Goal: Information Seeking & Learning: Learn about a topic

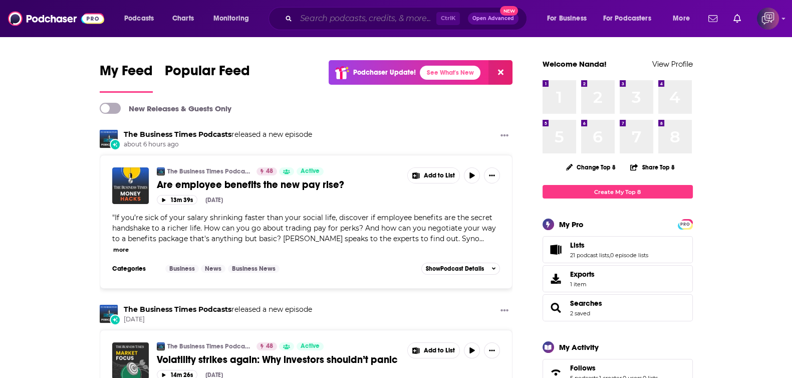
click at [378, 26] on input "Search podcasts, credits, & more..." at bounding box center [366, 19] width 140 height 16
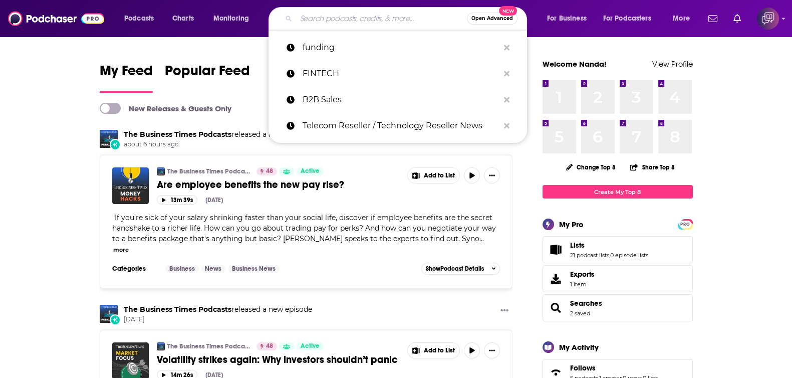
paste input "SaltCubeAnalytics"
type input "SaltCubeAnalytics"
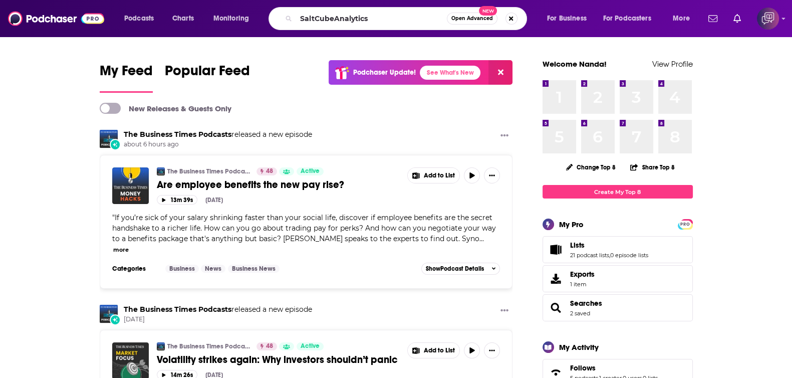
click at [469, 18] on span "Open Advanced" at bounding box center [472, 18] width 42 height 5
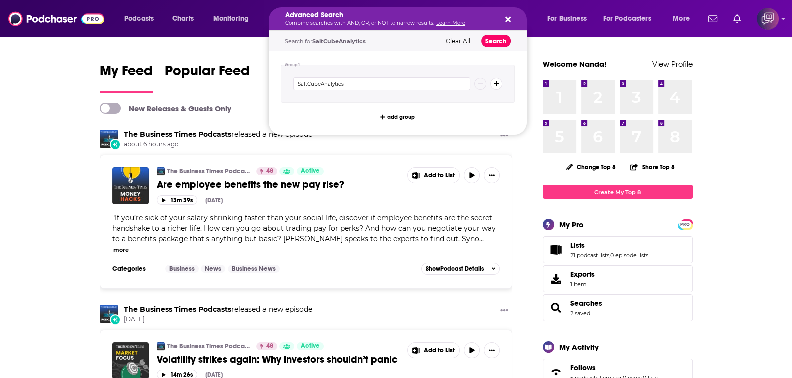
click at [500, 40] on button "Search" at bounding box center [497, 41] width 30 height 13
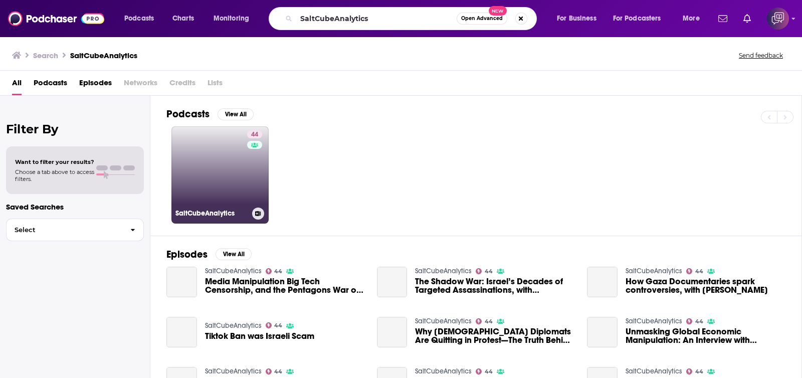
click at [222, 198] on link "44 SaltCubeAnalytics" at bounding box center [219, 174] width 97 height 97
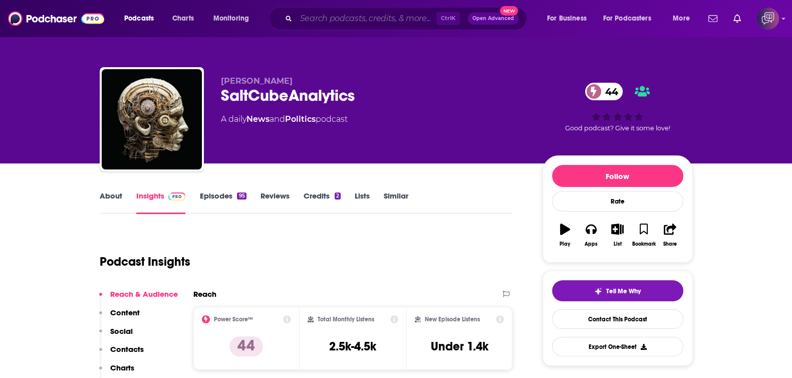
click at [401, 18] on input "Search podcasts, credits, & more..." at bounding box center [366, 19] width 140 height 16
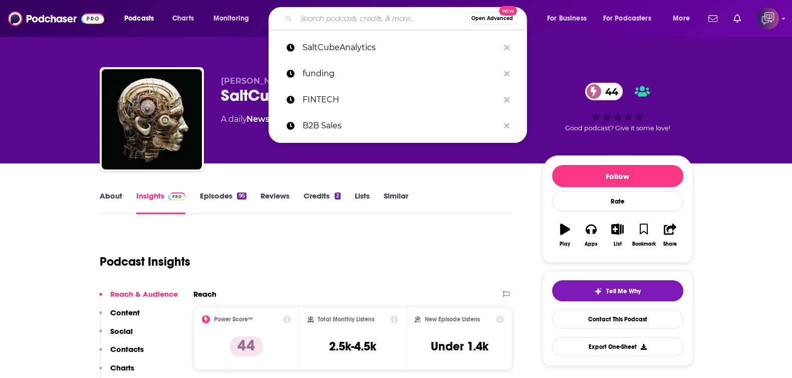
paste input "SaaS Backwards - Reverse Engineering SaaS Success"
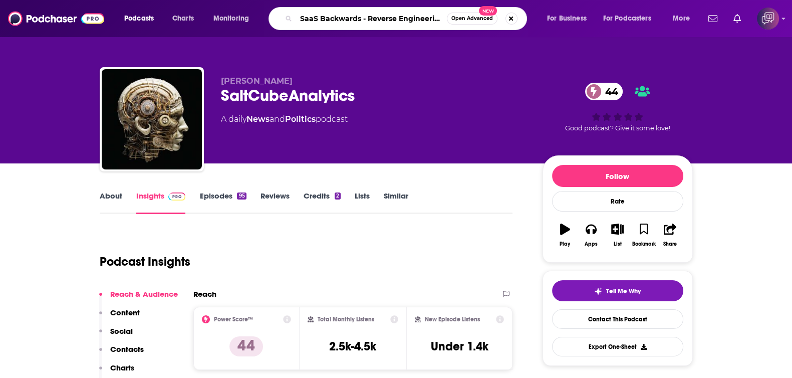
scroll to position [0, 52]
type input "SaaS Backwards - Reverse Engineering SaaS Success"
click at [489, 16] on span "Open Advanced" at bounding box center [472, 18] width 42 height 5
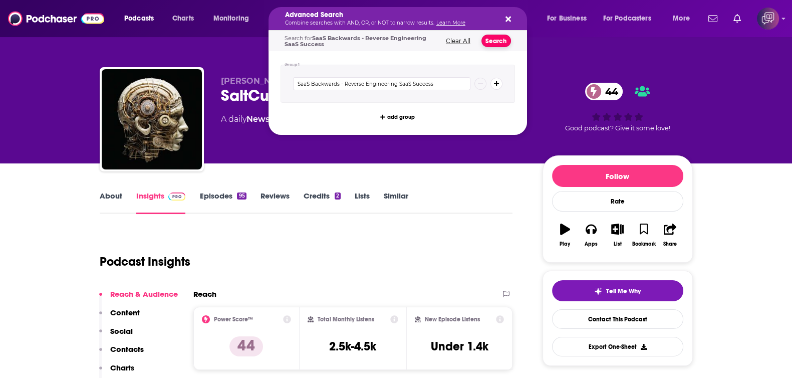
click at [498, 45] on button "Search" at bounding box center [497, 41] width 30 height 13
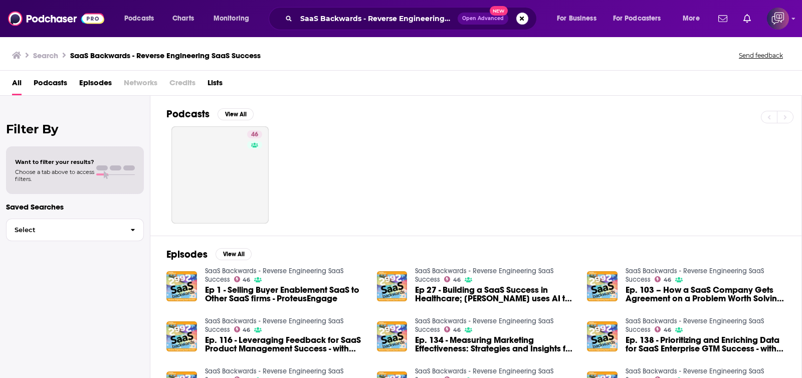
click at [246, 162] on div "Has guests" at bounding box center [253, 158] width 42 height 15
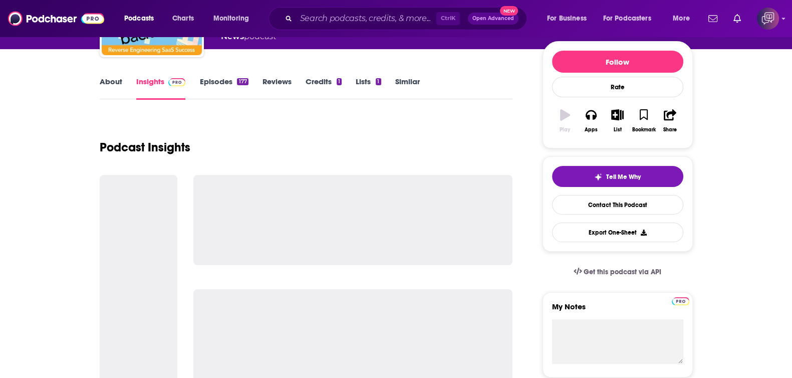
scroll to position [125, 0]
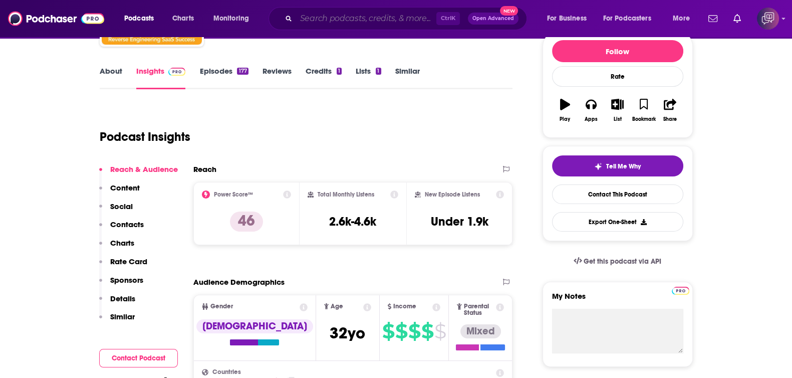
click at [357, 19] on input "Search podcasts, credits, & more..." at bounding box center [366, 19] width 140 height 16
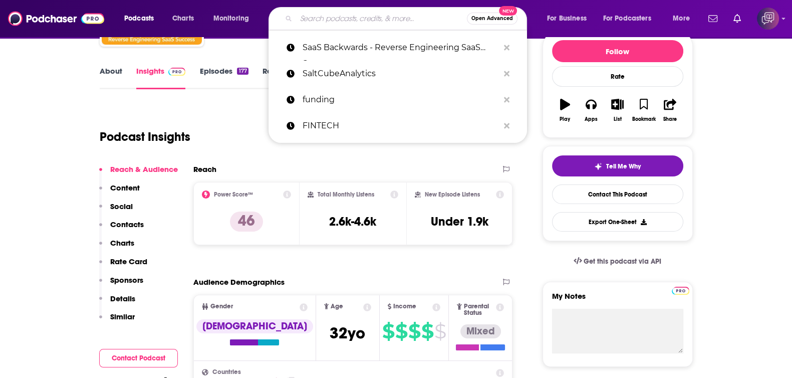
paste input "SaltCubeAnalytics"
type input "SaltCubeAnalytics"
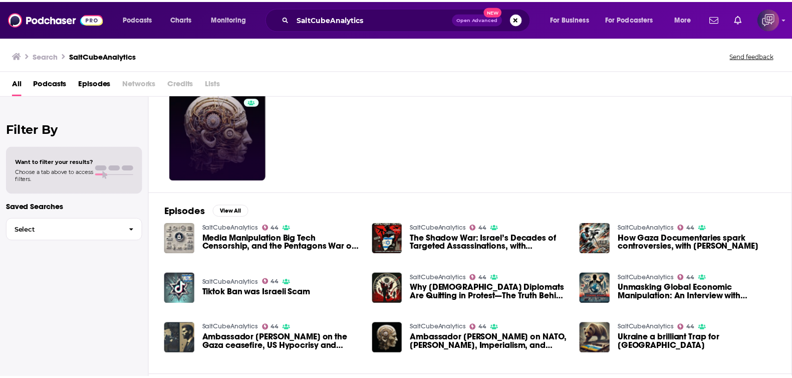
scroll to position [62, 0]
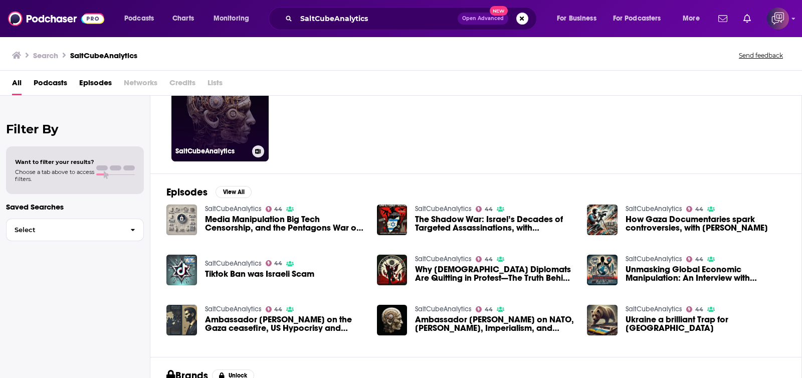
click at [233, 109] on link "44 SaltCubeAnalytics" at bounding box center [219, 112] width 97 height 97
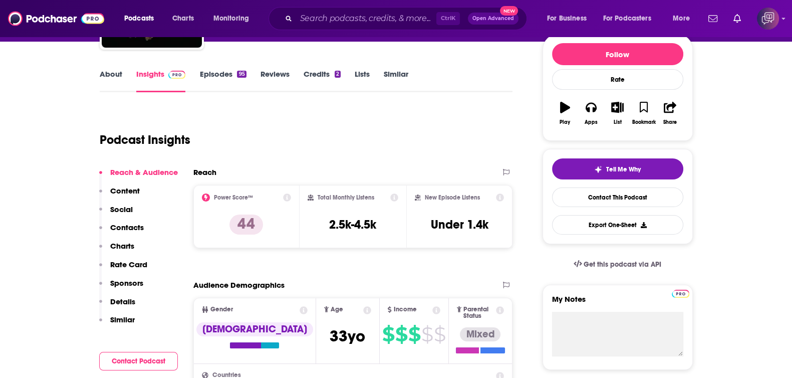
scroll to position [125, 0]
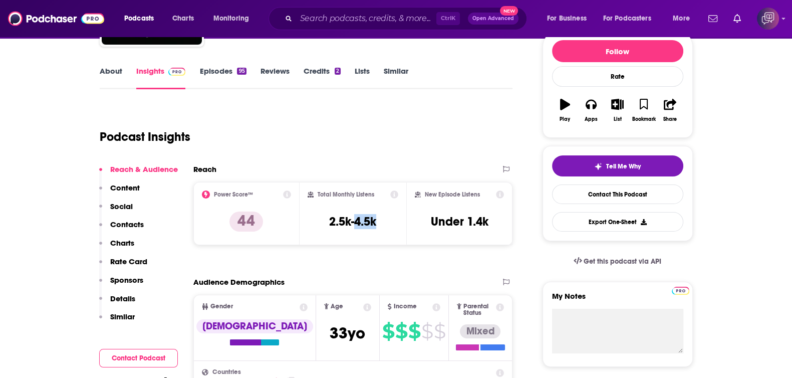
click at [379, 224] on div "Total Monthly Listens 2.5k-4.5k" at bounding box center [353, 213] width 91 height 46
click at [403, 16] on input "Search podcasts, credits, & more..." at bounding box center [366, 19] width 140 height 16
paste input "One CA Podcast"
type input "One CA Podcast"
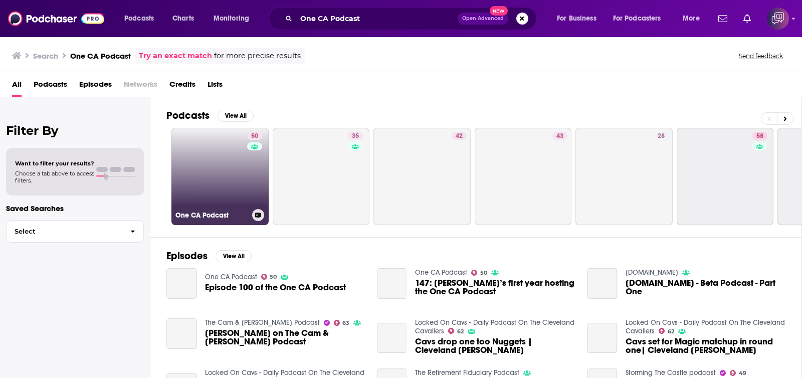
click at [250, 176] on div "50" at bounding box center [256, 170] width 18 height 77
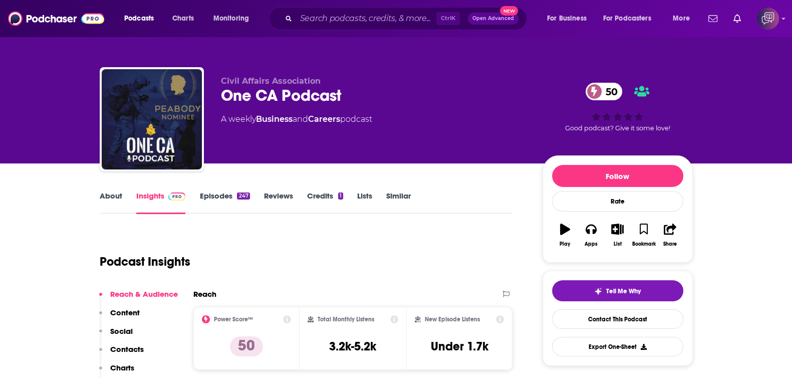
scroll to position [62, 0]
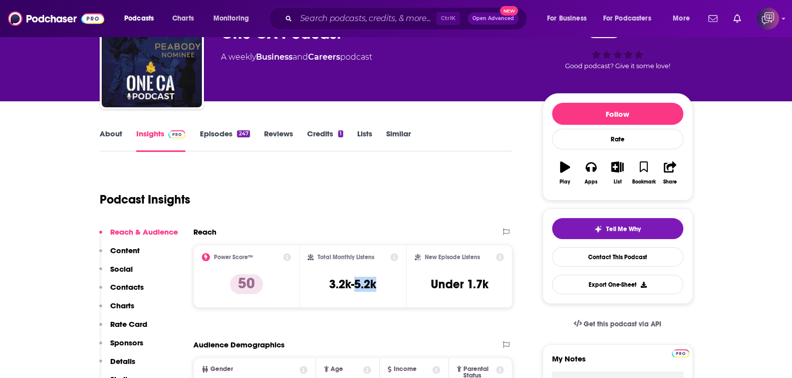
drag, startPoint x: 353, startPoint y: 285, endPoint x: 377, endPoint y: 285, distance: 24.1
click at [377, 285] on div "Total Monthly Listens 3.2k-5.2k" at bounding box center [353, 276] width 91 height 46
click at [366, 24] on input "Search podcasts, credits, & more..." at bounding box center [366, 19] width 140 height 16
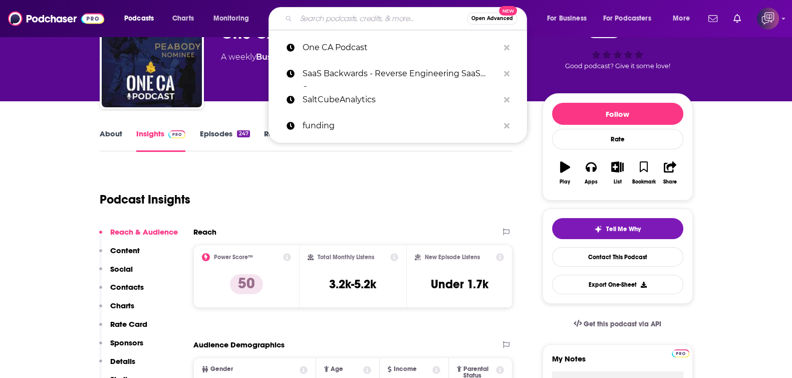
paste input "The Voyage Cast"
type input "The Voyage Cast"
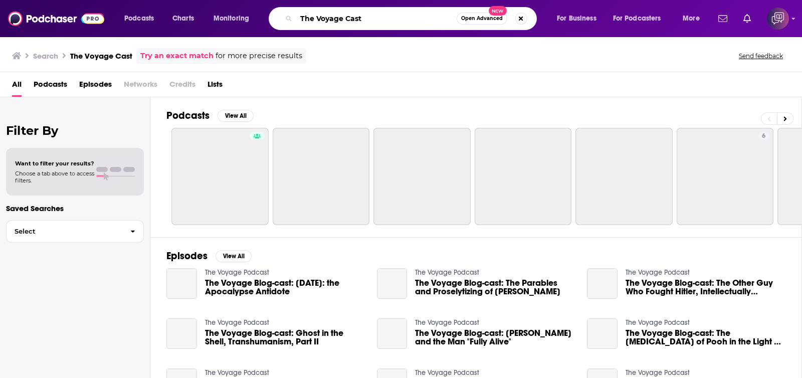
drag, startPoint x: 394, startPoint y: 19, endPoint x: 349, endPoint y: 19, distance: 44.6
click at [229, 31] on div "Podcasts Charts Monitoring The Voyage Cast Open Advanced New For Business For P…" at bounding box center [401, 18] width 802 height 37
click at [495, 16] on span "Open Advanced" at bounding box center [482, 18] width 42 height 5
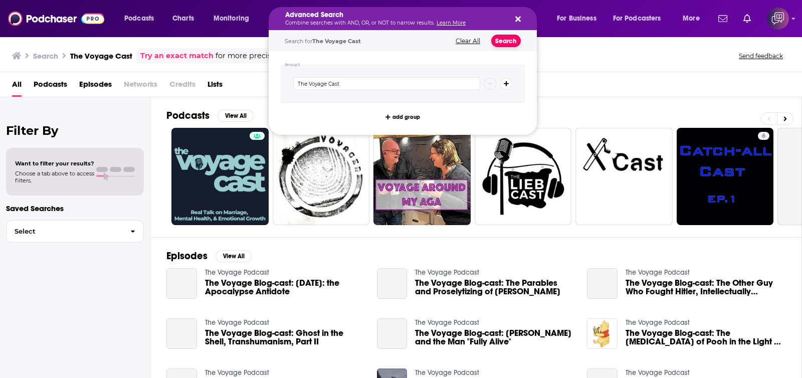
click at [504, 38] on button "Search" at bounding box center [506, 41] width 30 height 13
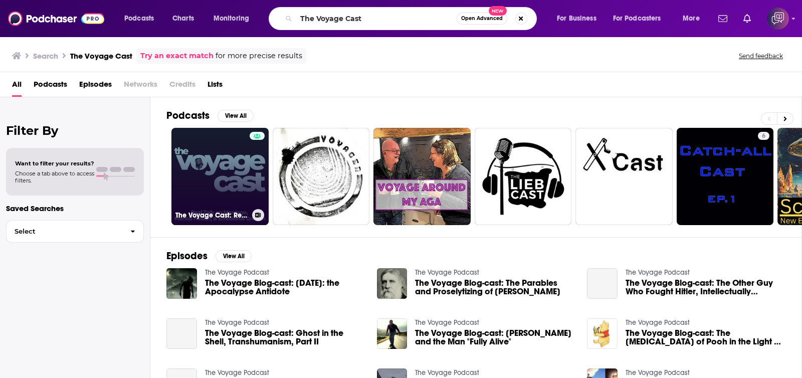
click at [200, 170] on link "The Voyage Cast: Real Talk on Marriage, Mental Health, & Emotional Growth" at bounding box center [219, 176] width 97 height 97
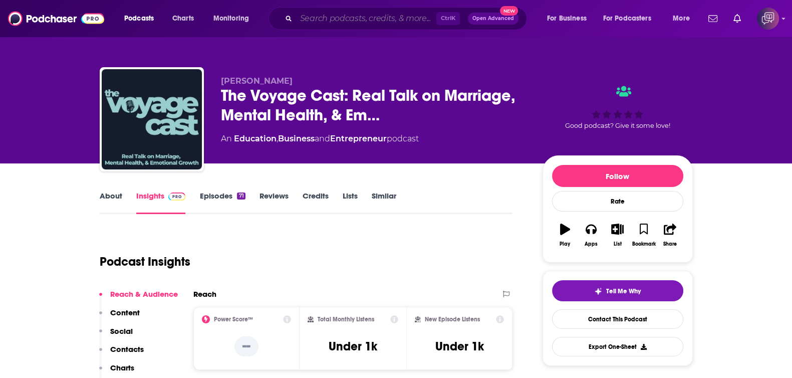
click at [394, 18] on input "Search podcasts, credits, & more..." at bounding box center [366, 19] width 140 height 16
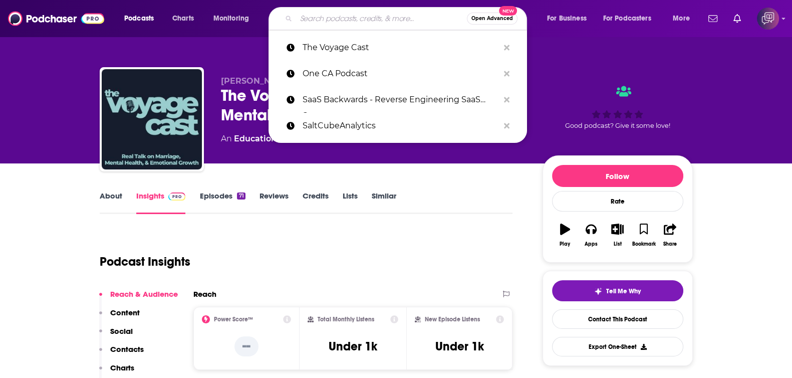
paste input "Build The Damn Thing with Kathryn Finney"
type input "Build The Damn Thing with Kathryn Finney"
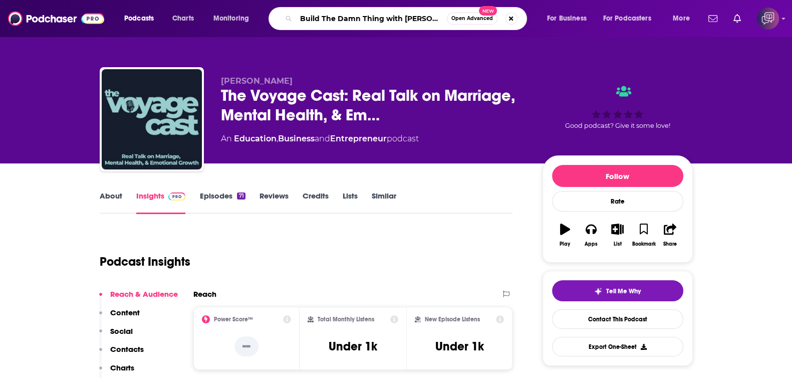
scroll to position [0, 17]
click at [481, 19] on span "Open Advanced" at bounding box center [472, 18] width 42 height 5
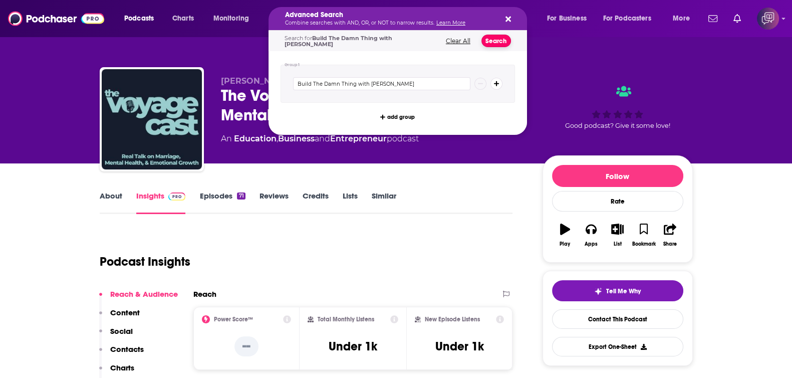
click at [495, 38] on button "Search" at bounding box center [497, 41] width 30 height 13
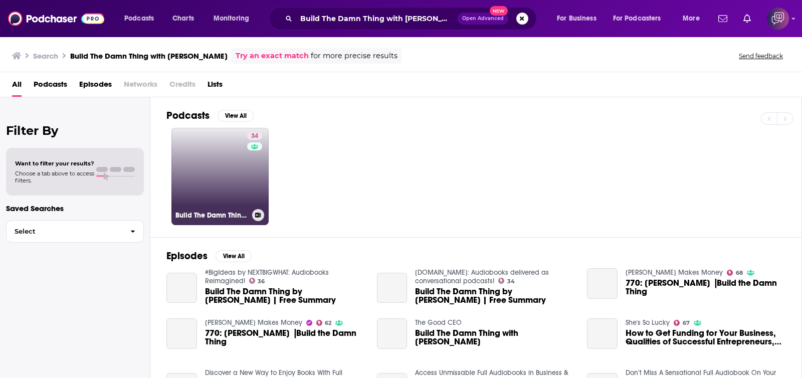
click at [229, 188] on link "34 Build The Damn Thing with Kathryn Finney" at bounding box center [219, 176] width 97 height 97
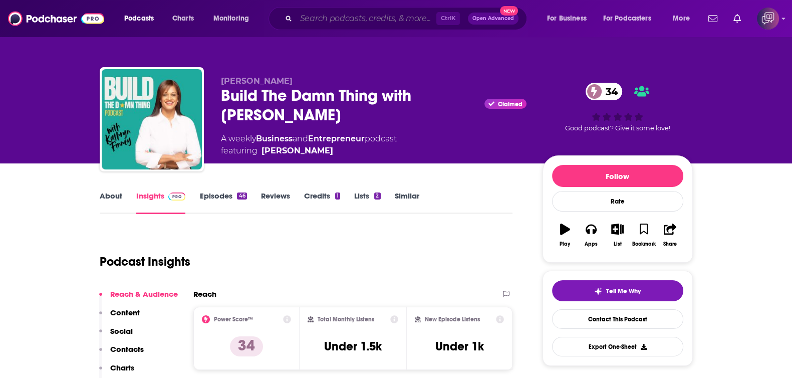
click at [357, 19] on input "Search podcasts, credits, & more..." at bounding box center [366, 19] width 140 height 16
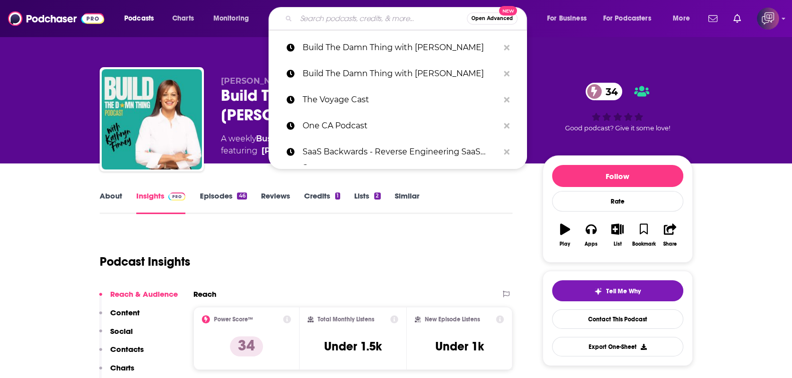
paste input "Grow A Small Business Podcast"
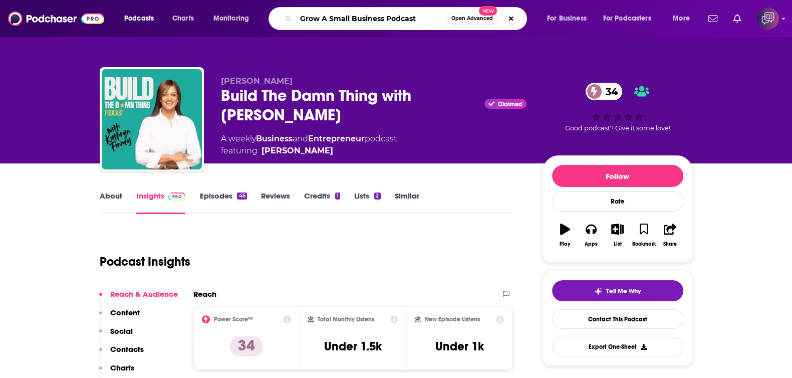
type input "Grow A Small Business Podcast"
click at [478, 19] on span "Open Advanced" at bounding box center [472, 18] width 42 height 5
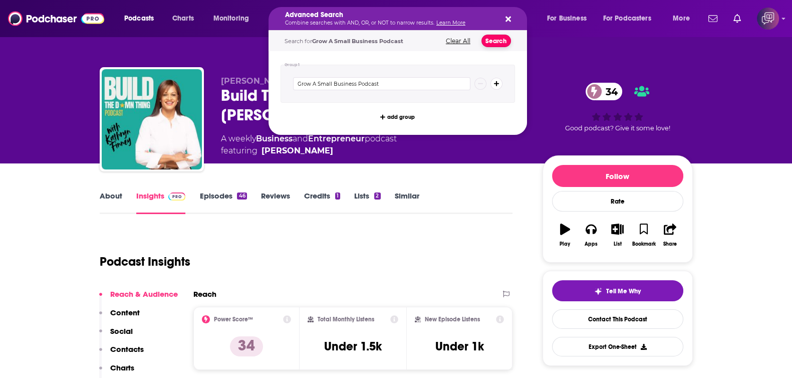
click at [490, 41] on button "Search" at bounding box center [497, 41] width 30 height 13
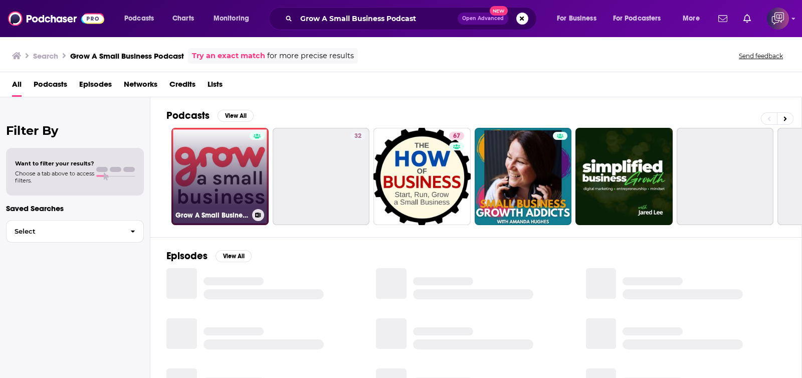
click at [201, 164] on link "Grow A Small Business Podcast" at bounding box center [219, 176] width 97 height 97
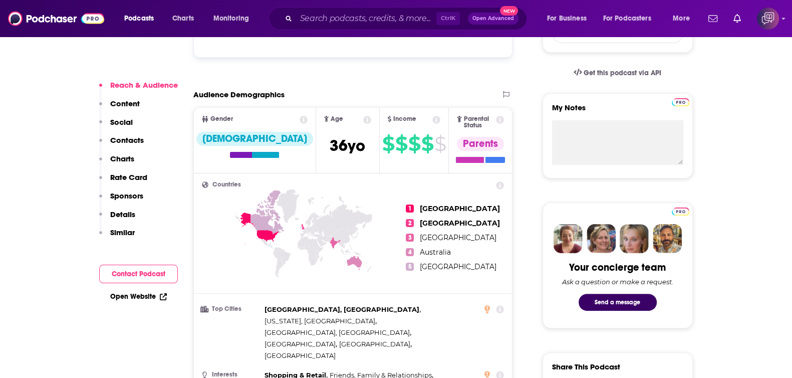
scroll to position [564, 0]
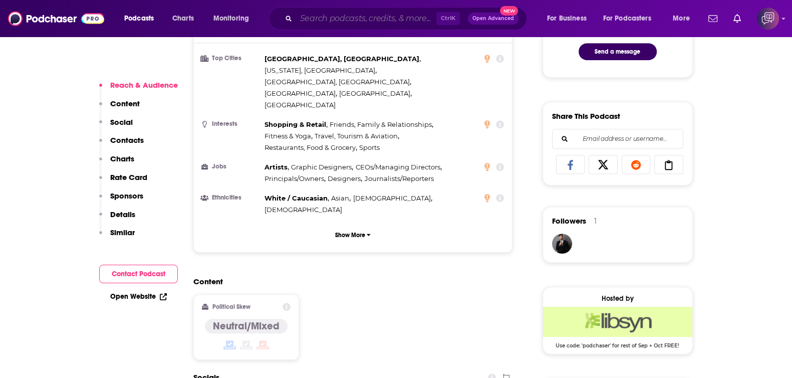
click at [394, 13] on input "Search podcasts, credits, & more..." at bounding box center [366, 19] width 140 height 16
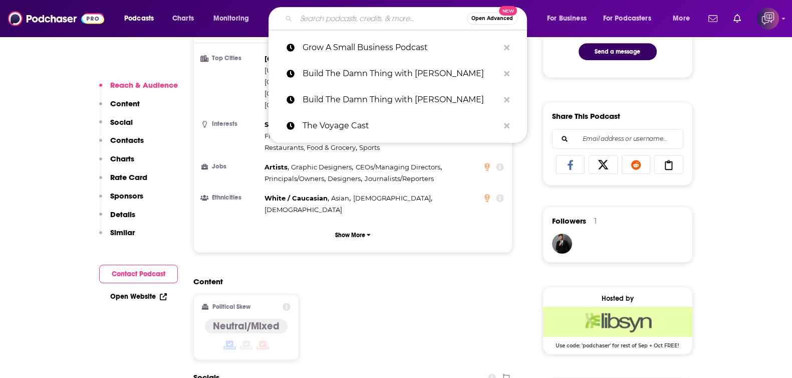
paste input "The Thoughts on Selling™ Podcast"
type input "The Thoughts on Selling™ Podcast"
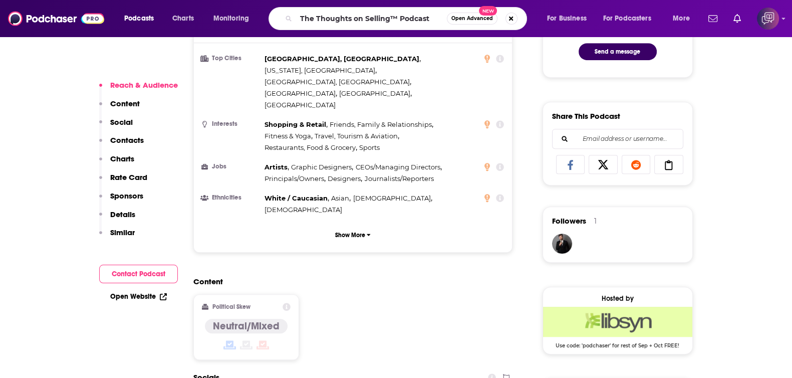
click at [480, 14] on span "New" at bounding box center [488, 11] width 18 height 10
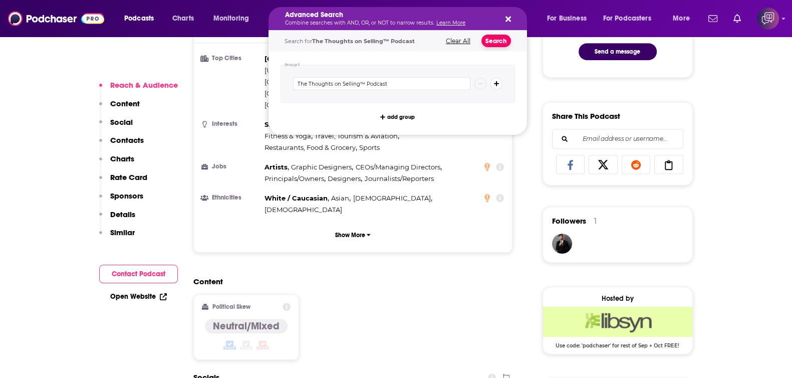
click at [502, 43] on button "Search" at bounding box center [497, 41] width 30 height 13
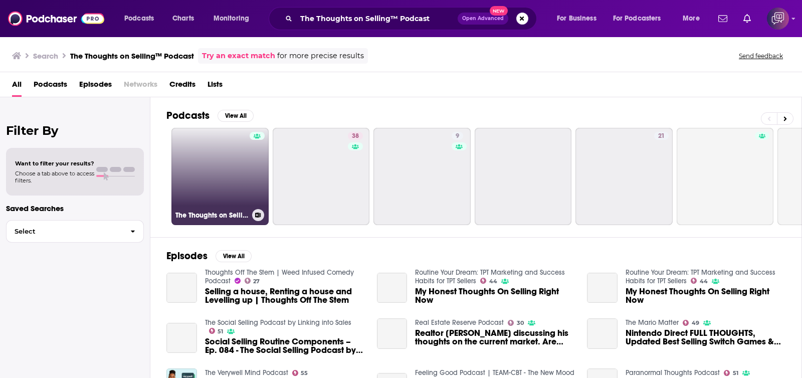
click at [215, 185] on link "The Thoughts on Selling™ Podcast" at bounding box center [219, 176] width 97 height 97
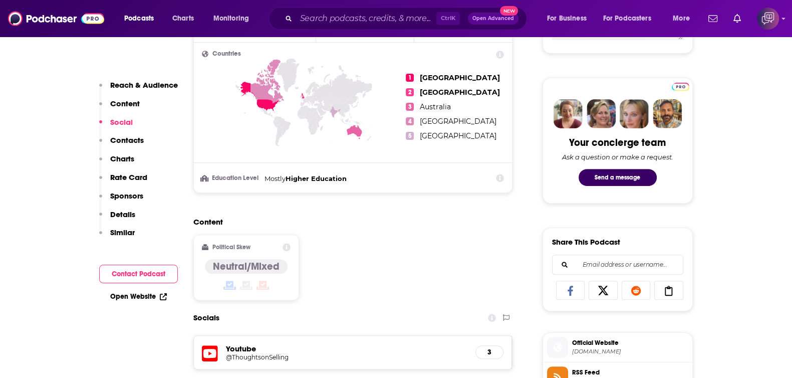
scroll to position [626, 0]
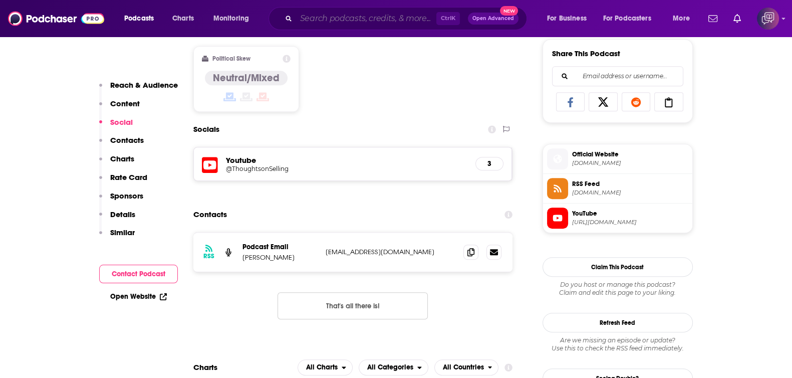
click at [379, 19] on input "Search podcasts, credits, & more..." at bounding box center [366, 19] width 140 height 16
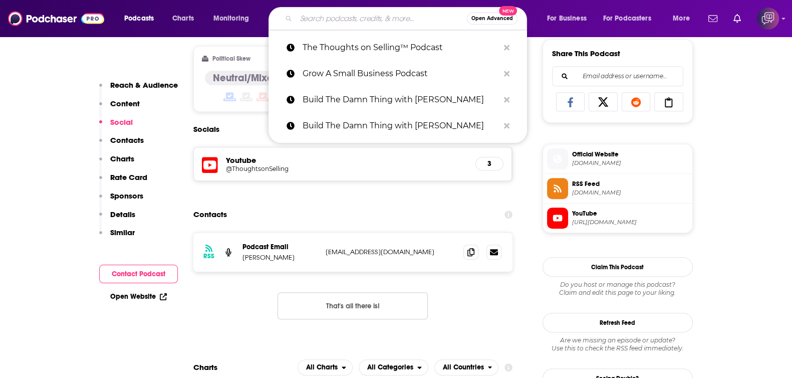
paste input "HerCsuite Info"
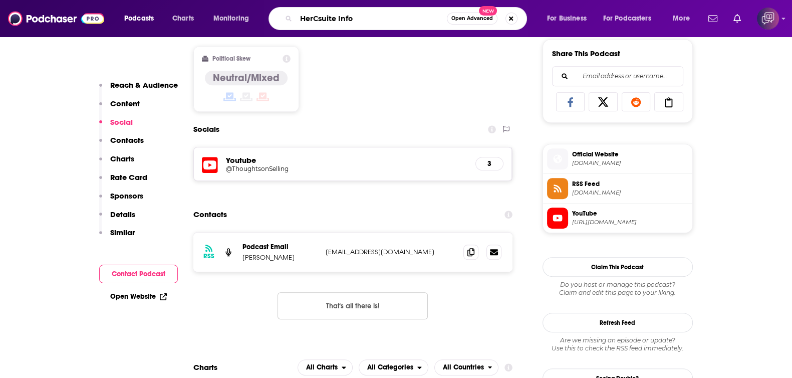
type input "HerCsuite Info"
click at [486, 19] on span "Open Advanced" at bounding box center [472, 18] width 42 height 5
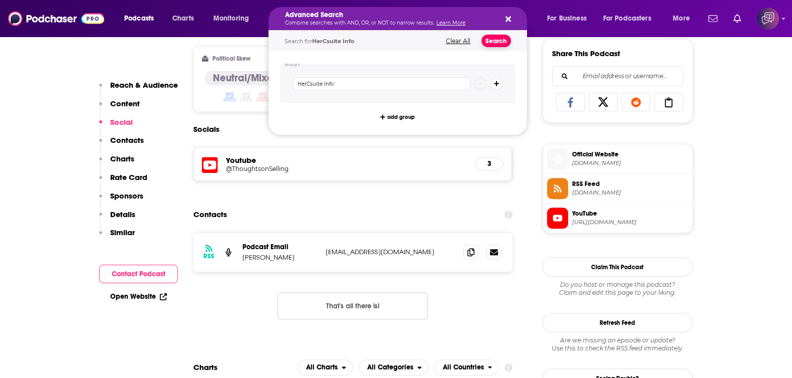
click at [504, 40] on button "Search" at bounding box center [497, 41] width 30 height 13
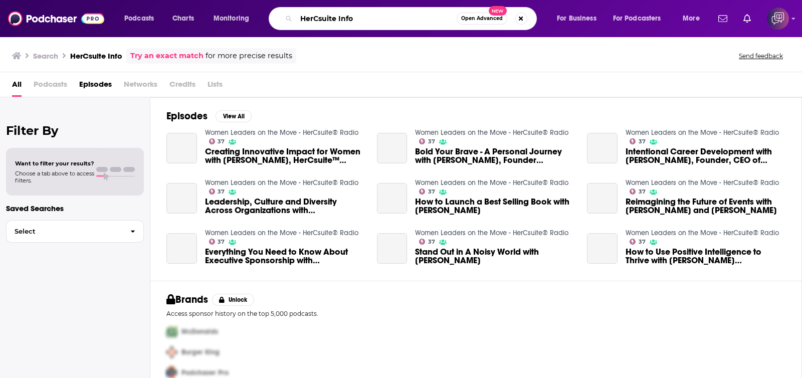
click at [438, 21] on input "HerCsuite Info" at bounding box center [376, 19] width 160 height 16
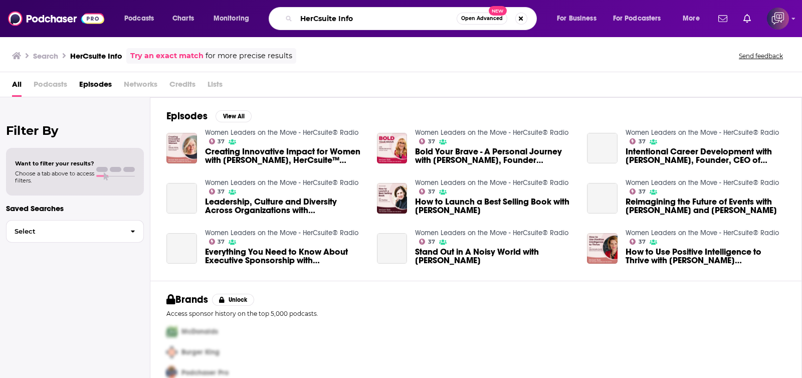
paste input "Women Leaders on the Move - HerCsuite® Radi"
type input "Women Leaders on the Move - HerCsuite® Radio"
click at [483, 17] on span "Open Advanced" at bounding box center [482, 18] width 42 height 5
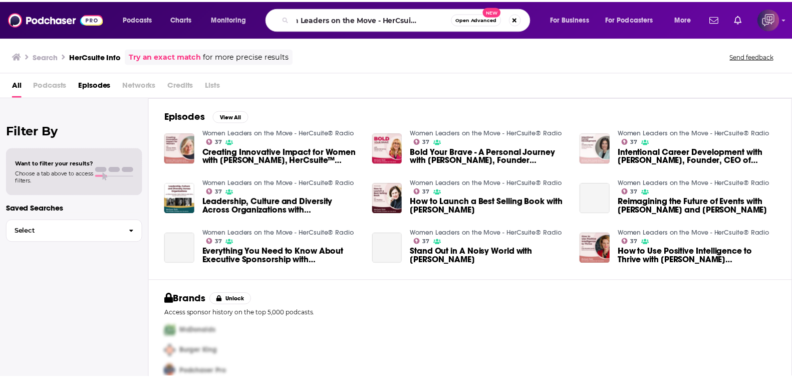
scroll to position [0, 0]
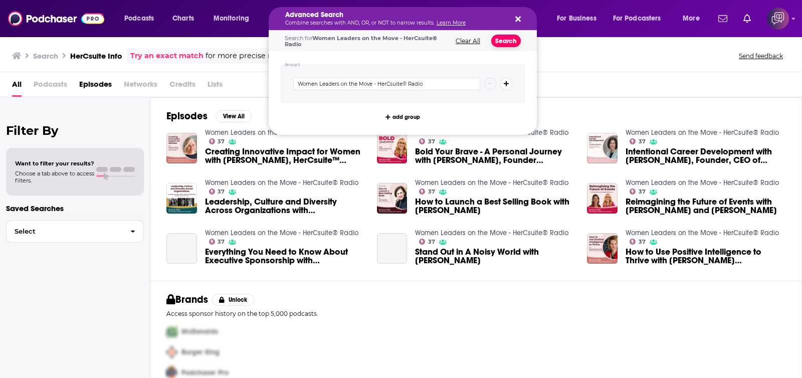
click at [511, 43] on button "Search" at bounding box center [506, 41] width 30 height 13
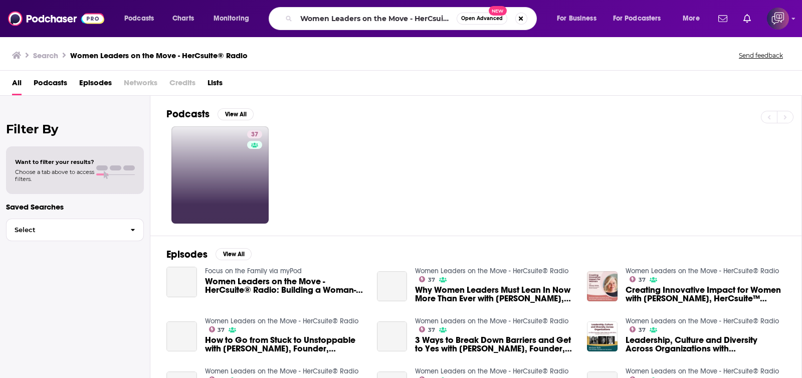
click at [225, 156] on link "37" at bounding box center [219, 174] width 97 height 97
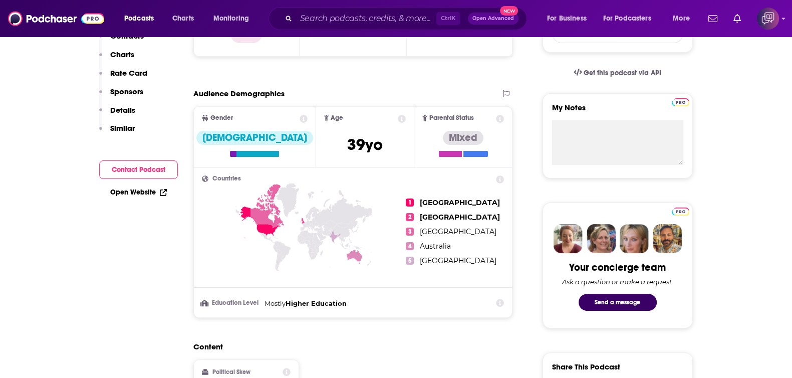
scroll to position [62, 0]
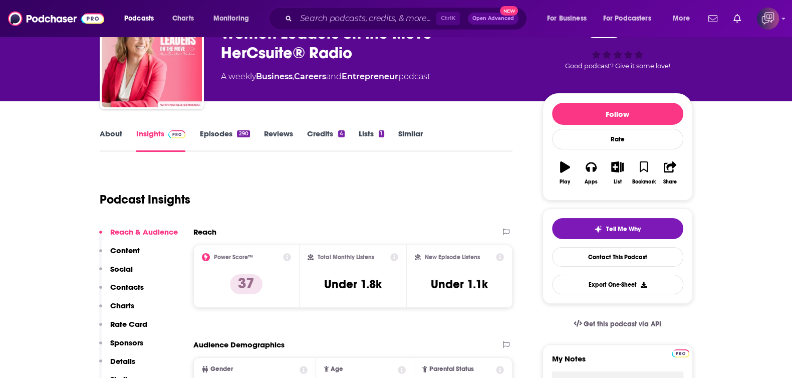
click at [371, 189] on div "Podcast Insights" at bounding box center [302, 193] width 405 height 51
click at [398, 16] on input "Search podcasts, credits, & more..." at bounding box center [366, 19] width 140 height 16
paste input "FEAR & GREED | Business News"
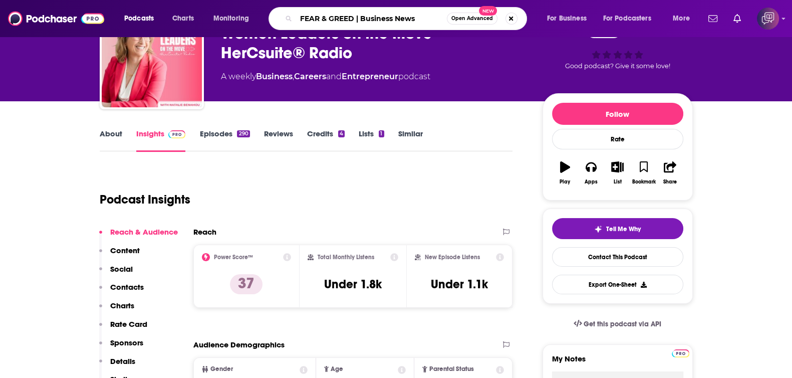
type input "FEAR & GREED | Business News"
click at [473, 17] on span "Open Advanced" at bounding box center [472, 18] width 42 height 5
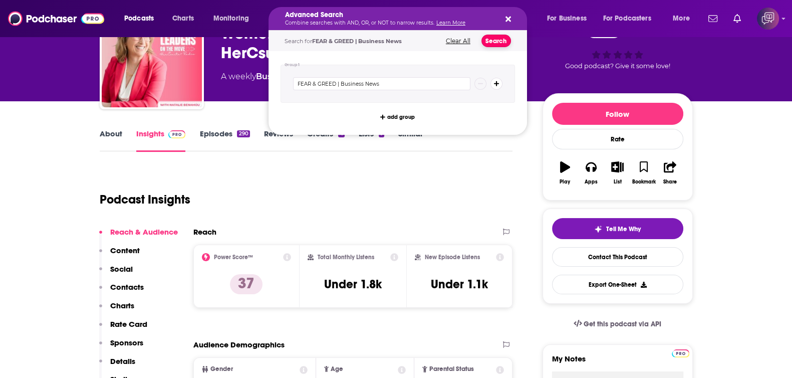
click at [499, 44] on button "Search" at bounding box center [497, 41] width 30 height 13
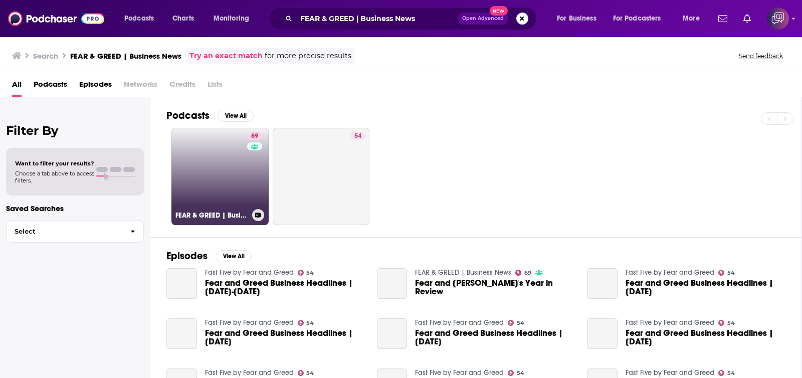
click at [201, 182] on link "69 FEAR & GREED | Business News" at bounding box center [219, 176] width 97 height 97
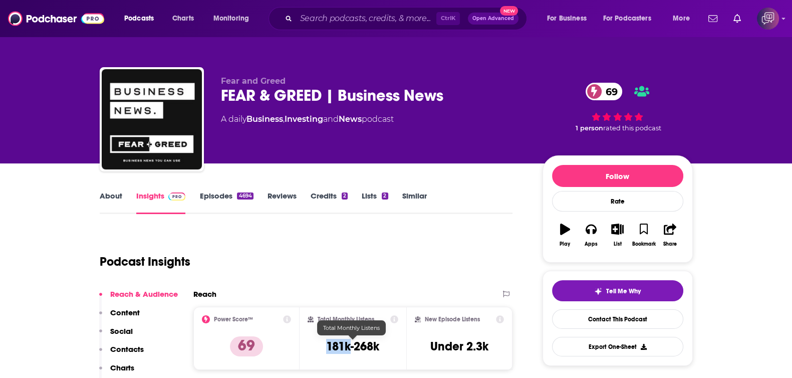
drag, startPoint x: 324, startPoint y: 347, endPoint x: 351, endPoint y: 347, distance: 27.6
click at [351, 285] on div "Total Monthly Listens 181k-268k" at bounding box center [353, 338] width 91 height 46
copy h3 "181k"
click at [323, 16] on input "Search podcasts, credits, & more..." at bounding box center [366, 19] width 140 height 16
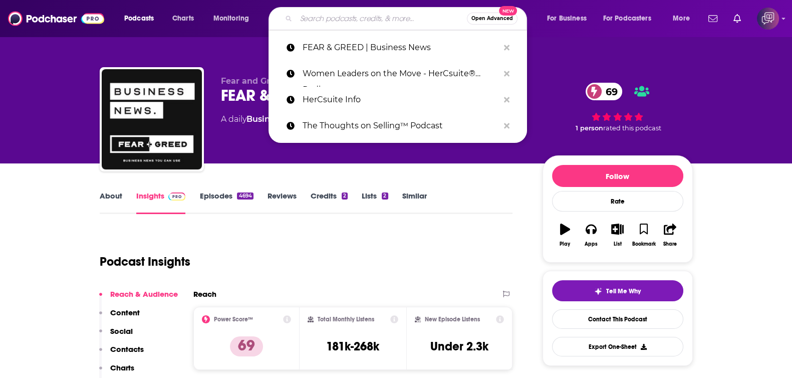
paste input "The Kainos Podcast"
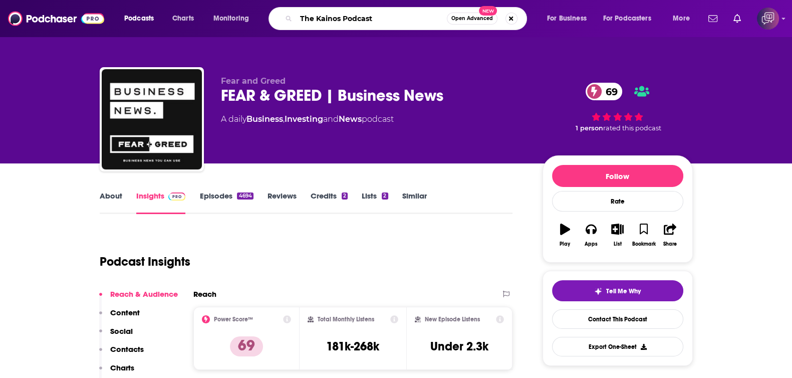
type input "The Kainos Podcast"
click at [466, 21] on button "Open Advanced New" at bounding box center [472, 19] width 51 height 12
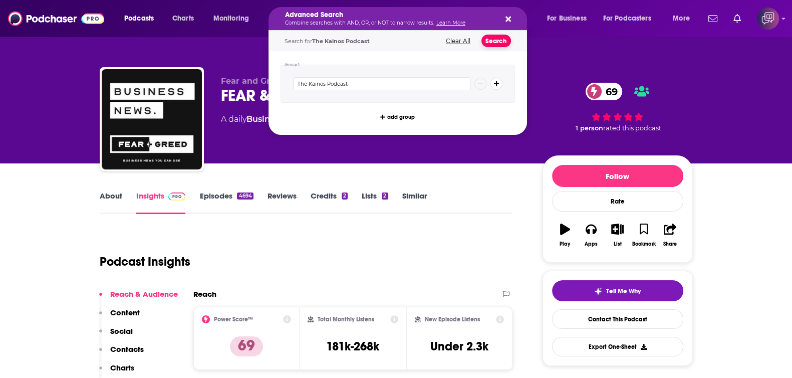
click at [491, 41] on button "Search" at bounding box center [497, 41] width 30 height 13
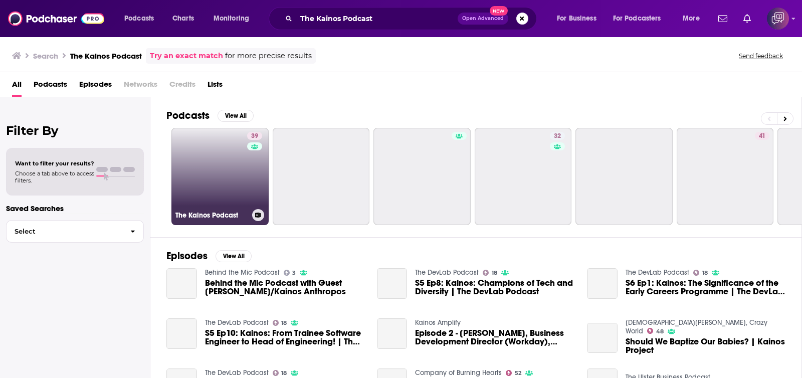
click at [211, 165] on link "39 The Kainos Podcast" at bounding box center [219, 176] width 97 height 97
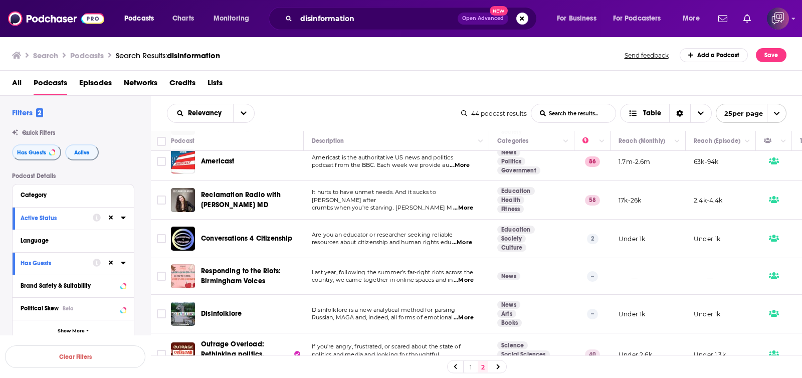
scroll to position [396, 0]
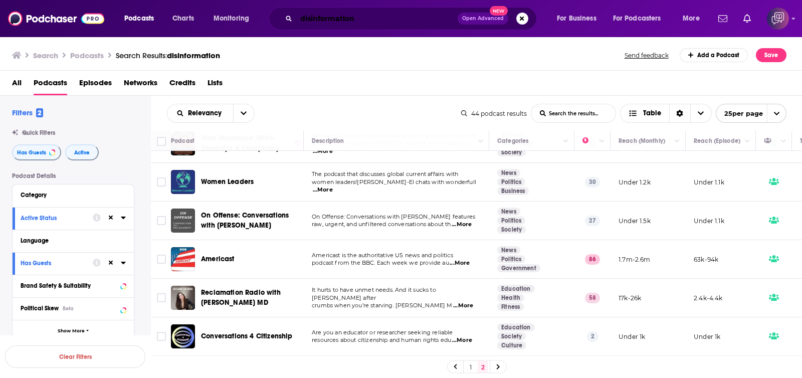
click at [366, 16] on input "disinformation" at bounding box center [376, 19] width 161 height 16
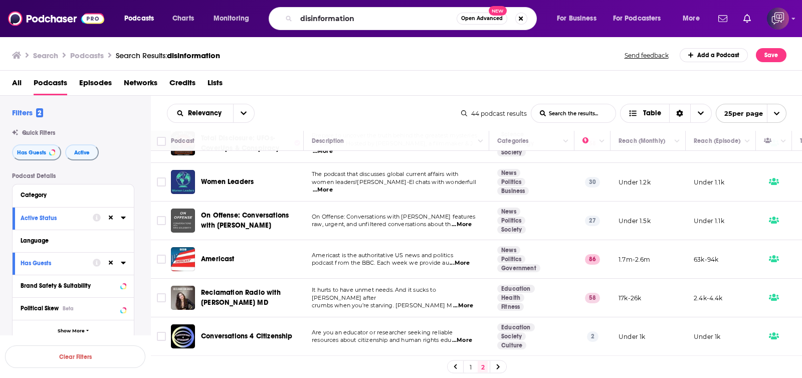
click at [467, 20] on span "Open Advanced" at bounding box center [482, 18] width 42 height 5
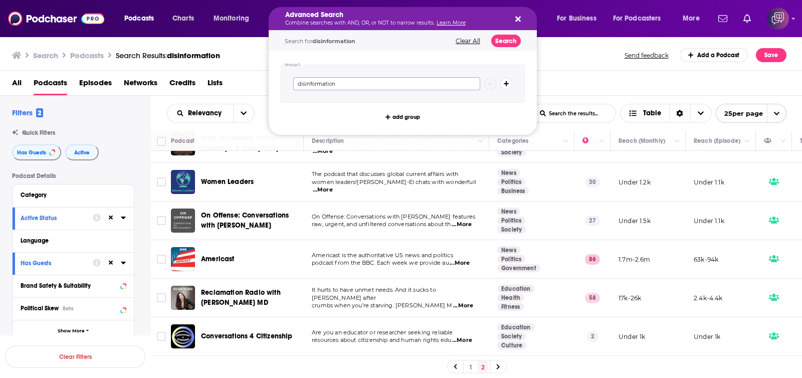
click at [464, 84] on input "disinformation" at bounding box center [386, 83] width 187 height 13
drag, startPoint x: 451, startPoint y: 83, endPoint x: 286, endPoint y: 104, distance: 166.7
click at [286, 104] on div "Group 1 disinformation add group" at bounding box center [403, 93] width 268 height 84
type input "war"
click at [503, 39] on button "Search" at bounding box center [506, 41] width 30 height 13
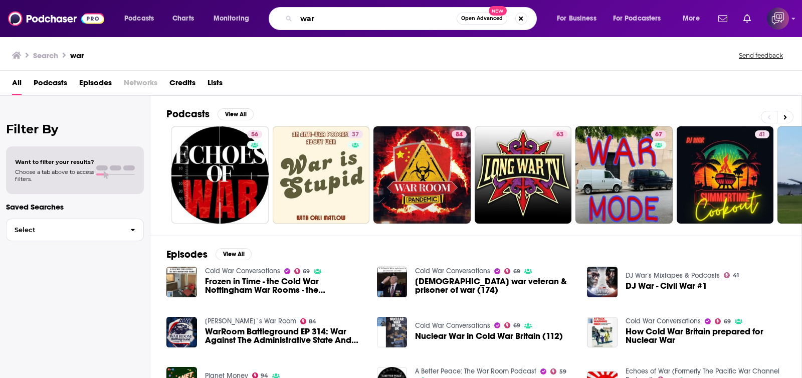
click at [357, 15] on input "war" at bounding box center [376, 19] width 160 height 16
drag, startPoint x: 363, startPoint y: 15, endPoint x: 188, endPoint y: 6, distance: 175.6
click at [188, 6] on div "Podcasts Charts Monitoring war Open Advanced New For Business For Podcasters Mo…" at bounding box center [401, 18] width 802 height 37
type input "ukraine war"
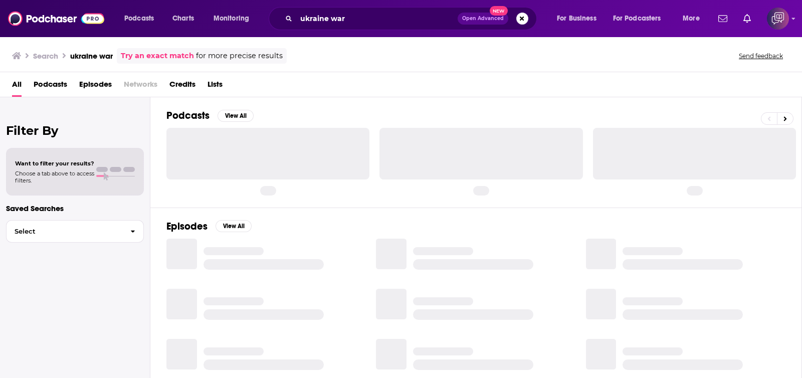
click at [474, 16] on span "Open Advanced" at bounding box center [483, 18] width 42 height 5
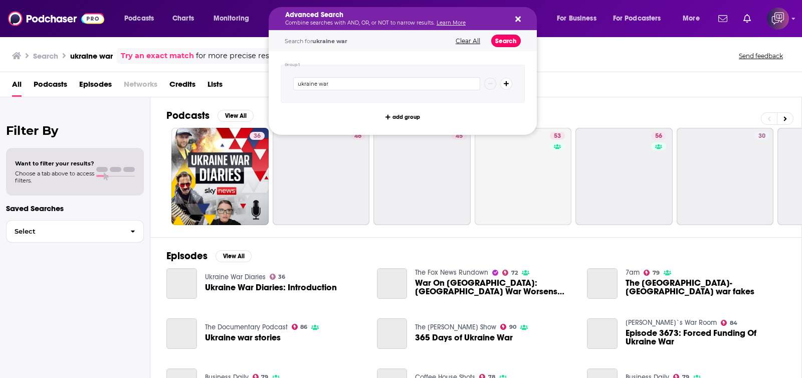
click at [515, 42] on button "Search" at bounding box center [506, 41] width 30 height 13
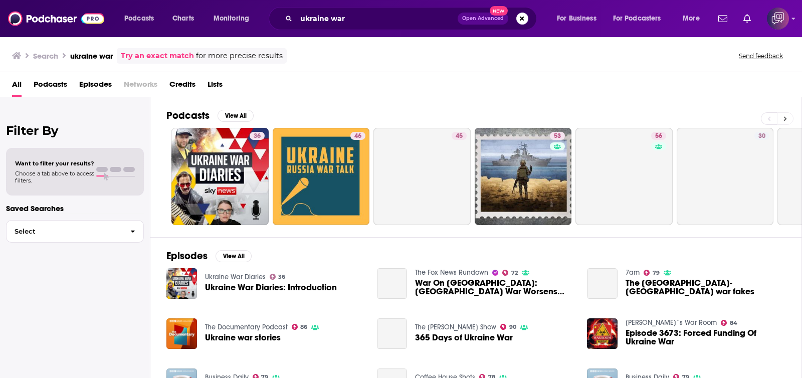
click at [787, 117] on button at bounding box center [785, 118] width 17 height 13
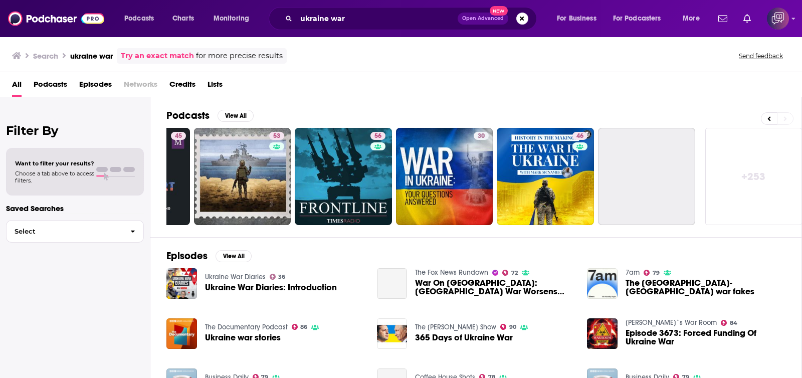
scroll to position [0, 285]
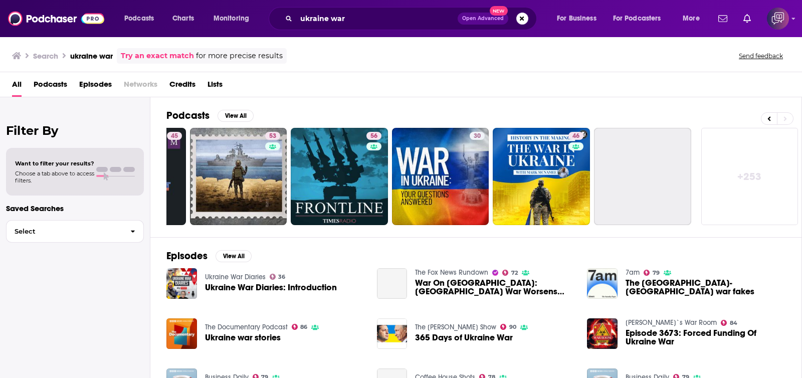
click at [740, 174] on link "+ 253" at bounding box center [749, 176] width 97 height 97
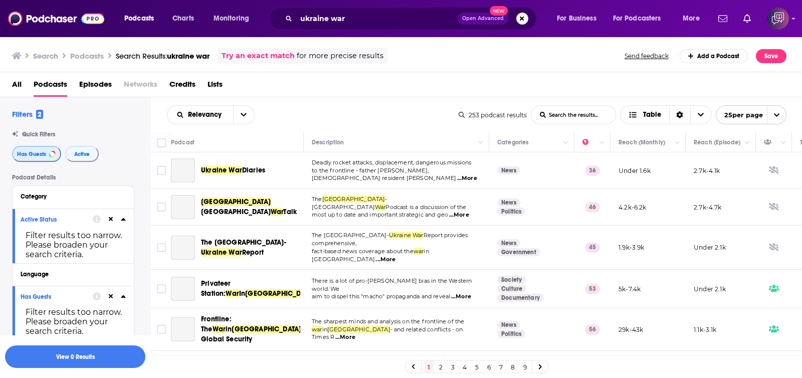
click at [45, 158] on button "Has Guests" at bounding box center [36, 154] width 49 height 16
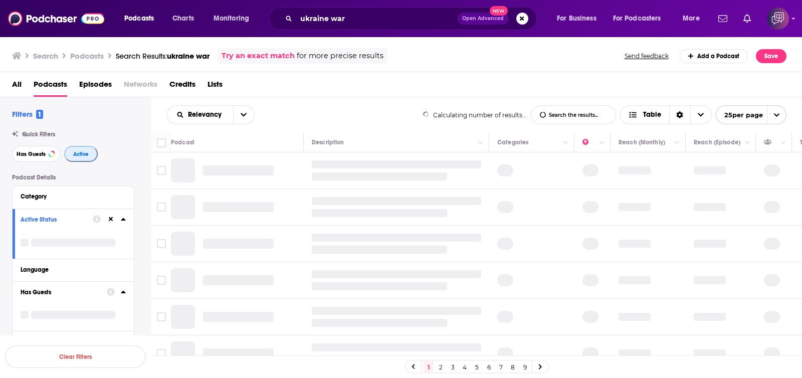
click at [83, 159] on button "Active" at bounding box center [81, 154] width 34 height 16
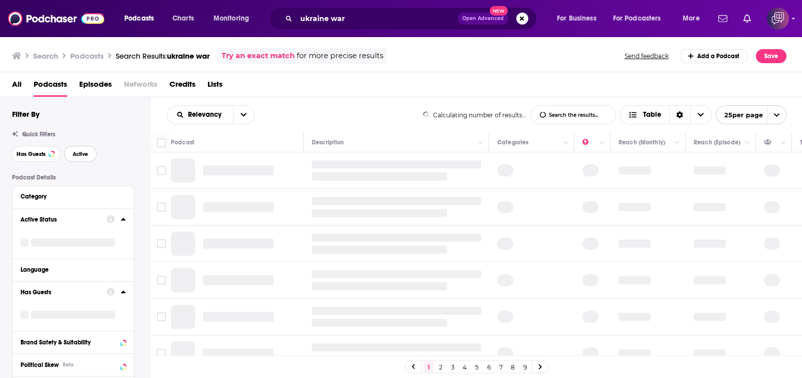
click at [84, 158] on button "Active" at bounding box center [80, 154] width 33 height 16
click at [32, 151] on span "Has Guests" at bounding box center [31, 154] width 29 height 6
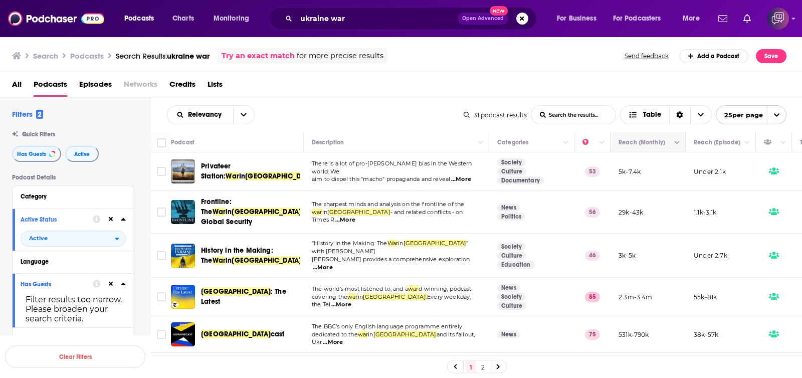
click at [669, 140] on button "Move" at bounding box center [646, 142] width 59 height 12
click at [679, 142] on icon "Column Actions" at bounding box center [676, 143] width 5 height 6
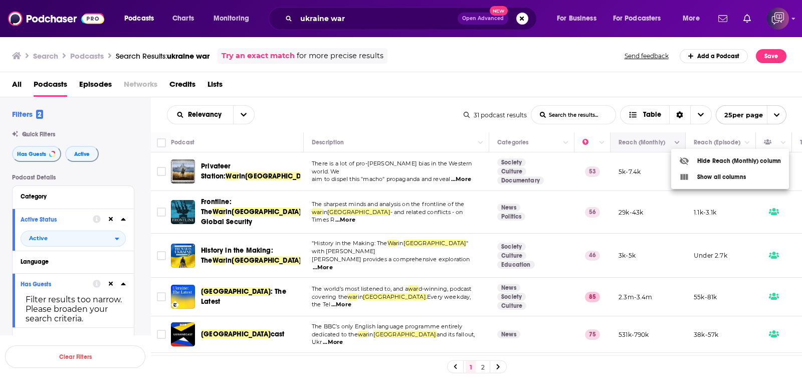
click at [679, 142] on div at bounding box center [401, 189] width 802 height 378
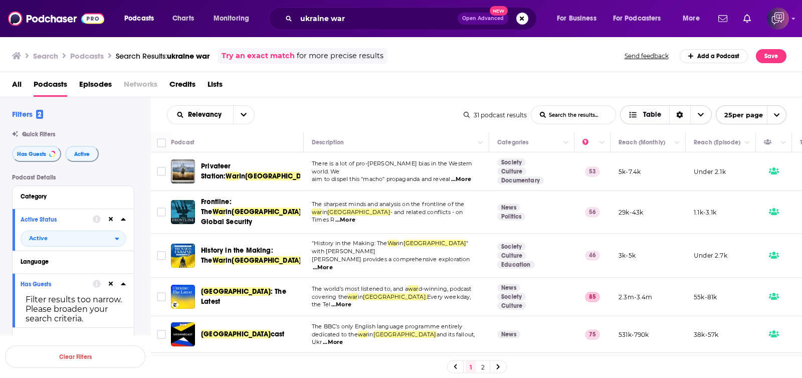
click at [676, 117] on icon "Sort Direction" at bounding box center [679, 114] width 7 height 7
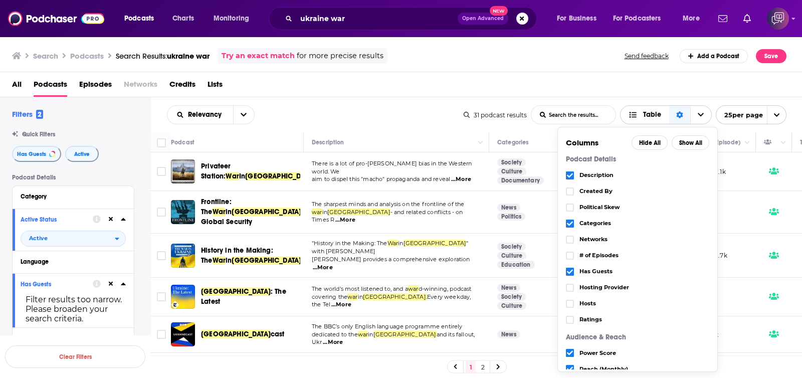
click at [676, 117] on icon "Sort Direction" at bounding box center [679, 114] width 7 height 7
click at [697, 118] on span "Choose View" at bounding box center [700, 115] width 21 height 18
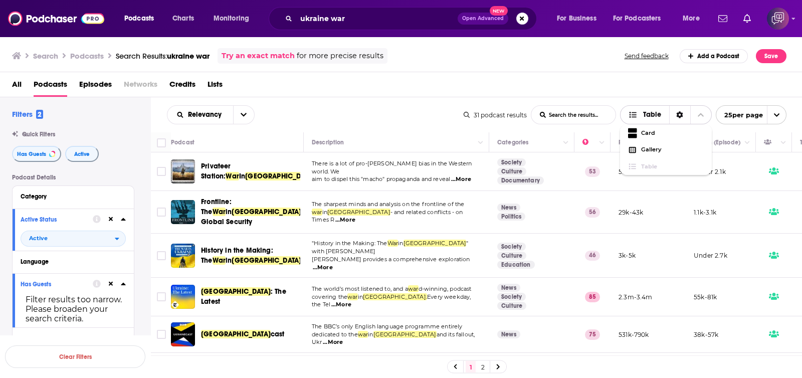
click at [697, 118] on span "Choose View" at bounding box center [700, 115] width 21 height 18
click at [682, 117] on div "Sort Direction" at bounding box center [679, 115] width 21 height 18
click at [387, 124] on div "Relevancy List Search Input Search the results... Table" at bounding box center [315, 114] width 297 height 19
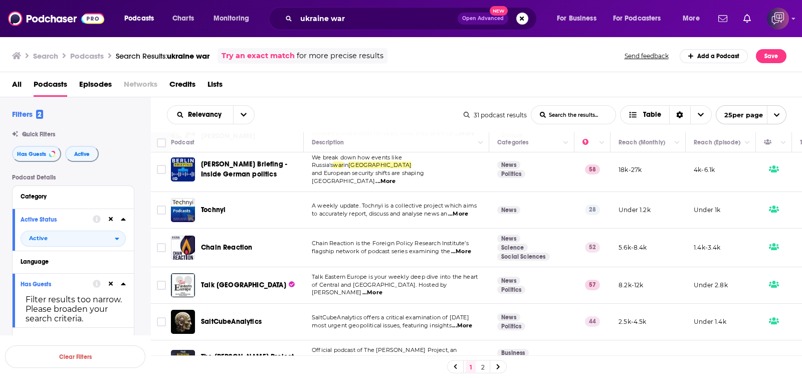
scroll to position [747, 0]
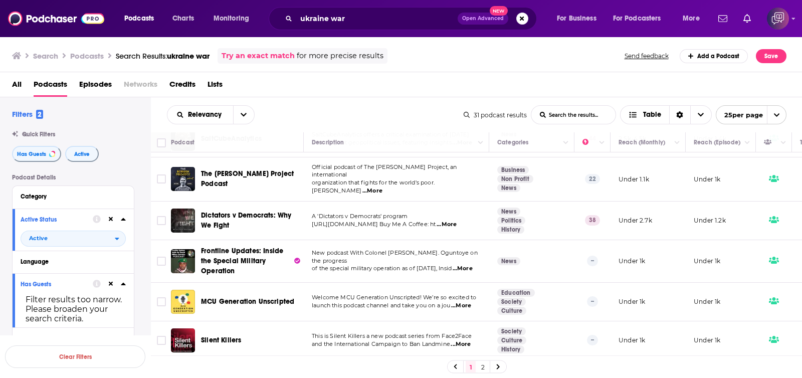
click at [485, 365] on link "2" at bounding box center [483, 367] width 10 height 12
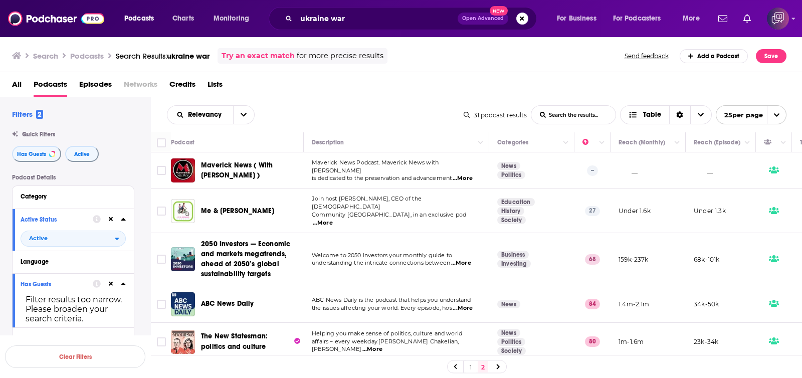
click at [477, 16] on span "Open Advanced" at bounding box center [483, 18] width 42 height 5
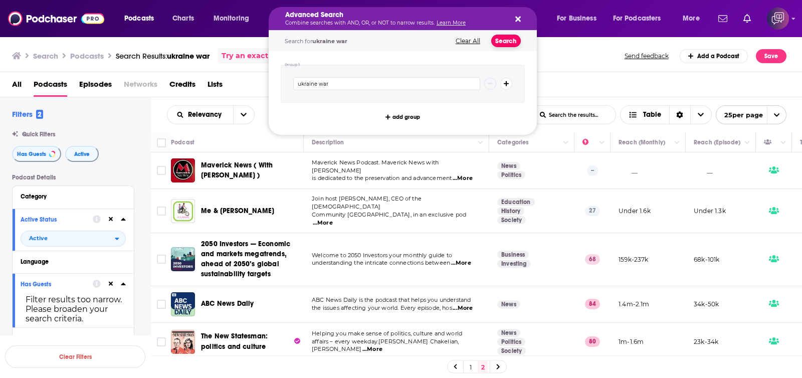
click at [502, 38] on button "Search" at bounding box center [506, 41] width 30 height 13
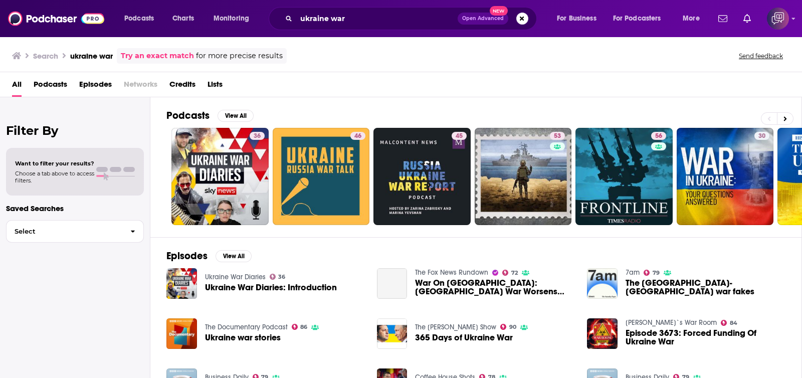
click at [484, 21] on span "Open Advanced" at bounding box center [483, 18] width 42 height 5
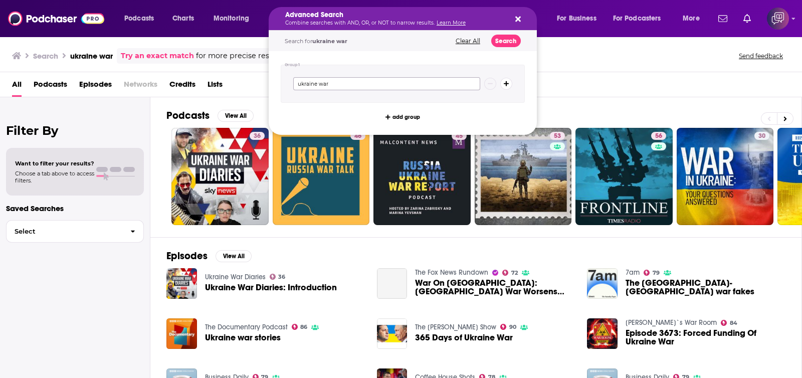
click at [417, 86] on input "ukraine war" at bounding box center [386, 83] width 187 height 13
paste input "Ukrainian"
type input "Ukrainian"
click at [495, 39] on button "Search" at bounding box center [506, 41] width 30 height 13
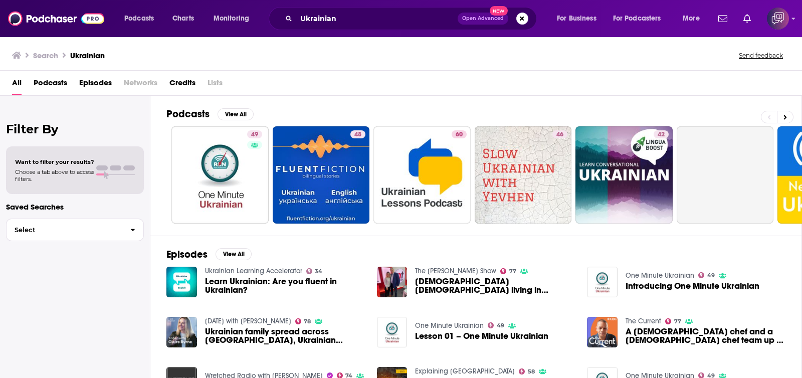
click at [479, 18] on span "Open Advanced" at bounding box center [483, 18] width 42 height 5
click at [673, 89] on div "All Podcasts Episodes Networks Credits Lists" at bounding box center [403, 85] width 782 height 21
click at [789, 119] on button at bounding box center [785, 117] width 17 height 13
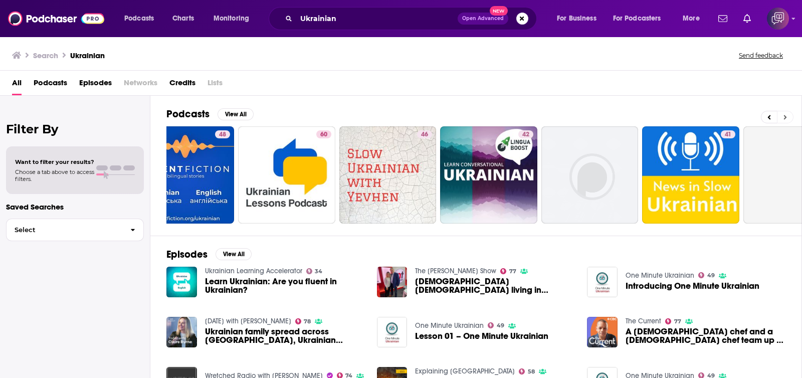
click at [789, 119] on button at bounding box center [785, 117] width 17 height 13
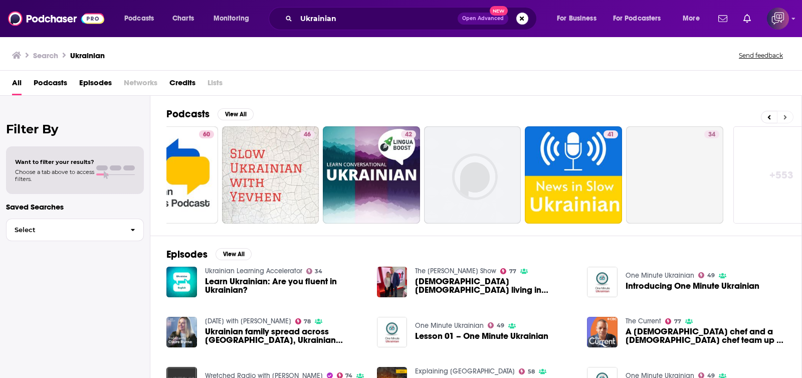
click at [789, 119] on button at bounding box center [785, 117] width 17 height 13
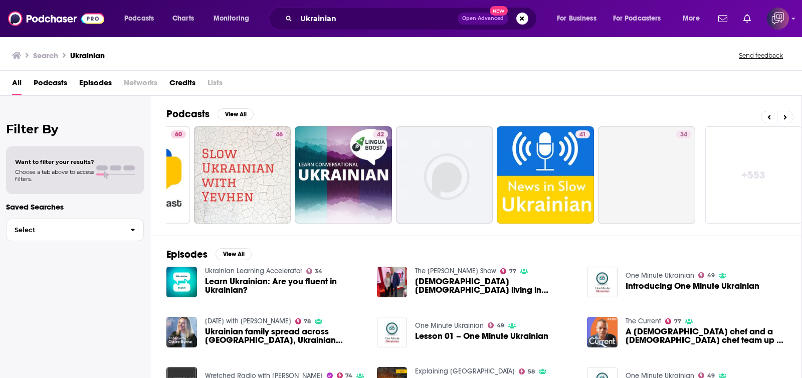
scroll to position [0, 285]
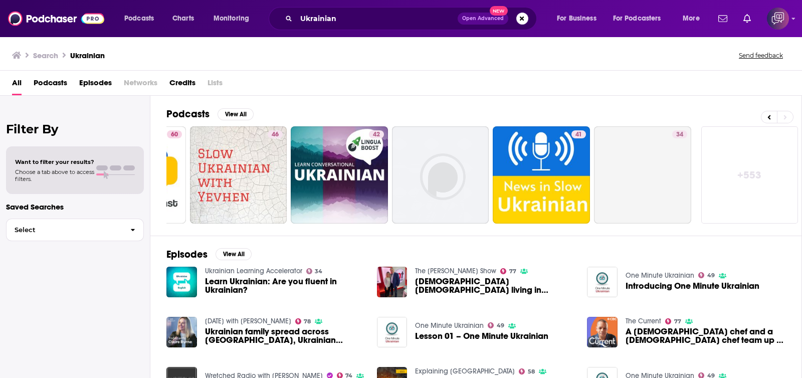
click at [727, 180] on link "+ 553" at bounding box center [749, 174] width 97 height 97
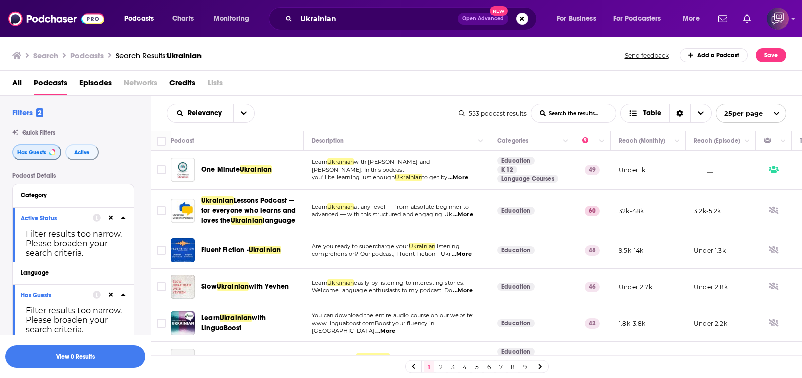
click at [44, 155] on span "Has Guests" at bounding box center [31, 153] width 29 height 6
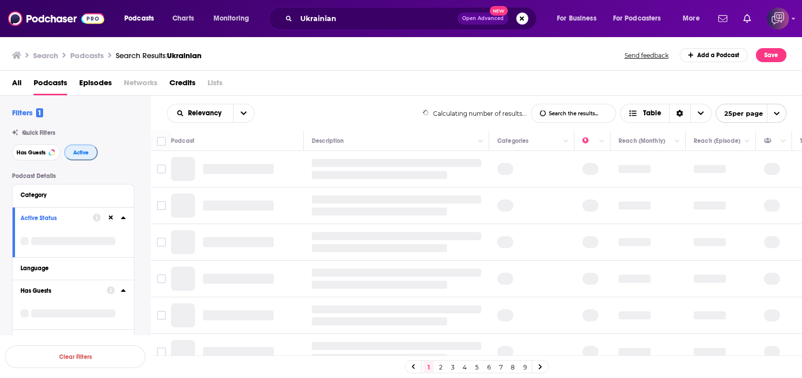
click at [73, 155] on span "Active" at bounding box center [81, 153] width 16 height 6
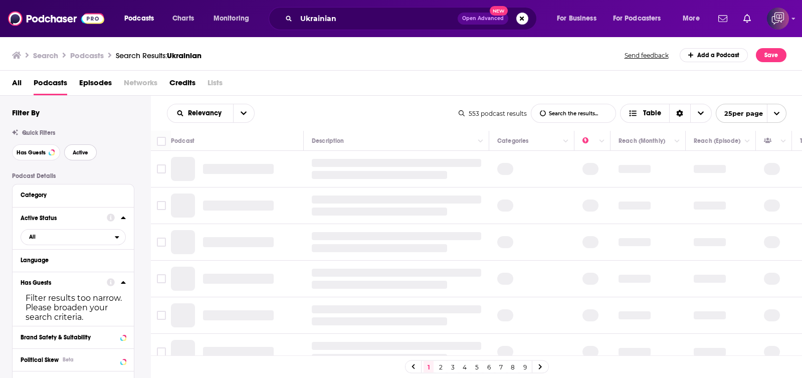
click at [73, 155] on span "Active" at bounding box center [81, 153] width 16 height 6
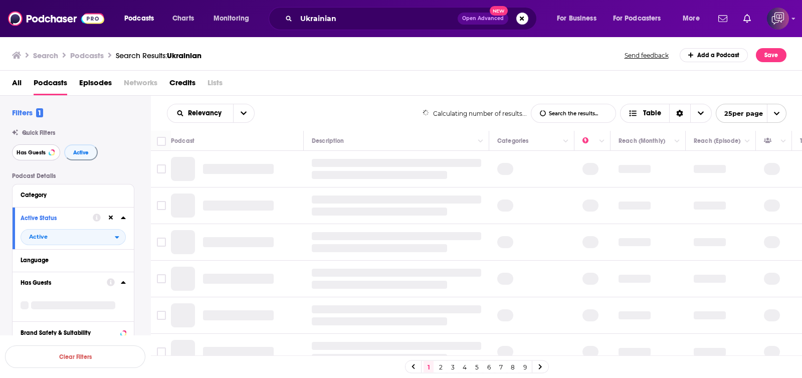
click at [39, 155] on span "Has Guests" at bounding box center [31, 153] width 29 height 6
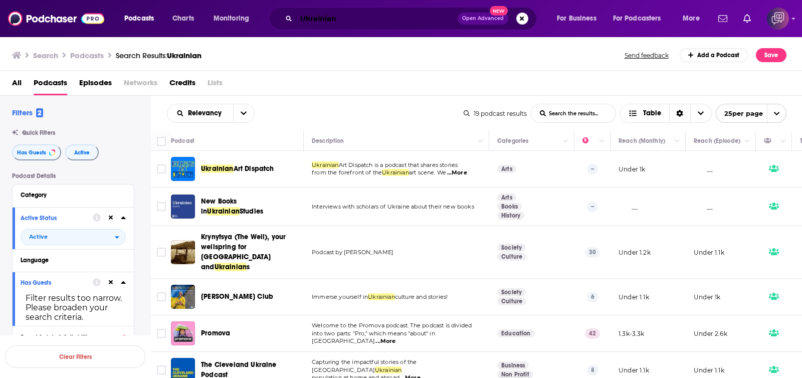
click at [355, 21] on input "Ukrainian" at bounding box center [376, 19] width 161 height 16
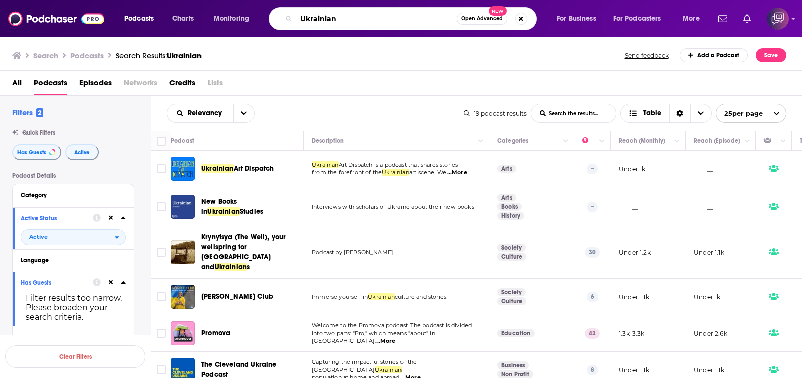
drag, startPoint x: 371, startPoint y: 22, endPoint x: 267, endPoint y: 19, distance: 103.8
click at [267, 19] on div "Podcasts Charts Monitoring Ukrainian Open Advanced New For Business For Podcast…" at bounding box center [413, 18] width 592 height 23
drag, startPoint x: 378, startPoint y: 19, endPoint x: 287, endPoint y: 16, distance: 91.7
click at [287, 16] on div "Ukrainian Open Advanced New" at bounding box center [403, 18] width 268 height 23
paste input "freedom"
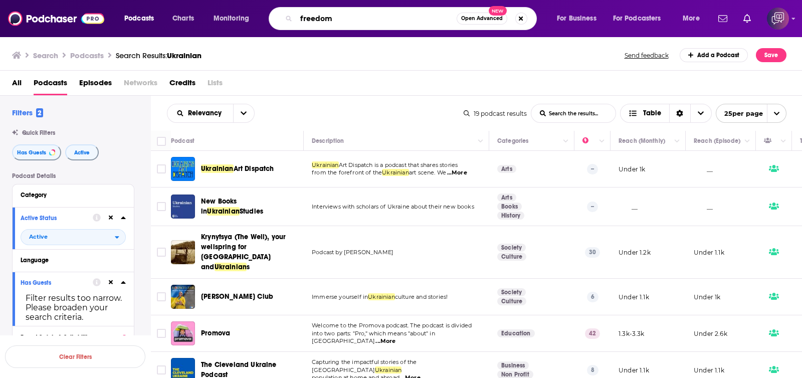
type input "freedom"
click at [477, 18] on span "Open Advanced" at bounding box center [482, 18] width 42 height 5
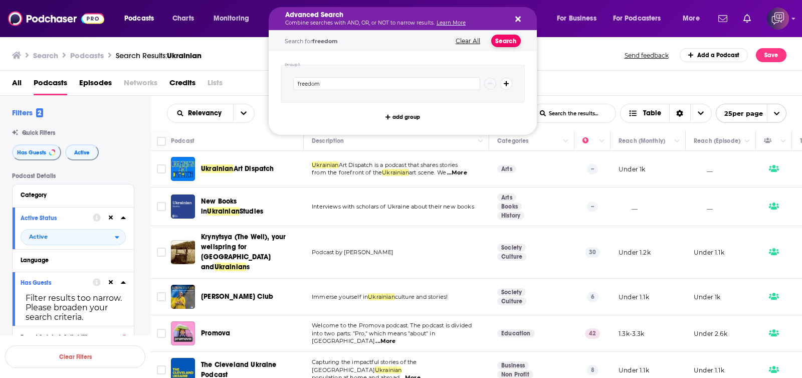
click at [496, 40] on button "Search" at bounding box center [506, 41] width 30 height 13
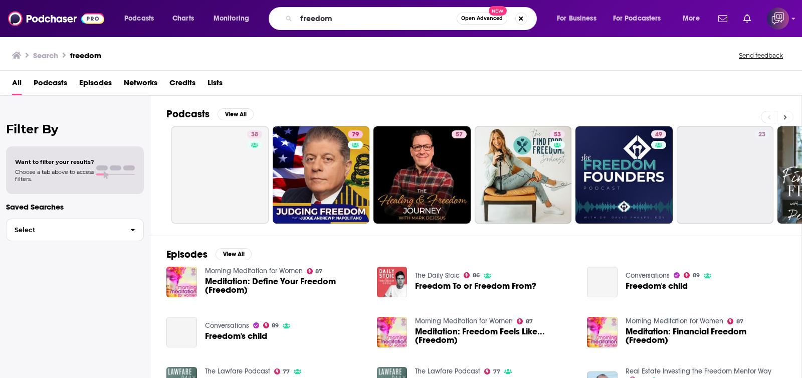
click at [787, 115] on button at bounding box center [785, 117] width 17 height 13
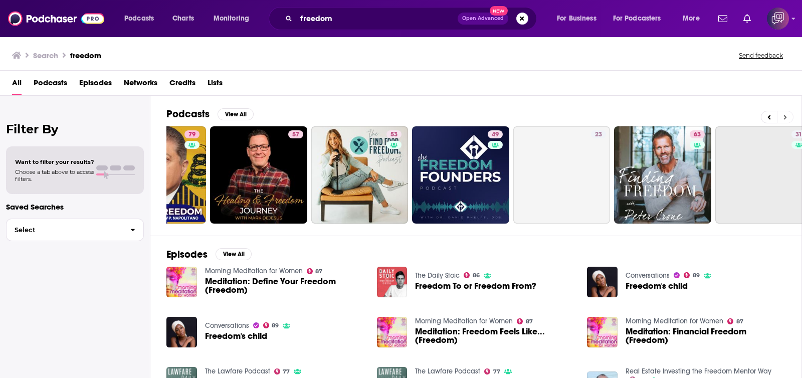
click at [787, 115] on button at bounding box center [785, 117] width 17 height 13
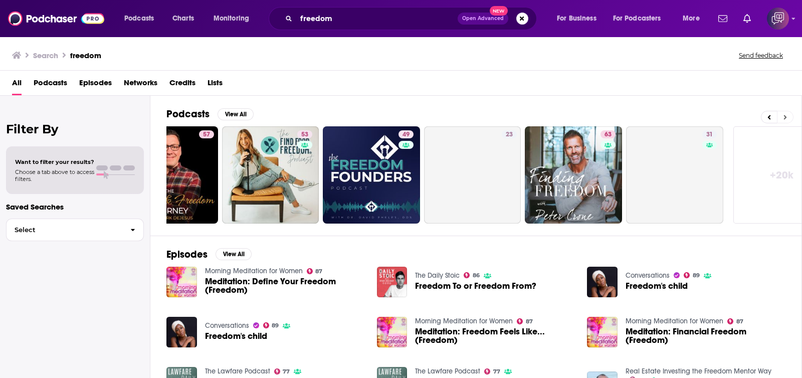
scroll to position [0, 285]
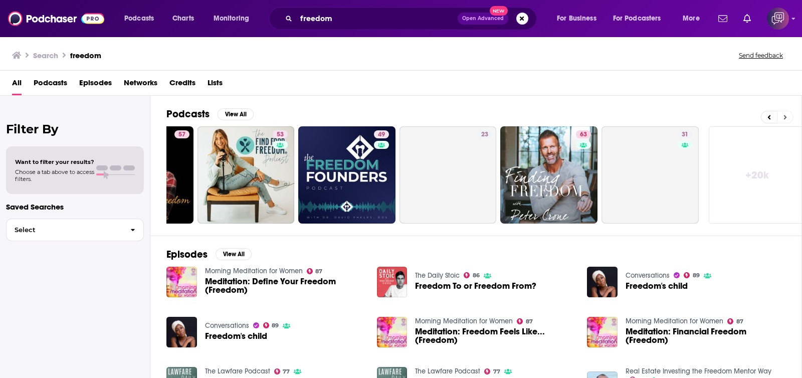
click at [787, 115] on button at bounding box center [785, 117] width 17 height 13
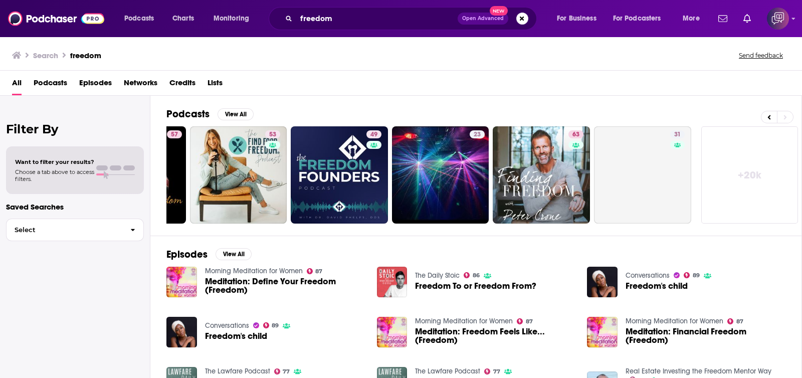
click at [749, 182] on link "+ 20k" at bounding box center [749, 174] width 97 height 97
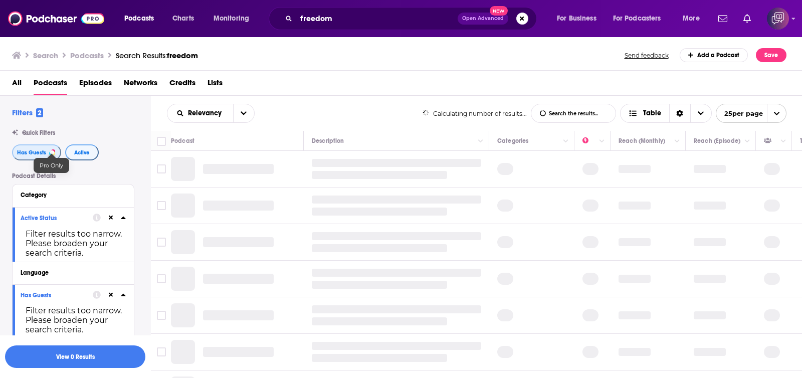
click at [40, 151] on span "Has Guests" at bounding box center [31, 153] width 29 height 6
click at [79, 153] on span "Active" at bounding box center [82, 153] width 16 height 6
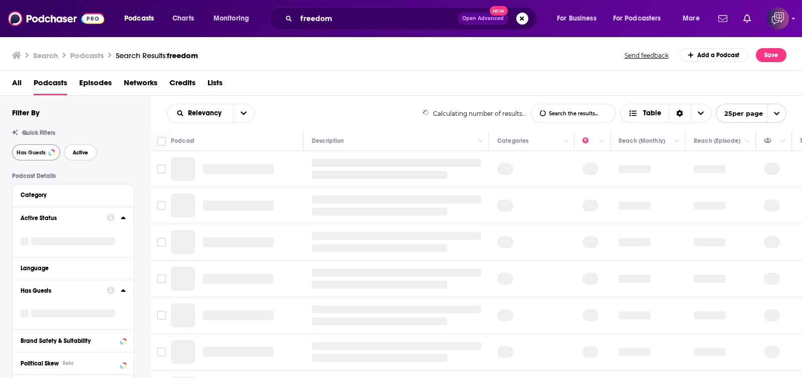
click at [82, 151] on span "Active" at bounding box center [81, 153] width 16 height 6
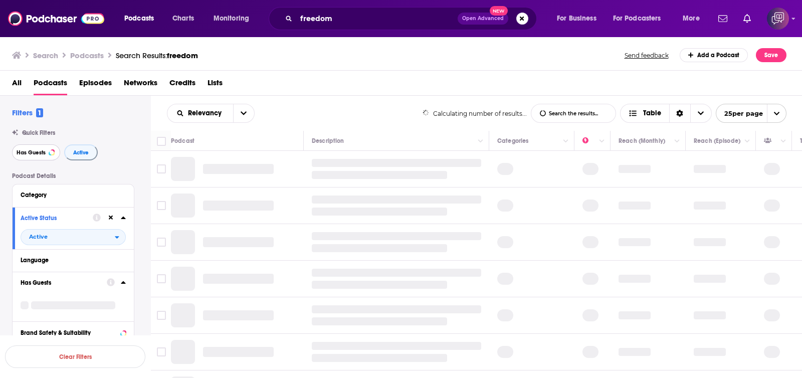
click at [44, 154] on span "Has Guests" at bounding box center [31, 153] width 29 height 6
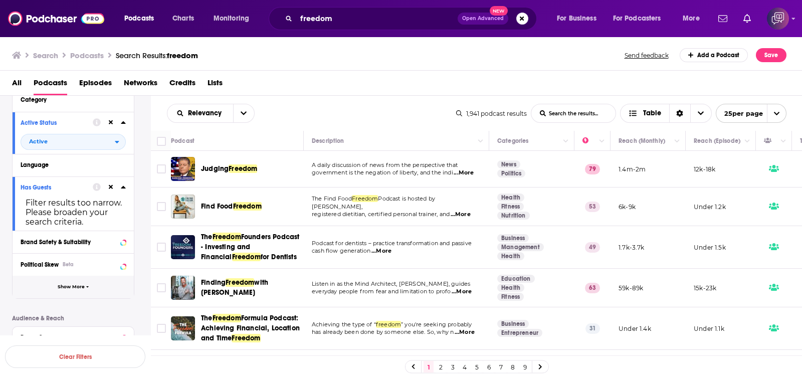
scroll to position [94, 0]
click at [80, 291] on span "Show More" at bounding box center [71, 288] width 27 height 6
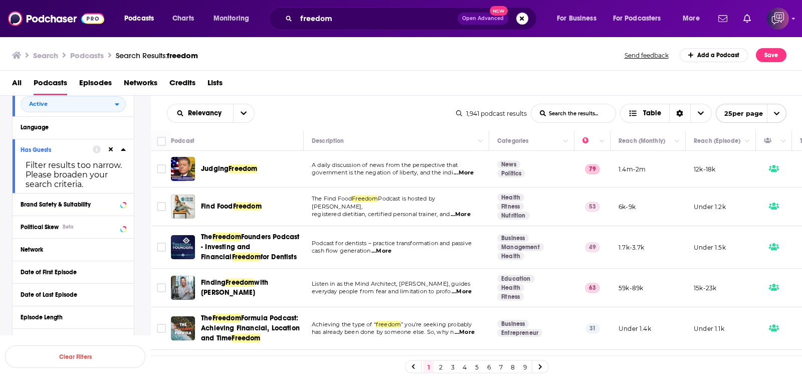
scroll to position [32, 0]
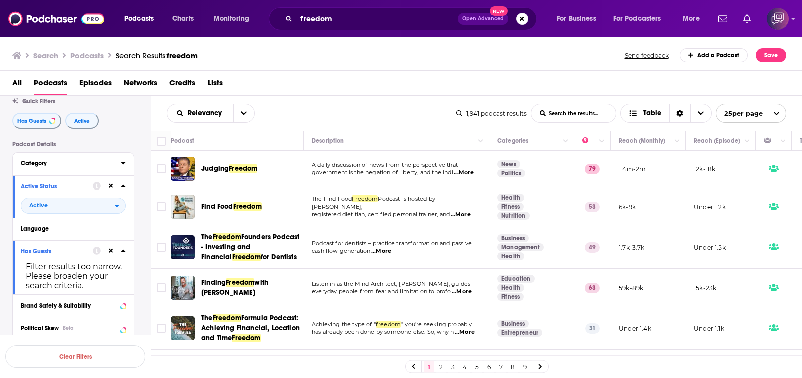
drag, startPoint x: 61, startPoint y: 169, endPoint x: 39, endPoint y: 168, distance: 21.6
click at [60, 169] on button "Category" at bounding box center [71, 163] width 100 height 13
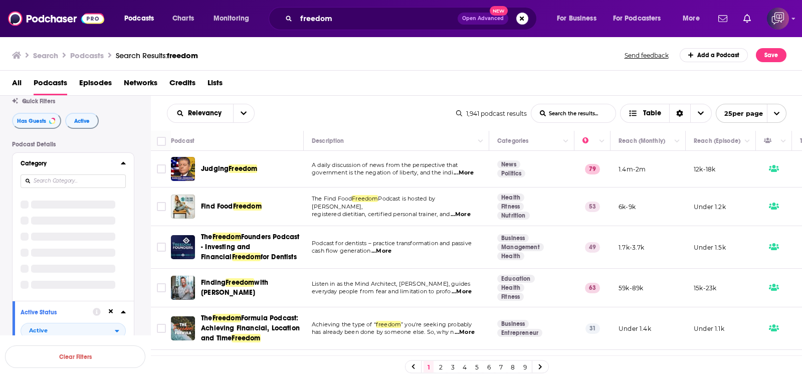
click at [39, 168] on button "Category" at bounding box center [71, 163] width 100 height 13
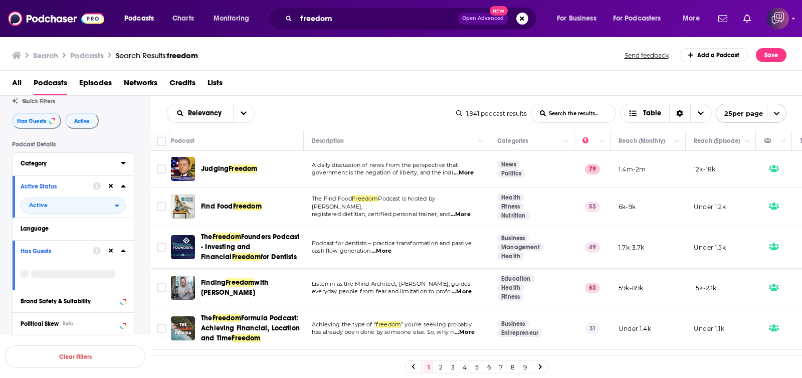
click at [44, 168] on button "Category" at bounding box center [71, 163] width 100 height 13
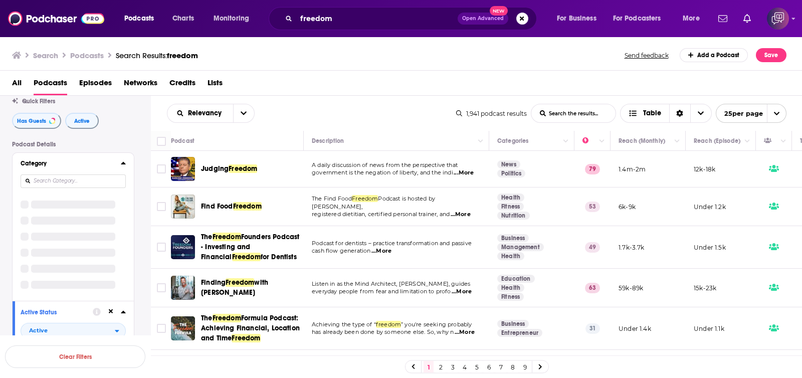
click at [59, 184] on input at bounding box center [73, 181] width 105 height 14
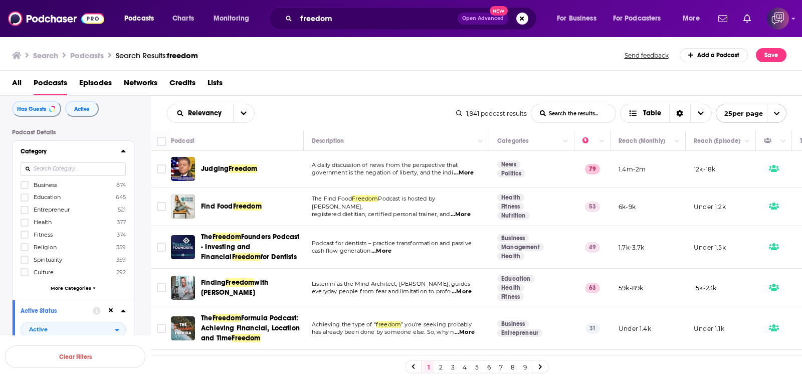
scroll to position [62, 0]
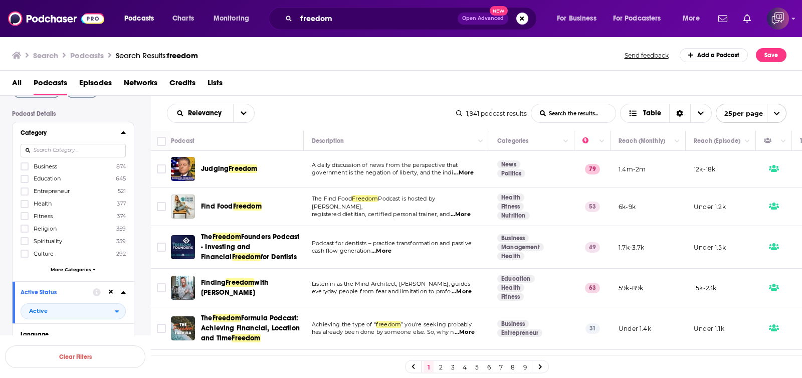
click at [74, 267] on span "More Categories" at bounding box center [71, 270] width 41 height 6
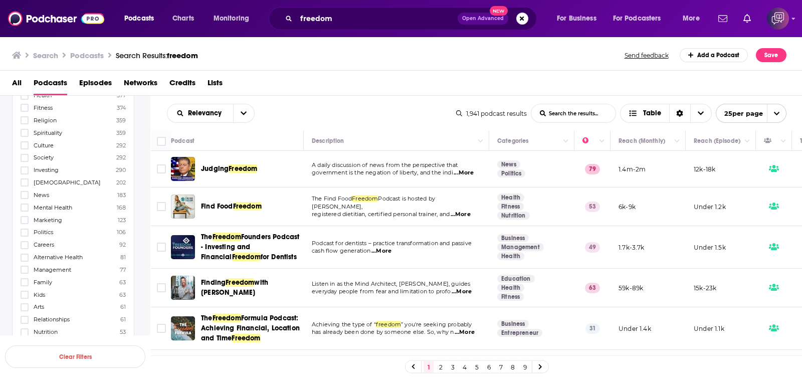
scroll to position [188, 0]
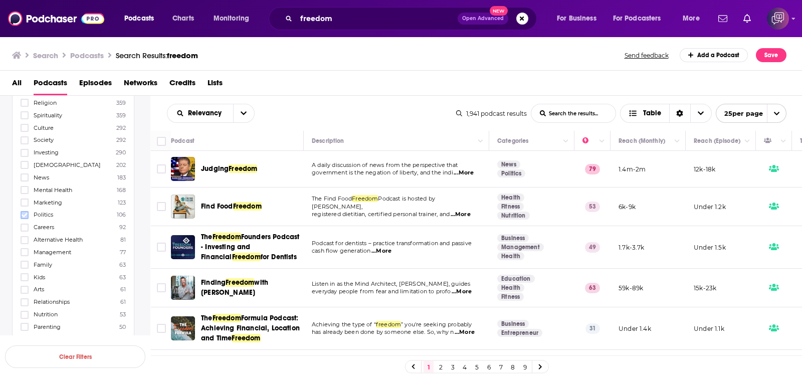
click at [27, 212] on icon at bounding box center [25, 214] width 6 height 5
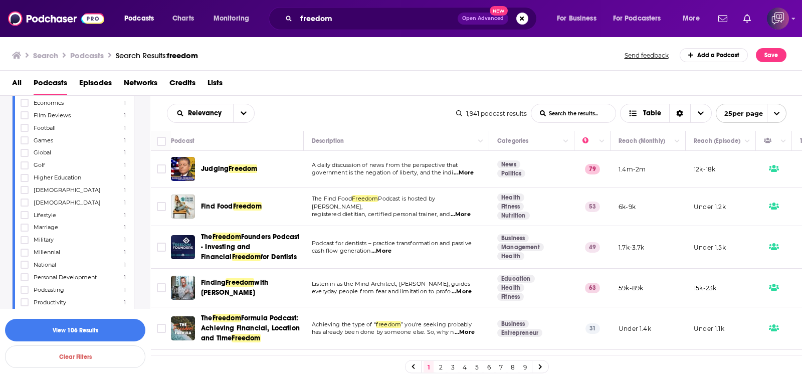
scroll to position [1065, 0]
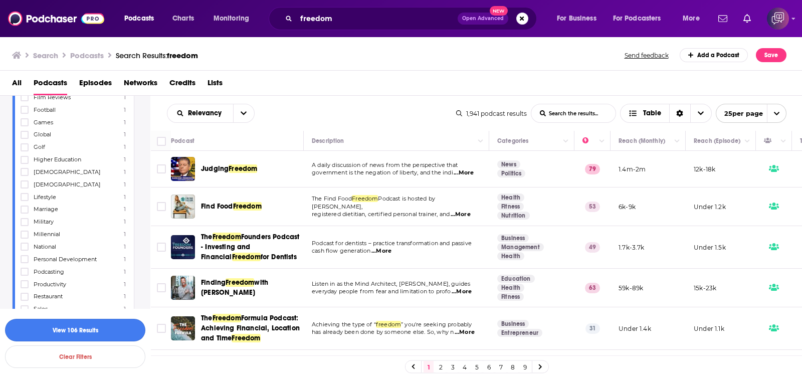
click at [113, 329] on button "View 106 Results" at bounding box center [75, 330] width 140 height 23
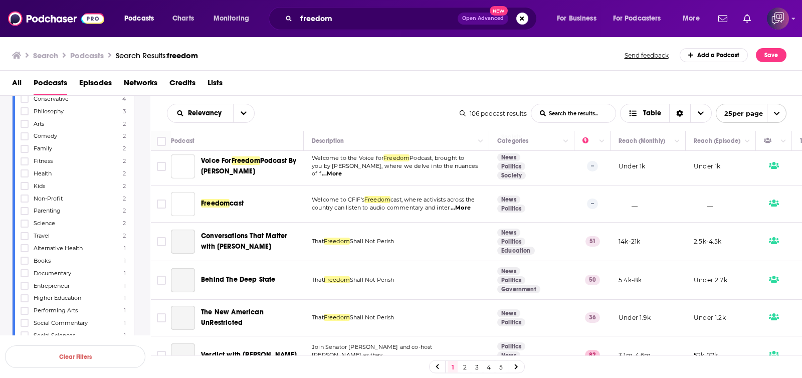
scroll to position [752, 0]
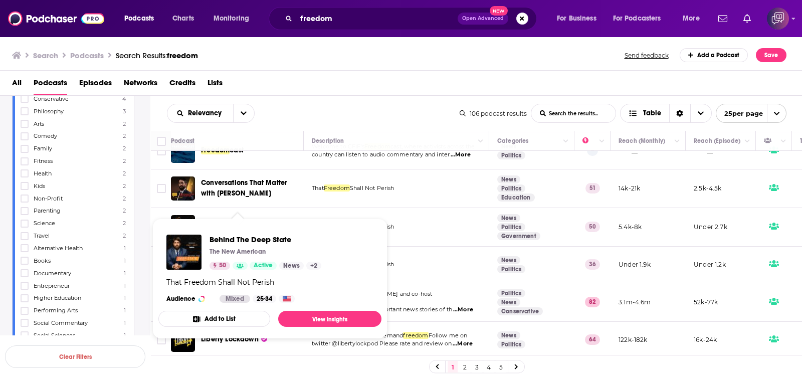
drag, startPoint x: 265, startPoint y: 223, endPoint x: 208, endPoint y: 241, distance: 59.3
drag, startPoint x: 208, startPoint y: 241, endPoint x: 218, endPoint y: 240, distance: 10.6
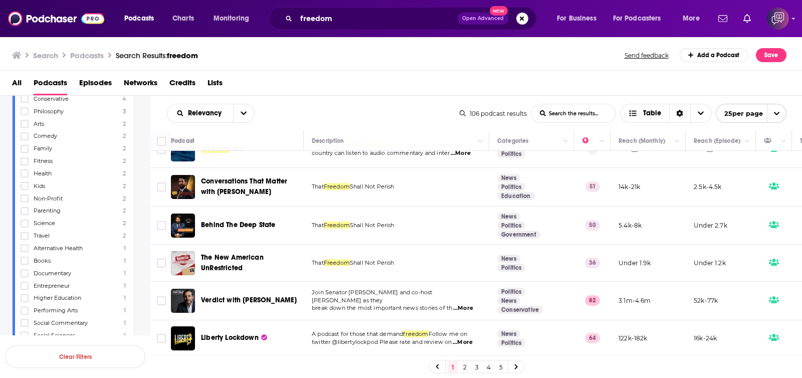
scroll to position [757, 0]
click at [465, 370] on link "2" at bounding box center [464, 367] width 10 height 12
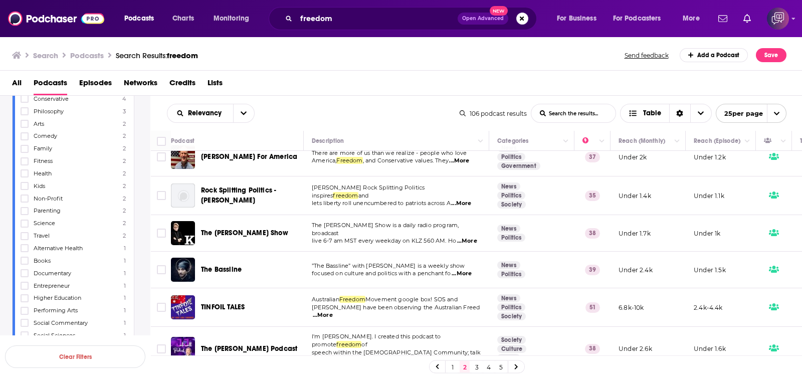
scroll to position [188, 0]
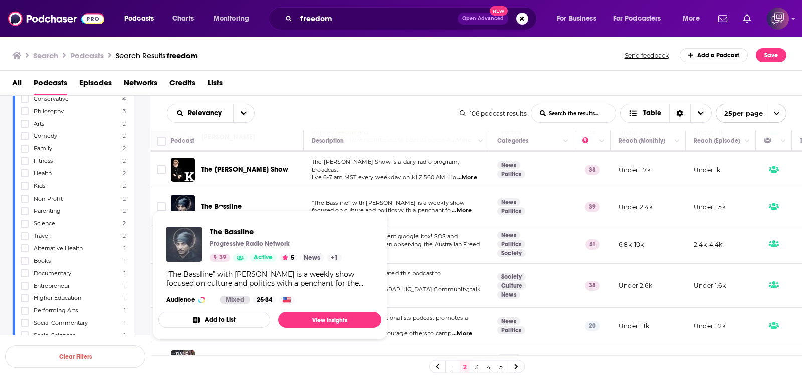
drag, startPoint x: 233, startPoint y: 206, endPoint x: 185, endPoint y: 242, distance: 59.5
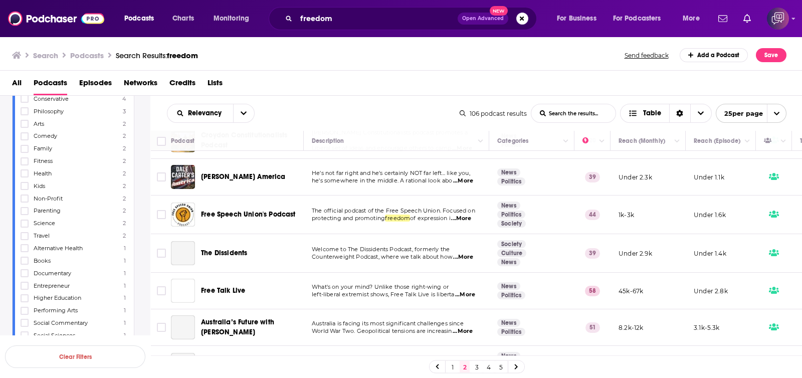
scroll to position [376, 0]
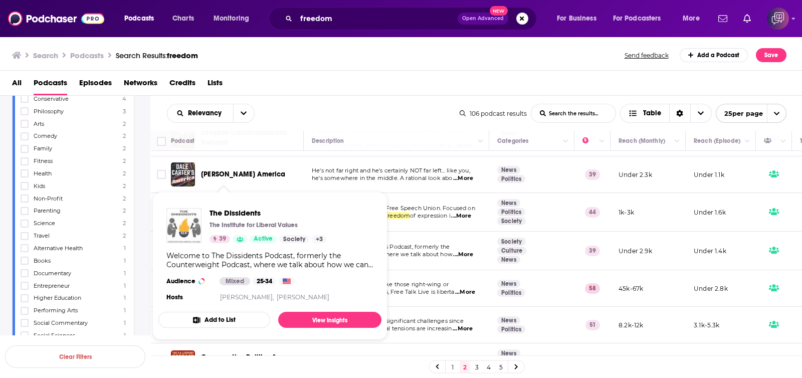
drag, startPoint x: 229, startPoint y: 244, endPoint x: 172, endPoint y: 214, distance: 64.3
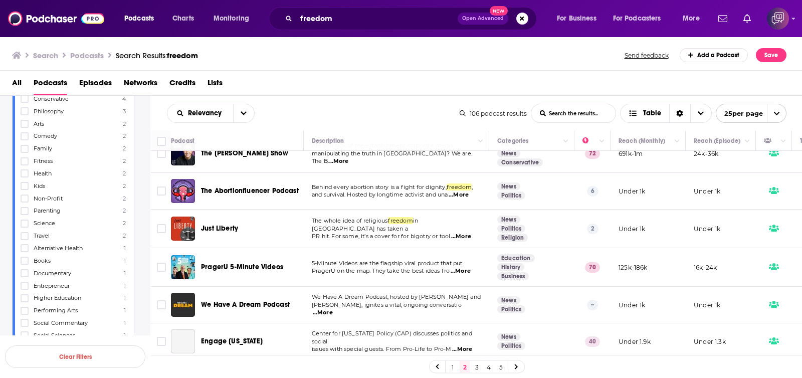
scroll to position [743, 0]
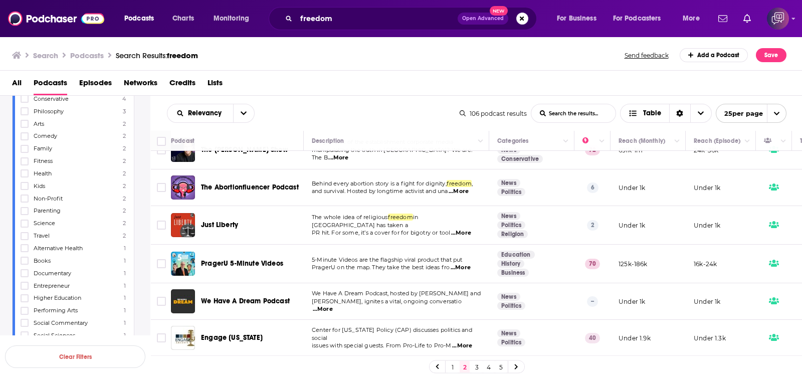
click at [478, 365] on link "3" at bounding box center [477, 367] width 10 height 12
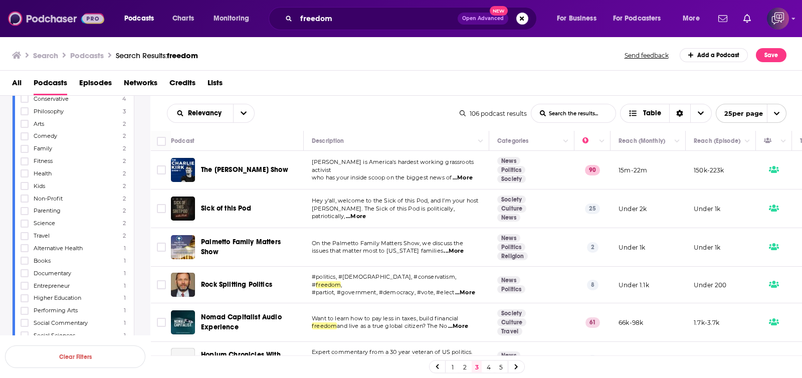
click at [59, 21] on img at bounding box center [56, 18] width 96 height 19
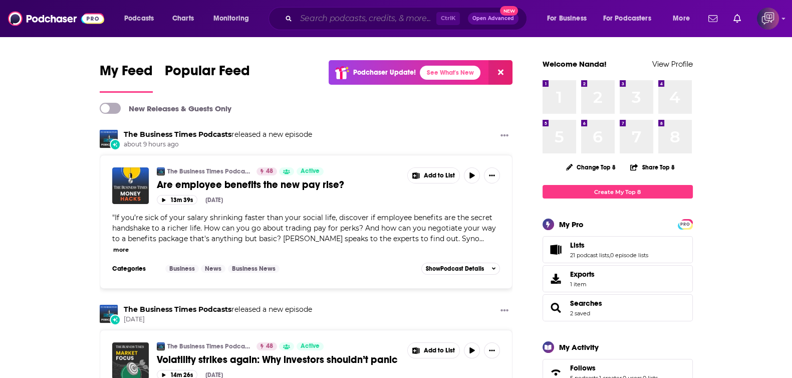
click at [393, 14] on input "Search podcasts, credits, & more..." at bounding box center [366, 19] width 140 height 16
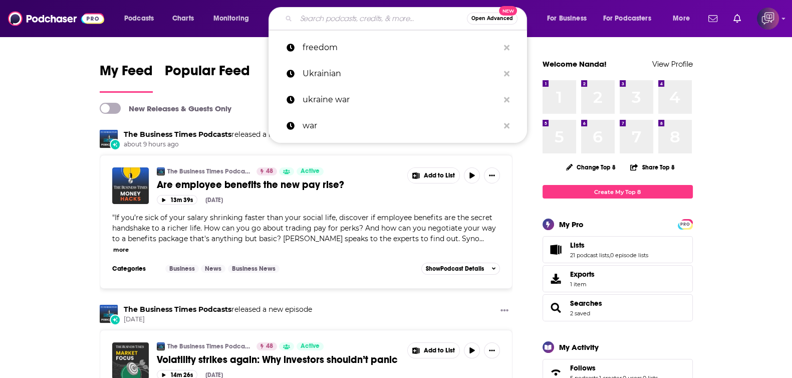
paste input "product moats"
type input "product moats"
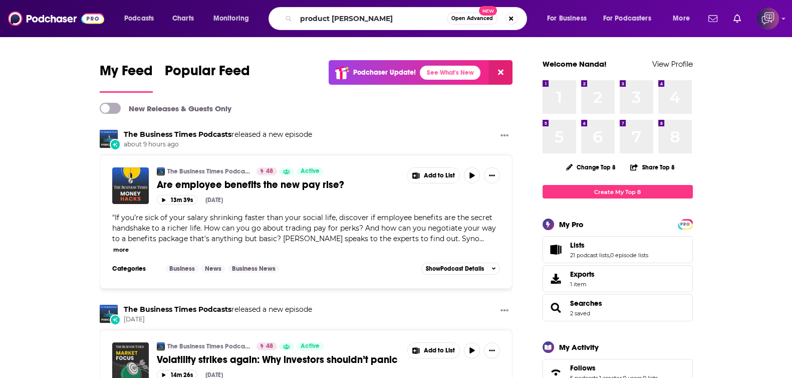
click at [486, 19] on span "Open Advanced" at bounding box center [472, 18] width 42 height 5
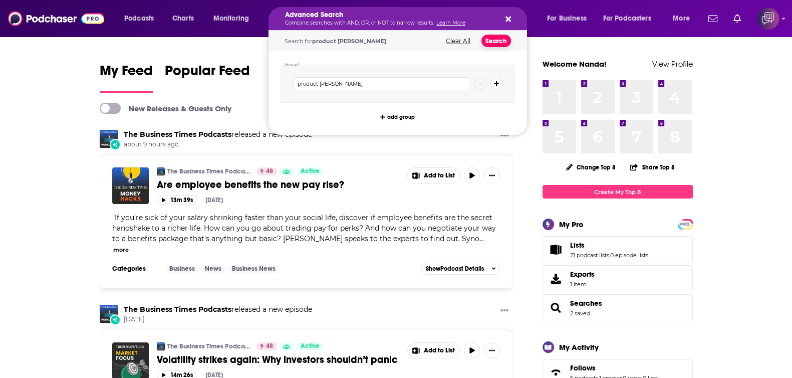
click at [499, 37] on button "Search" at bounding box center [497, 41] width 30 height 13
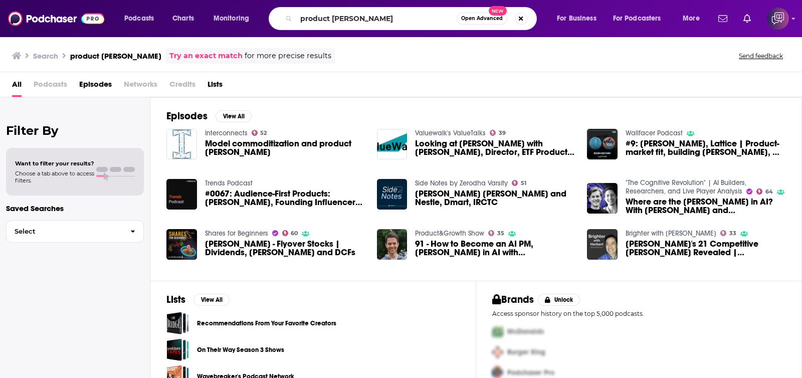
click at [463, 21] on span "Open Advanced" at bounding box center [482, 18] width 42 height 5
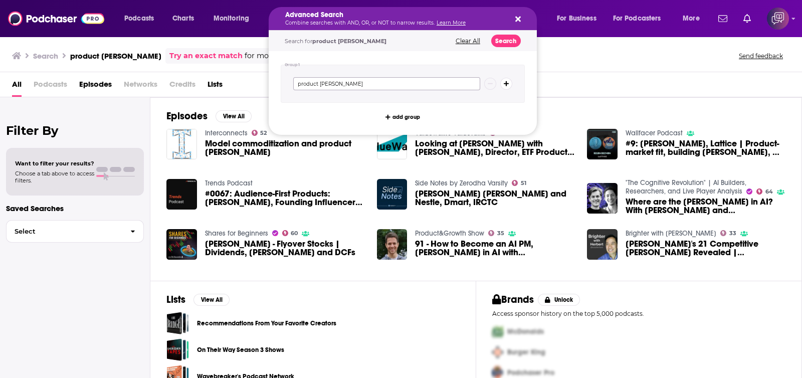
click at [374, 87] on input "product moats" at bounding box center [386, 83] width 187 height 13
paste input "Technology trend"
type input "Technology trends"
click at [504, 41] on button "Search" at bounding box center [506, 41] width 30 height 13
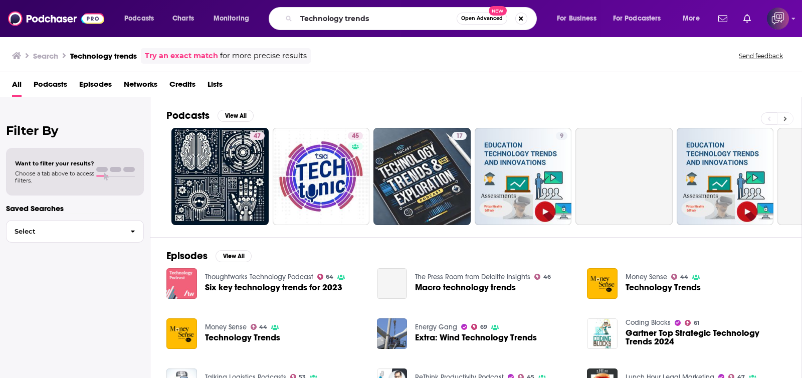
click at [786, 116] on icon at bounding box center [785, 118] width 4 height 7
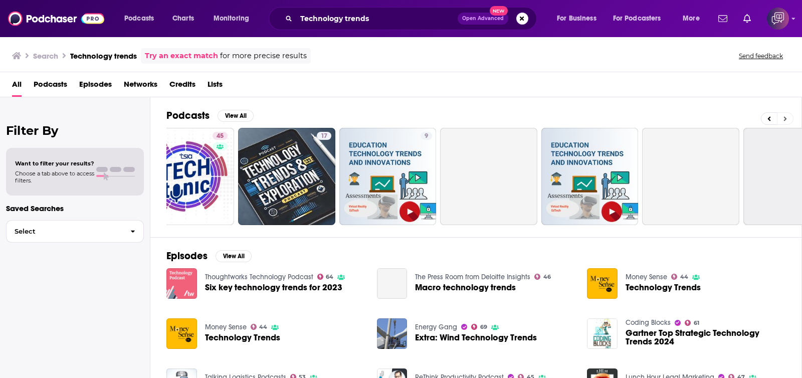
click at [786, 116] on icon at bounding box center [785, 118] width 4 height 7
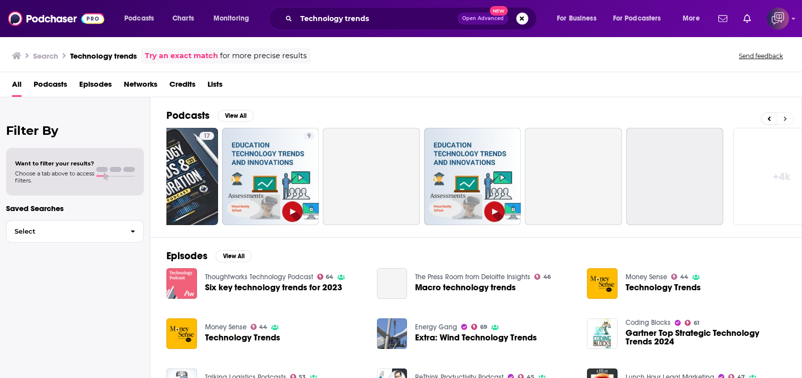
click at [786, 116] on icon at bounding box center [785, 118] width 4 height 7
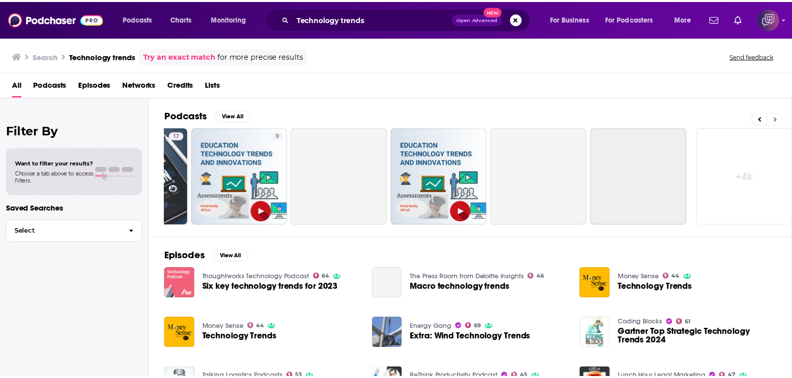
scroll to position [0, 285]
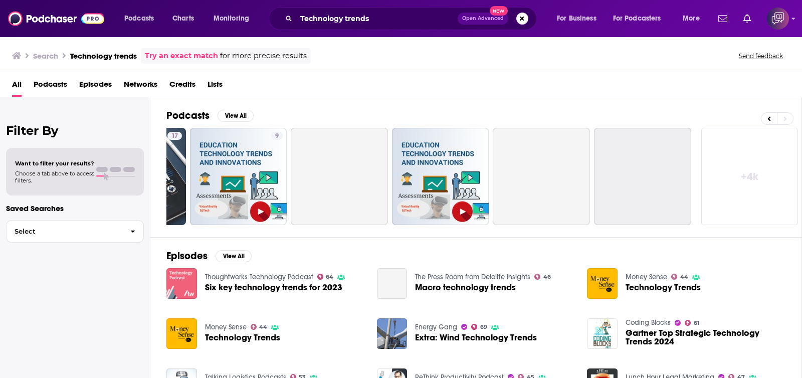
click at [772, 154] on link "+ 4k" at bounding box center [749, 176] width 97 height 97
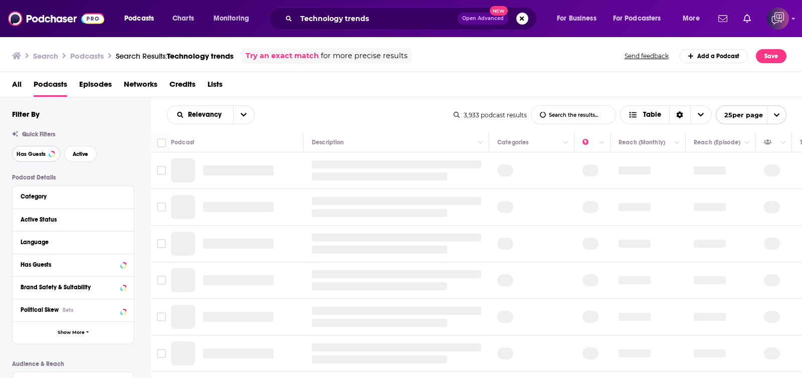
click at [35, 154] on span "Has Guests" at bounding box center [31, 154] width 29 height 6
click at [78, 154] on span "Active" at bounding box center [82, 154] width 16 height 6
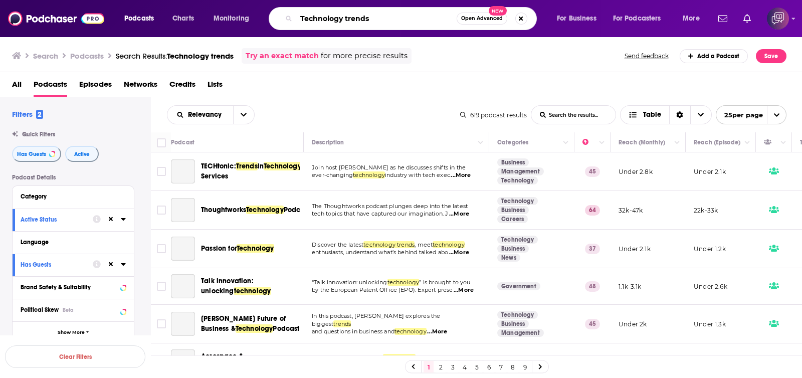
click at [388, 14] on input "Technology trends" at bounding box center [376, 19] width 160 height 16
paste input "he Investor With Joel Palathinkal"
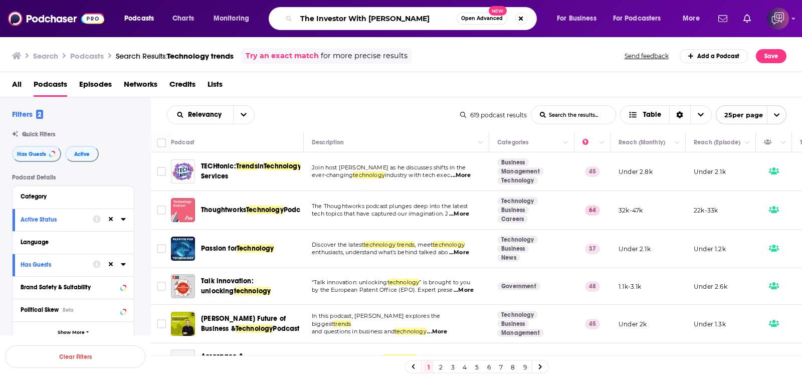
type input "The Investor With Joel Palathinkal"
click at [490, 14] on span "New" at bounding box center [498, 11] width 18 height 10
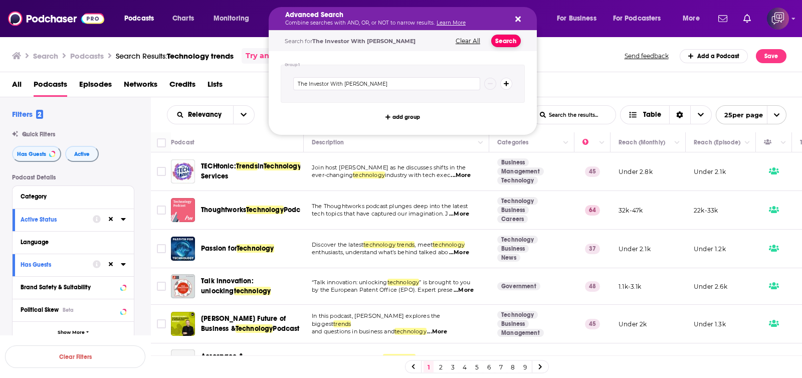
click at [509, 42] on button "Search" at bounding box center [506, 41] width 30 height 13
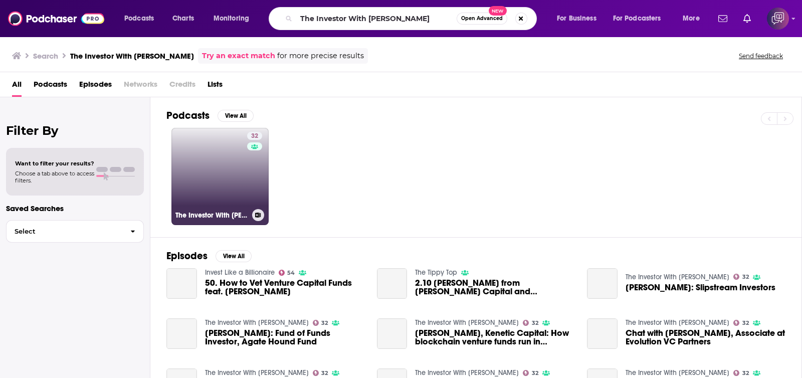
click at [176, 161] on link "32 The Investor With Joel Palathinkal" at bounding box center [219, 176] width 97 height 97
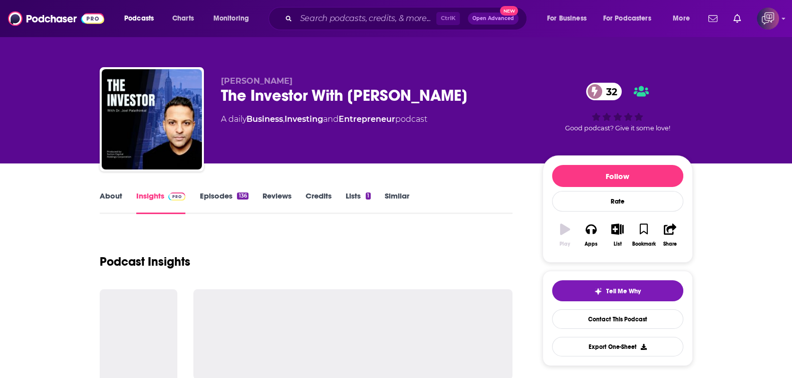
click at [206, 197] on link "Episodes 136" at bounding box center [223, 202] width 49 height 23
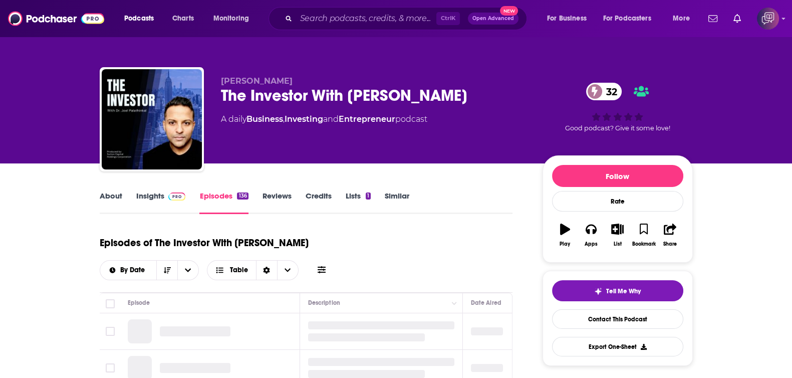
click at [154, 191] on link "Insights" at bounding box center [161, 202] width 50 height 23
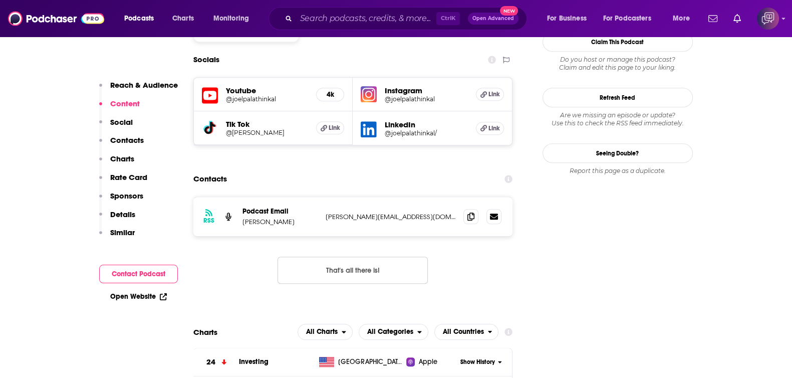
scroll to position [689, 0]
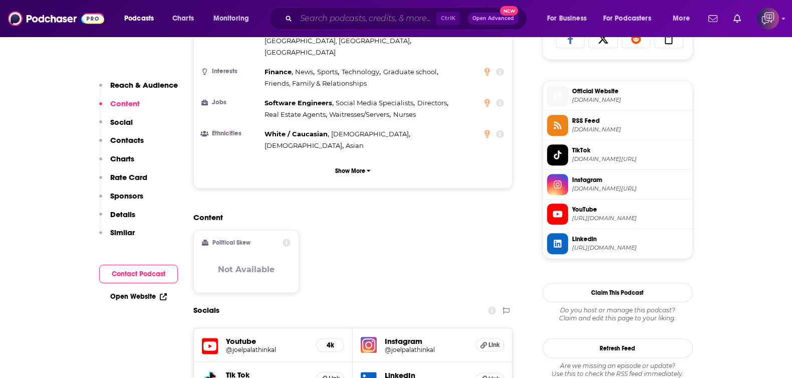
click at [398, 17] on input "Search podcasts, credits, & more..." at bounding box center [366, 19] width 140 height 16
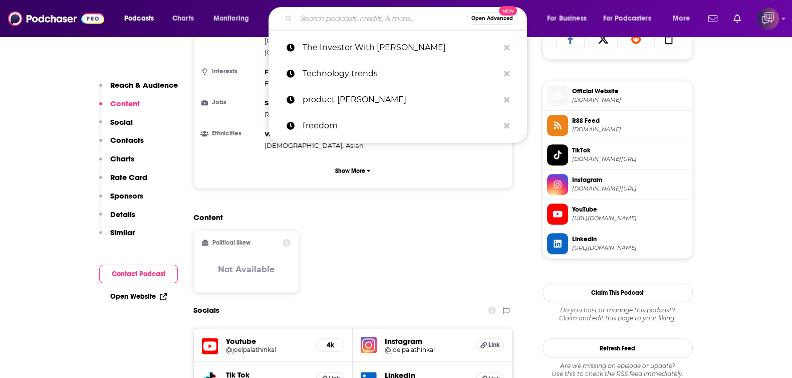
paste input "Alternative Fund Insight"
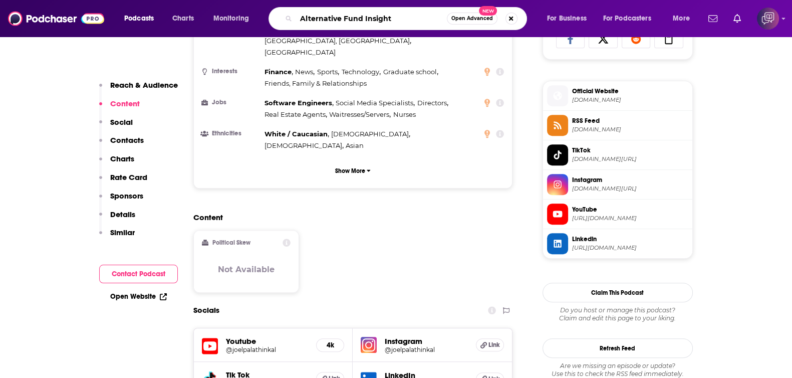
type input "Alternative Fund Insight"
click at [477, 16] on span "Open Advanced" at bounding box center [472, 18] width 42 height 5
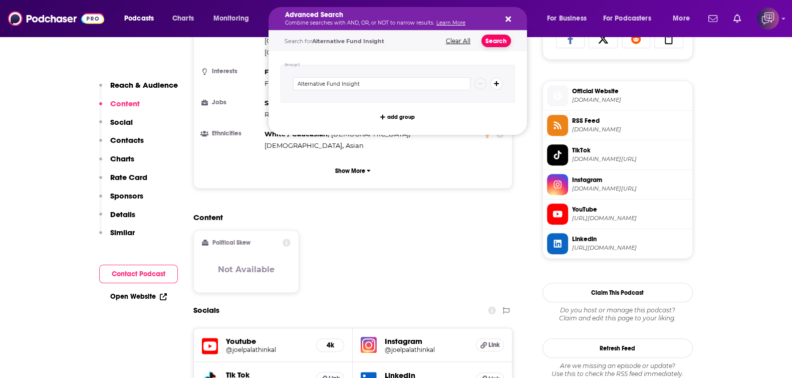
click at [494, 44] on button "Search" at bounding box center [497, 41] width 30 height 13
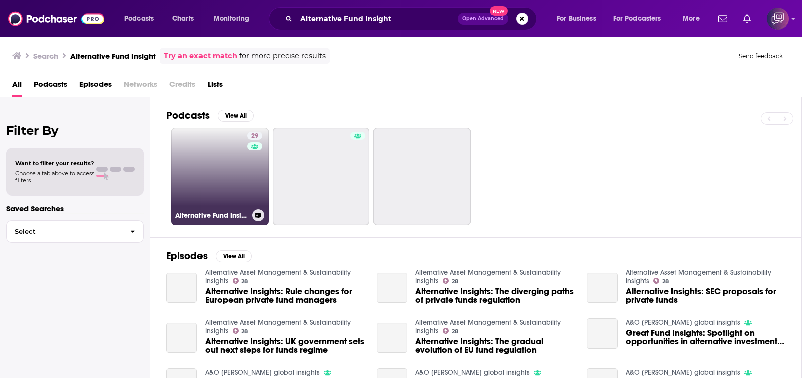
click at [219, 178] on link "29 Alternative Fund Insight" at bounding box center [219, 176] width 97 height 97
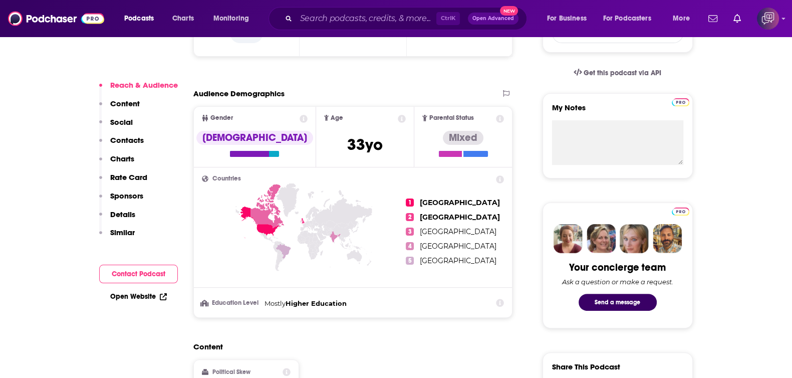
scroll to position [626, 0]
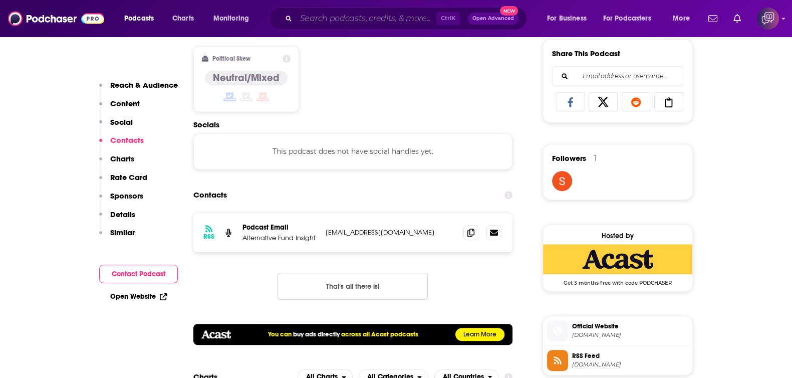
click at [401, 12] on input "Search podcasts, credits, & more..." at bounding box center [366, 19] width 140 height 16
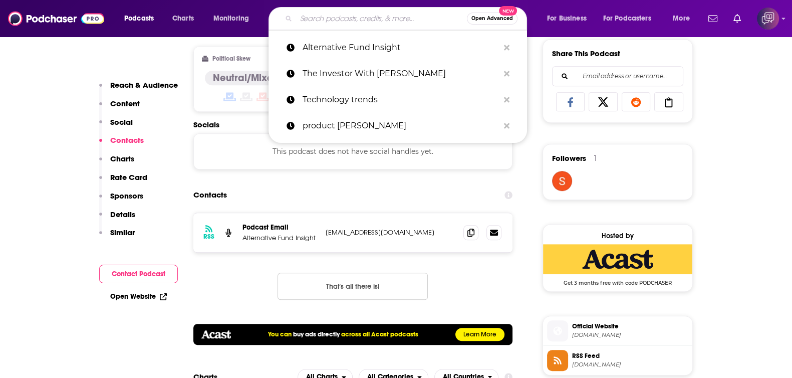
paste input "Engineering Culture by InfoQ"
type input "Engineering Culture by InfoQ"
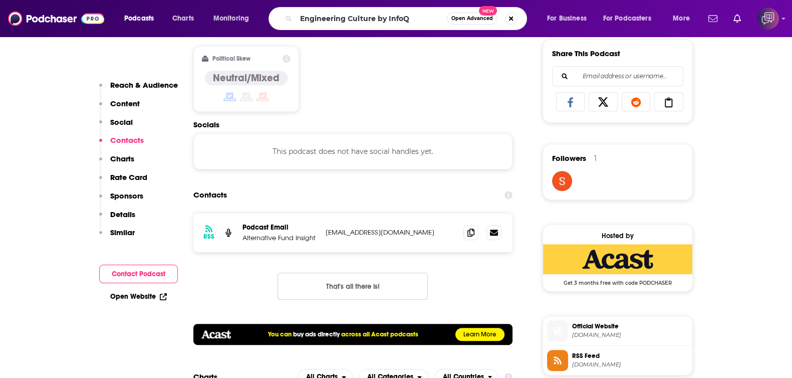
click at [476, 16] on span "Open Advanced" at bounding box center [472, 18] width 42 height 5
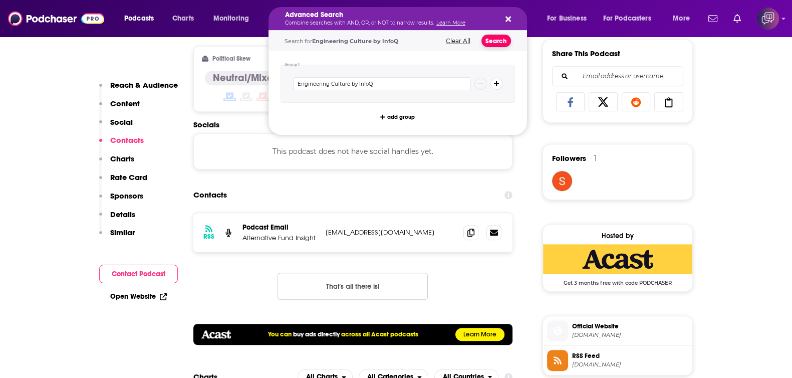
click at [497, 40] on button "Search" at bounding box center [497, 41] width 30 height 13
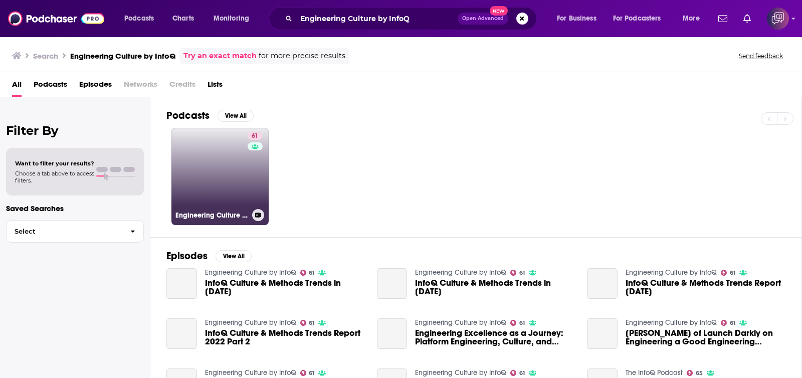
click at [243, 213] on h3 "Engineering Culture by InfoQ" at bounding box center [211, 215] width 73 height 9
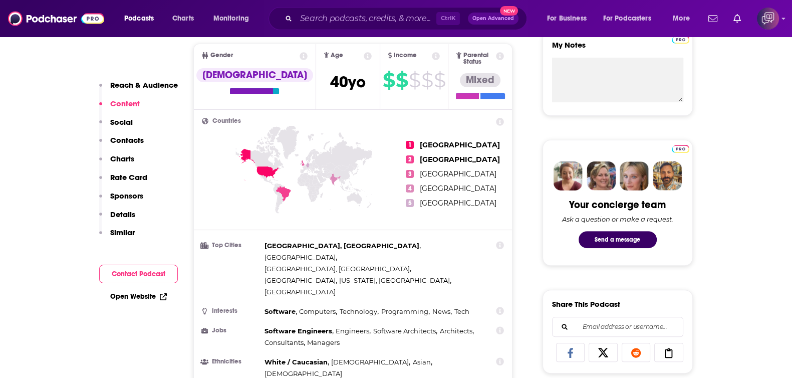
scroll to position [814, 0]
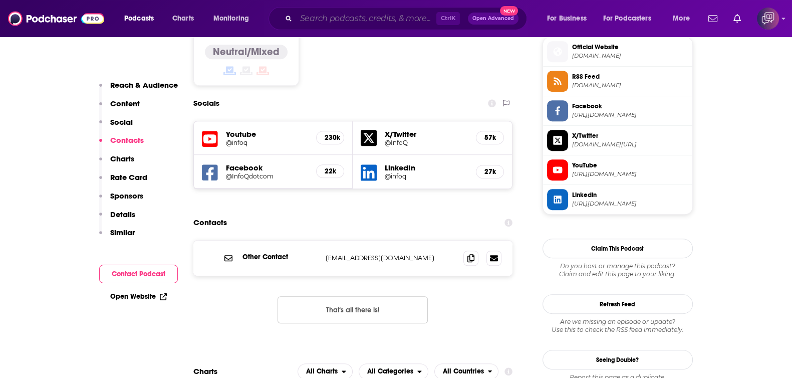
click at [397, 12] on input "Search podcasts, credits, & more..." at bounding box center [366, 19] width 140 height 16
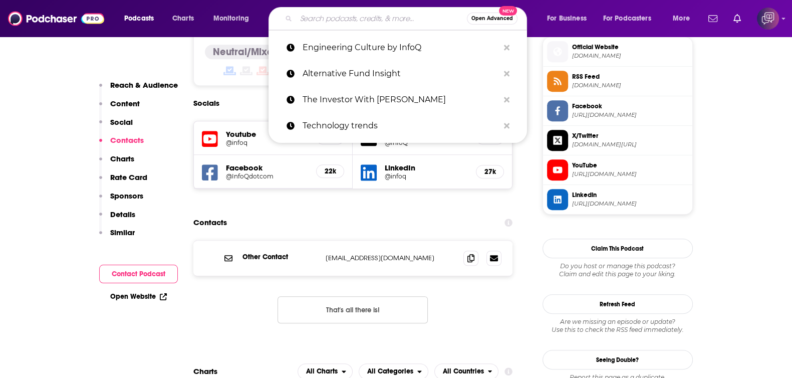
paste input "The Tech Leader's Playbook"
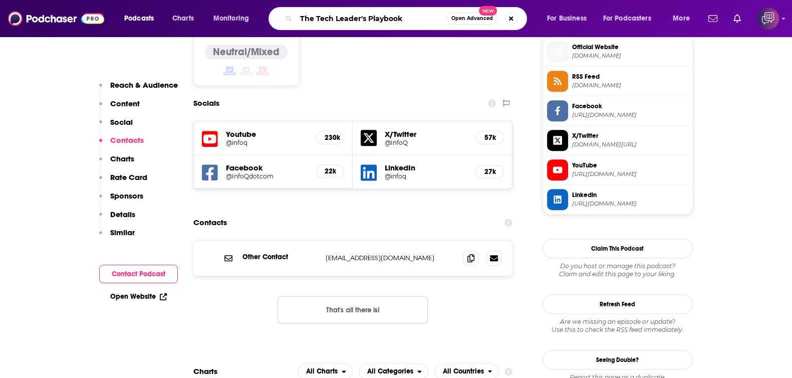
type input "The Tech Leader's Playbook"
click at [485, 19] on span "Open Advanced" at bounding box center [472, 18] width 42 height 5
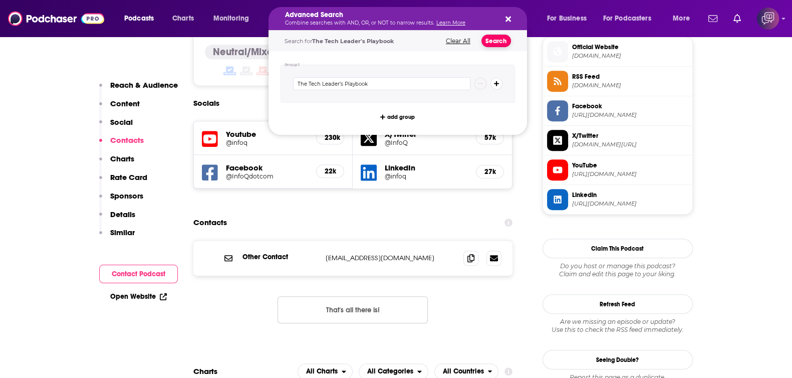
click at [501, 39] on button "Search" at bounding box center [497, 41] width 30 height 13
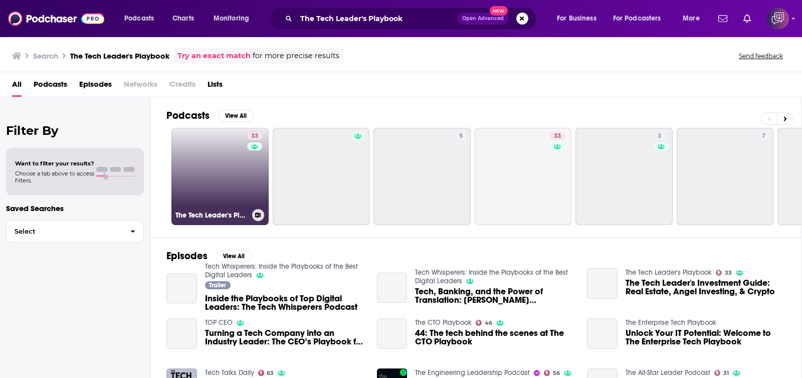
click at [216, 157] on link "33 The Tech Leader's Playbook" at bounding box center [219, 176] width 97 height 97
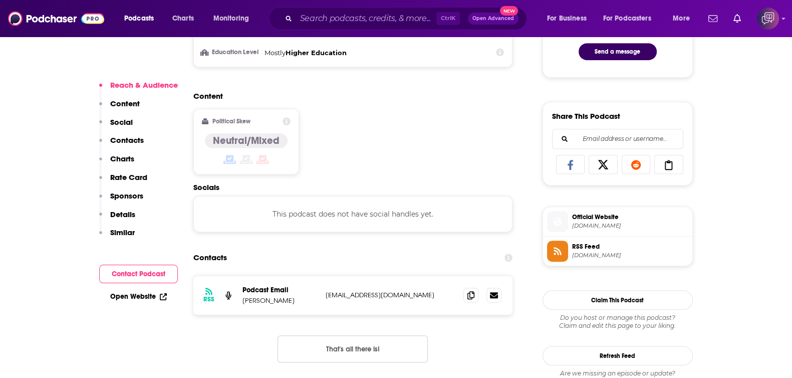
scroll to position [689, 0]
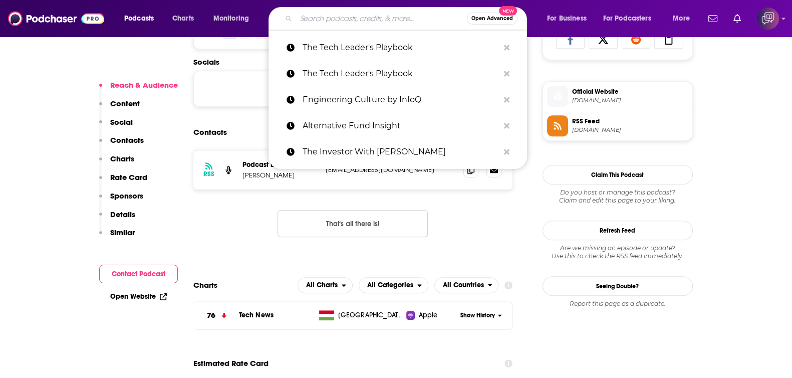
click at [411, 17] on input "Search podcasts, credits, & more..." at bounding box center [381, 19] width 171 height 16
paste input "VC10X"
type input "VC10X"
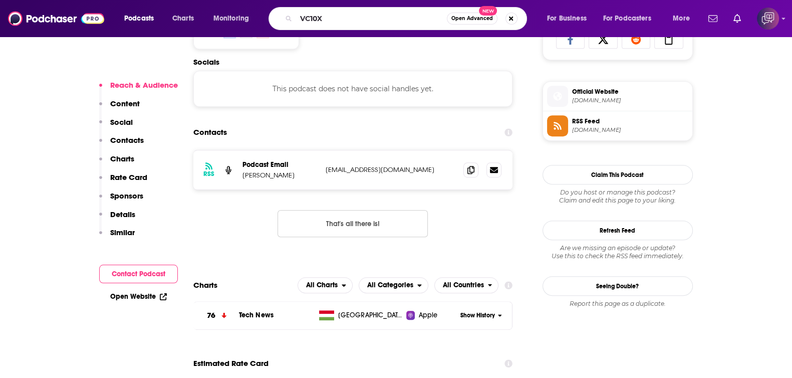
click at [485, 16] on span "Open Advanced" at bounding box center [472, 18] width 42 height 5
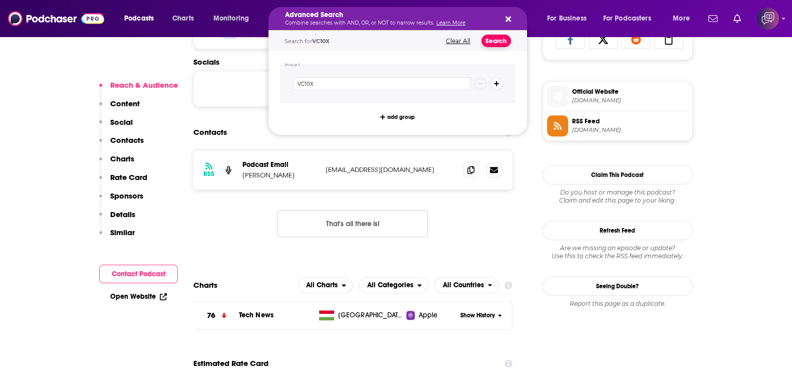
click at [501, 43] on button "Search" at bounding box center [497, 41] width 30 height 13
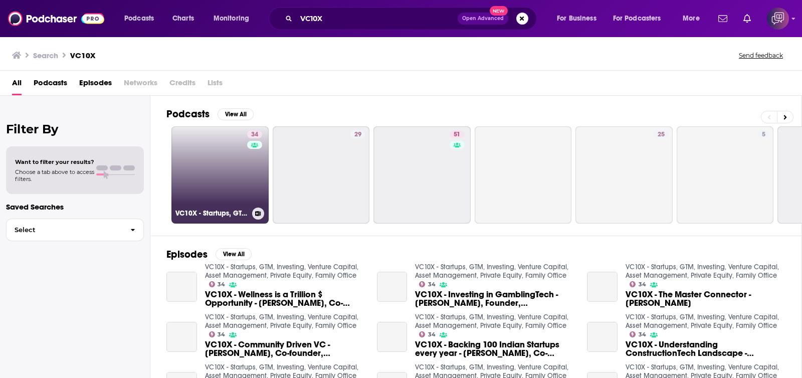
click at [207, 156] on link "34 VC10X - Startups, GTM, Investing, Venture Capital, Asset Management, Private…" at bounding box center [219, 174] width 97 height 97
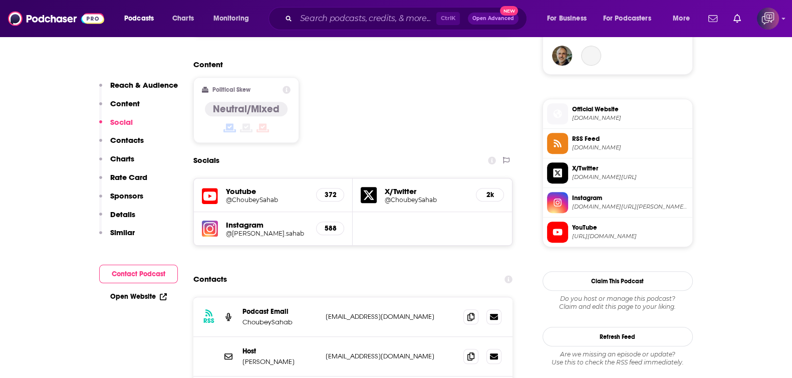
scroll to position [814, 0]
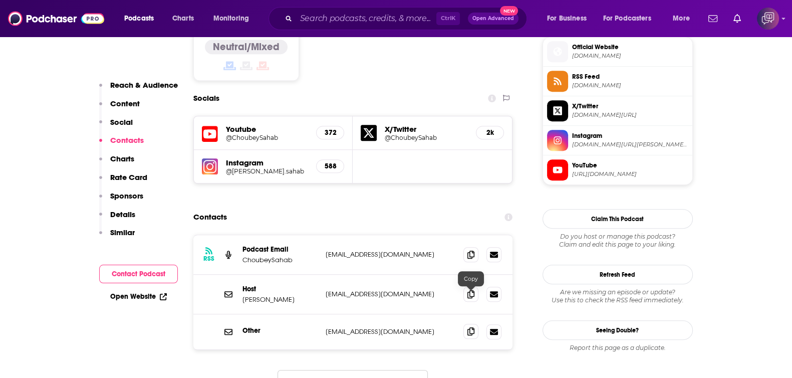
click at [469, 327] on icon at bounding box center [470, 331] width 7 height 8
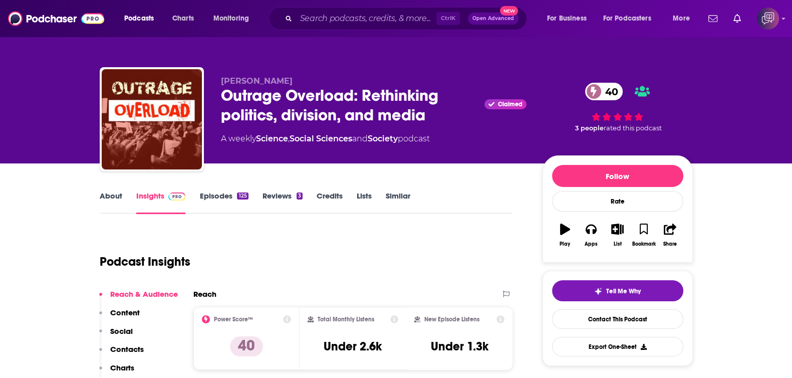
click at [113, 204] on link "About" at bounding box center [111, 202] width 23 height 23
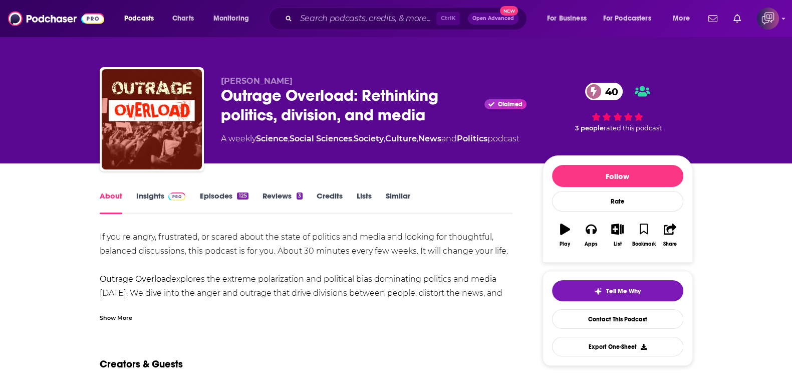
click at [147, 191] on link "Insights" at bounding box center [161, 202] width 50 height 23
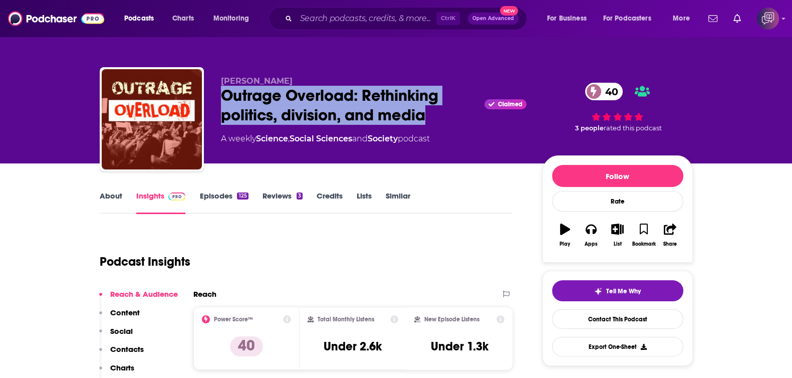
click at [208, 194] on link "Episodes 125" at bounding box center [223, 202] width 49 height 23
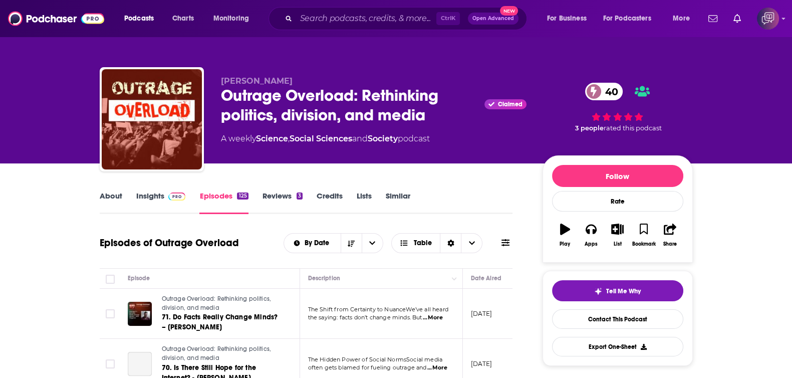
click at [161, 196] on link "Insights" at bounding box center [161, 202] width 50 height 23
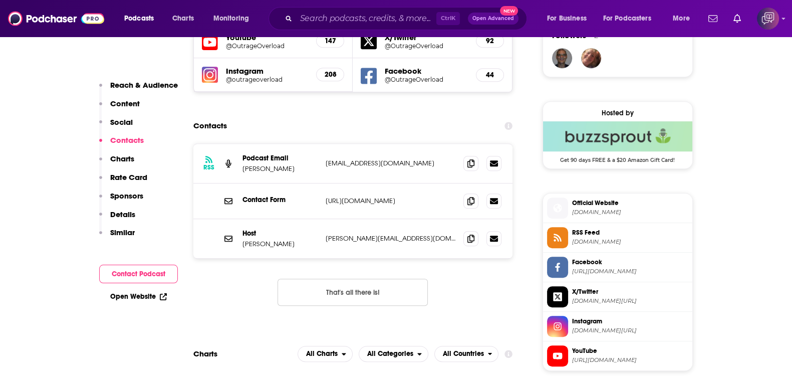
scroll to position [752, 0]
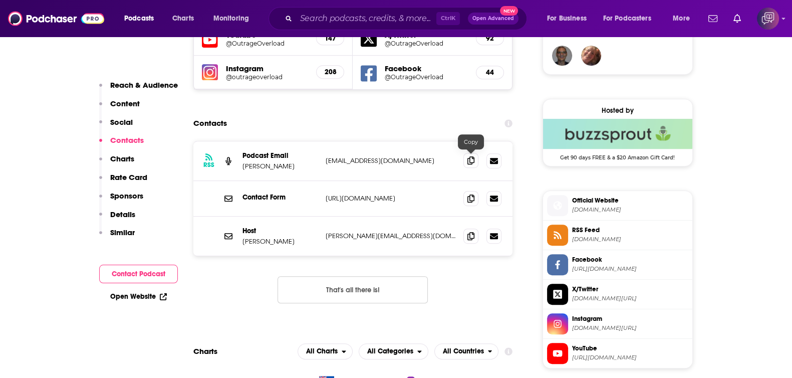
click at [471, 159] on icon at bounding box center [470, 160] width 7 height 8
click at [470, 233] on icon at bounding box center [470, 235] width 7 height 8
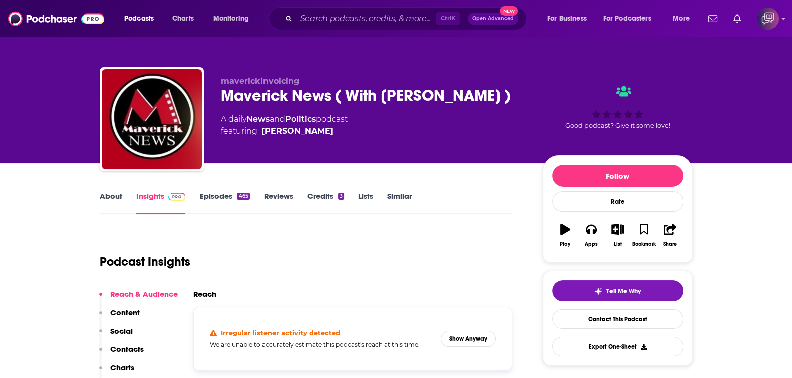
click at [112, 198] on link "About" at bounding box center [111, 202] width 23 height 23
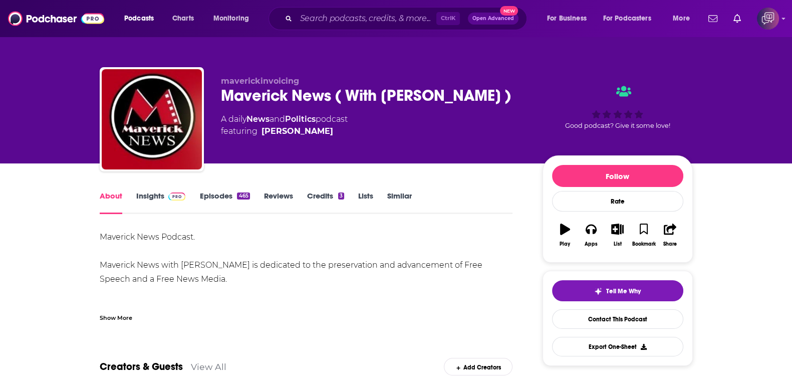
click at [150, 206] on link "Insights" at bounding box center [161, 202] width 50 height 23
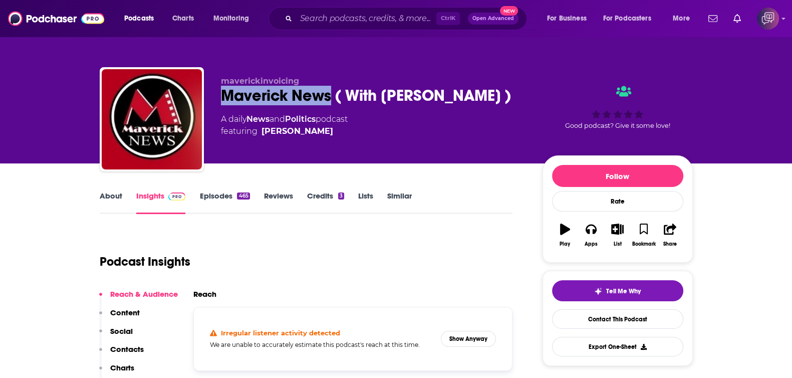
click at [330, 88] on div "maverickinvoicing Maverick News ( With Rick Walker ) A daily News and Politics …" at bounding box center [396, 121] width 593 height 108
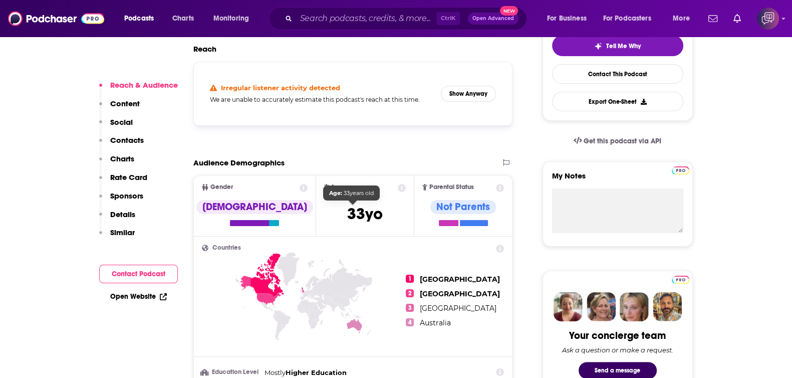
scroll to position [250, 0]
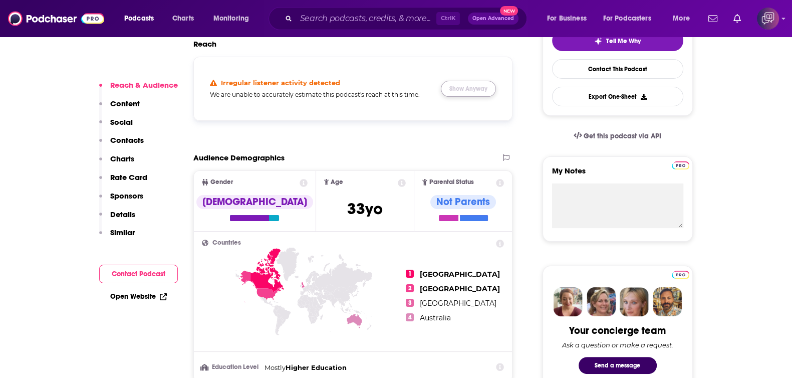
click at [477, 87] on button "Show Anyway" at bounding box center [468, 89] width 55 height 16
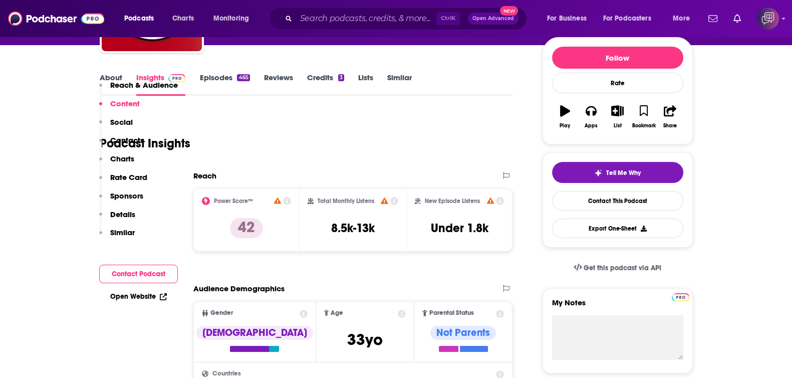
scroll to position [0, 0]
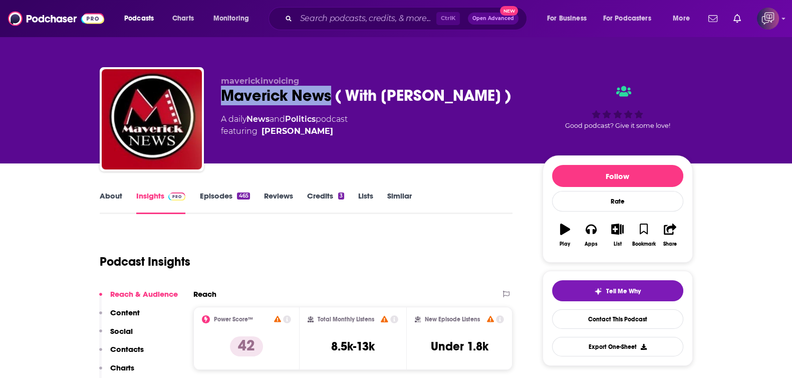
click at [227, 102] on div "Maverick News ( With [PERSON_NAME] )" at bounding box center [374, 96] width 306 height 20
drag, startPoint x: 220, startPoint y: 98, endPoint x: 493, endPoint y: 101, distance: 272.1
click at [493, 101] on div "Maverick News ( With [PERSON_NAME] )" at bounding box center [374, 96] width 306 height 20
copy h2 "Maverick News ( With [PERSON_NAME] )"
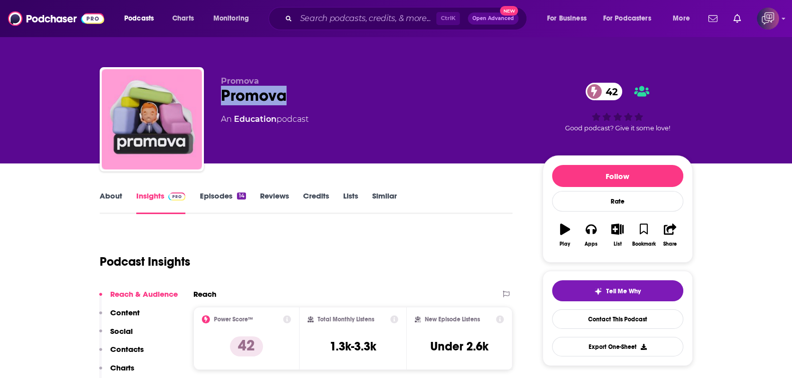
drag, startPoint x: 209, startPoint y: 93, endPoint x: 293, endPoint y: 96, distance: 84.2
click at [293, 96] on div "Promova Promova 42 An Education podcast 42 Good podcast? Give it some love!" at bounding box center [396, 121] width 593 height 108
copy h2 "Promova"
click at [104, 195] on link "About" at bounding box center [111, 202] width 23 height 23
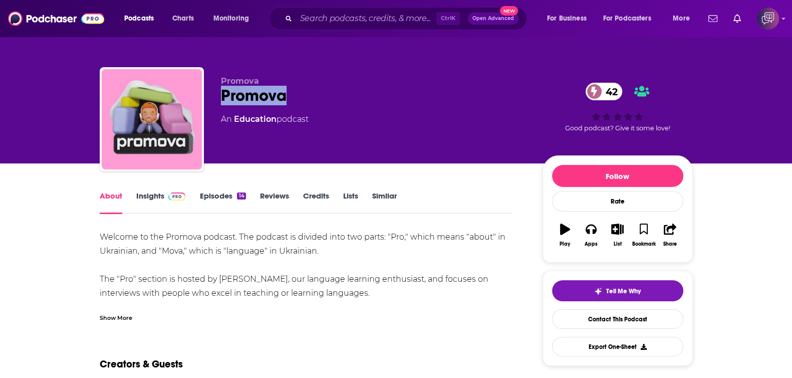
drag, startPoint x: 219, startPoint y: 100, endPoint x: 329, endPoint y: 92, distance: 109.5
click at [329, 92] on div "Promova Promova 42 An Education podcast 42 Good podcast? Give it some love!" at bounding box center [396, 121] width 593 height 108
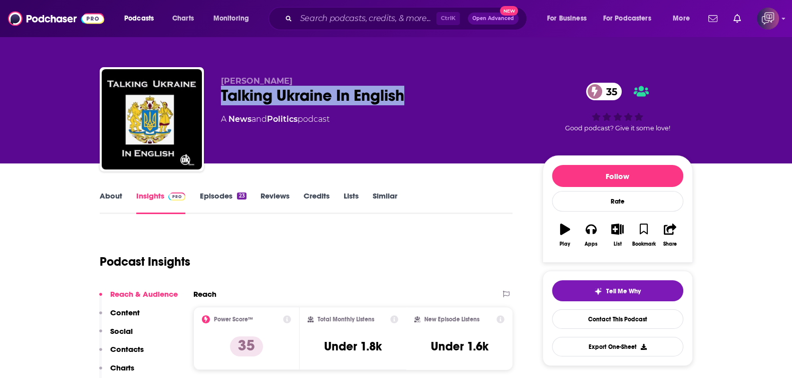
drag, startPoint x: 214, startPoint y: 98, endPoint x: 436, endPoint y: 91, distance: 221.6
click at [436, 91] on div "Damian Kolodiy Talking Ukraine In English 35 A News and Politics podcast 35 Goo…" at bounding box center [396, 121] width 593 height 108
copy h2 "Talking Ukraine In English"
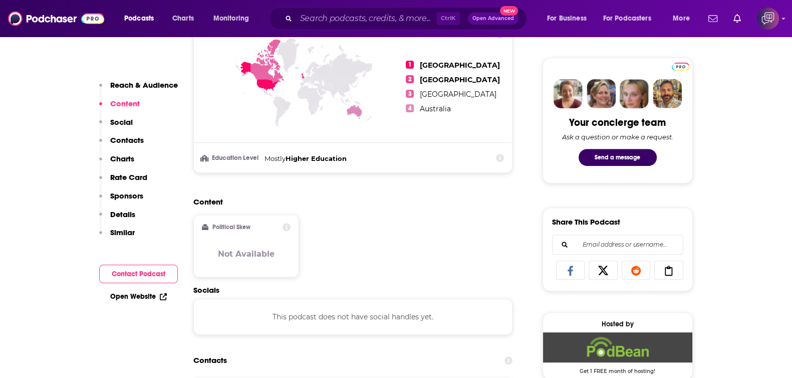
scroll to position [564, 0]
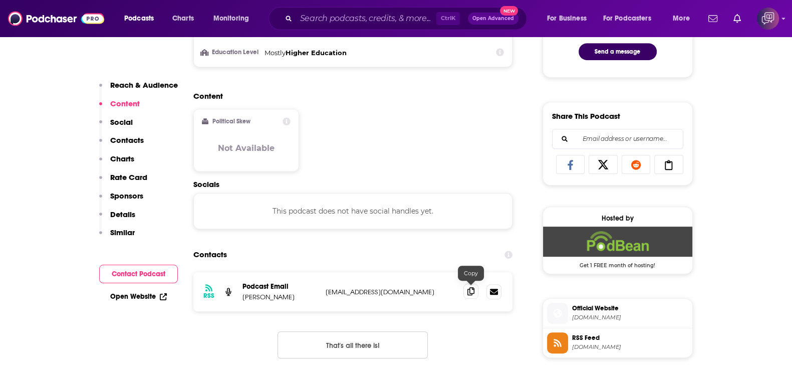
click at [476, 295] on span at bounding box center [470, 291] width 15 height 15
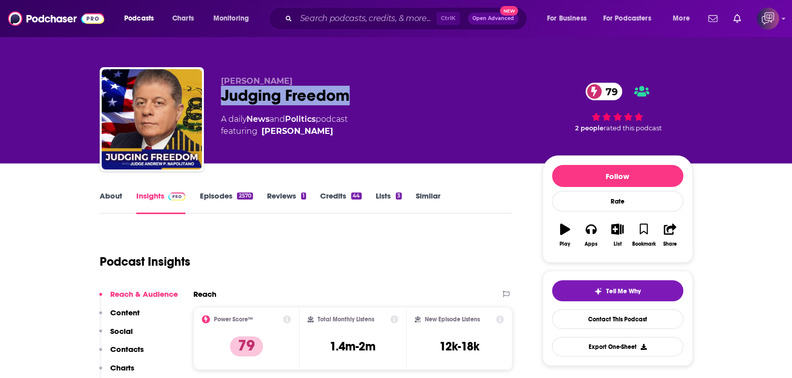
drag, startPoint x: 280, startPoint y: 81, endPoint x: 492, endPoint y: 89, distance: 212.1
click at [492, 89] on div "[PERSON_NAME] Judging Freedom 79 A daily News and Politics podcast featuring [P…" at bounding box center [396, 121] width 593 height 108
copy h2 "Judging Freedom"
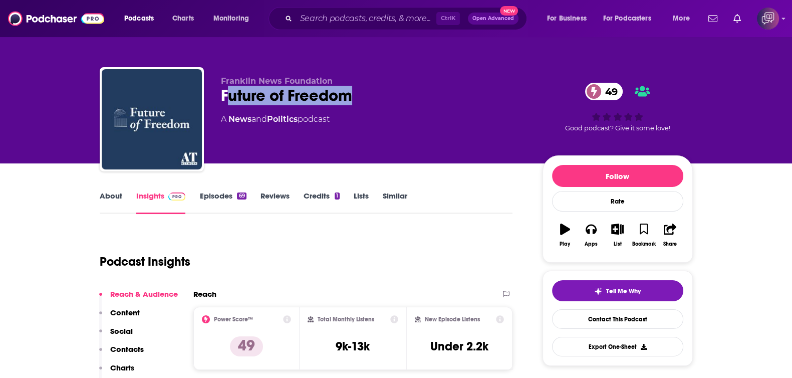
click at [394, 96] on div "Future of Freedom 49" at bounding box center [374, 96] width 306 height 20
click at [393, 96] on div "Future of Freedom 49" at bounding box center [374, 96] width 306 height 20
drag, startPoint x: 393, startPoint y: 96, endPoint x: 217, endPoint y: 100, distance: 176.4
click at [217, 100] on div "Franklin News Foundation Future of Freedom 49 A News and Politics podcast 49 Go…" at bounding box center [396, 121] width 593 height 108
click at [110, 197] on link "About" at bounding box center [111, 202] width 23 height 23
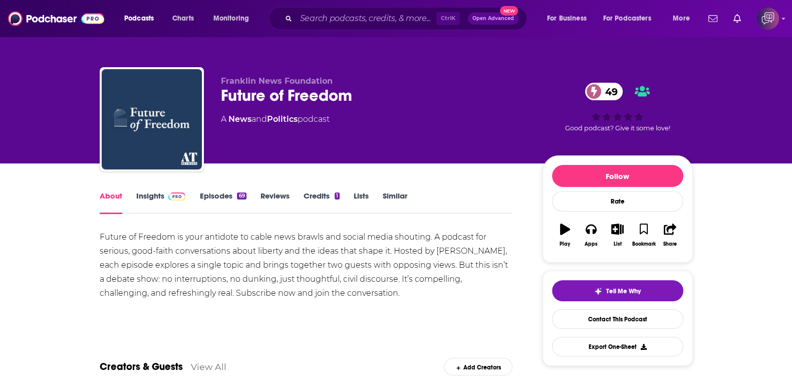
click at [156, 199] on link "Insights" at bounding box center [161, 202] width 50 height 23
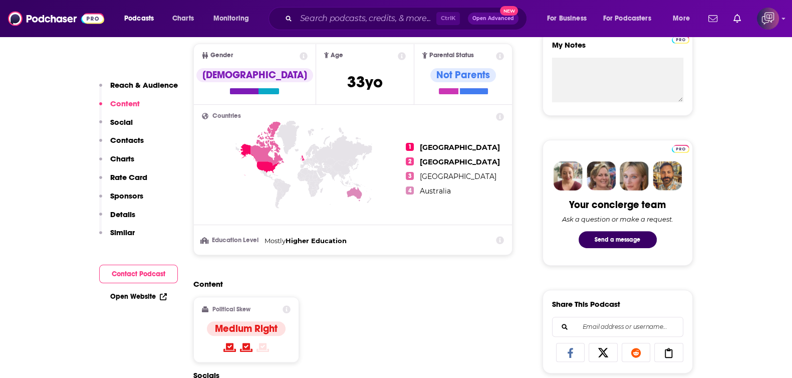
scroll to position [689, 0]
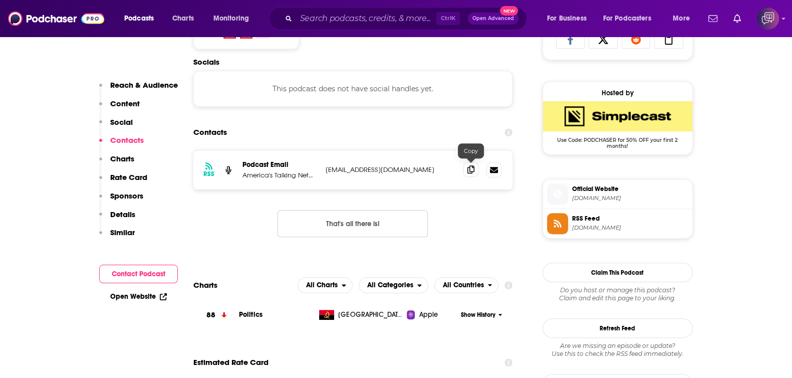
click at [466, 166] on span at bounding box center [470, 169] width 15 height 15
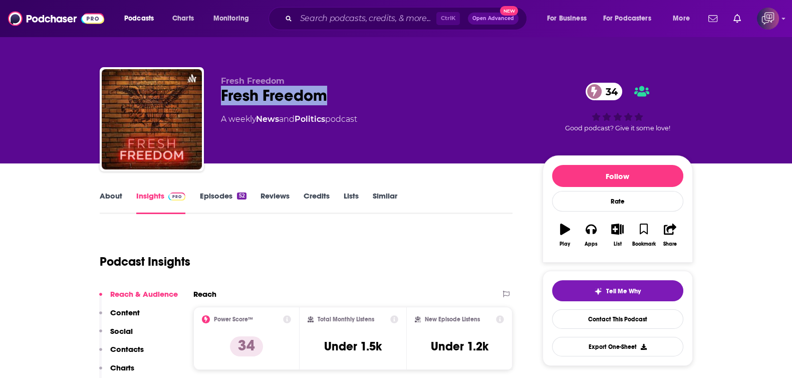
drag, startPoint x: 213, startPoint y: 90, endPoint x: 439, endPoint y: 98, distance: 226.6
click at [439, 98] on div "Fresh Freedom Fresh Freedom 34 A weekly News and Politics podcast 34 Good podca…" at bounding box center [396, 121] width 593 height 108
copy h2 "Fresh Freedom"
click at [110, 195] on link "About" at bounding box center [111, 202] width 23 height 23
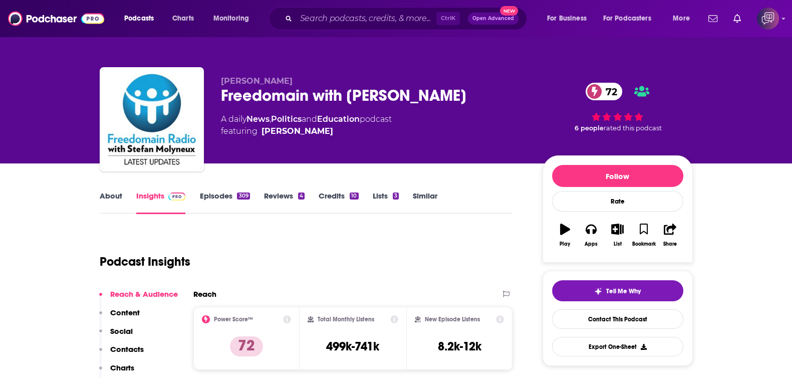
drag, startPoint x: 214, startPoint y: 94, endPoint x: 524, endPoint y: 101, distance: 309.2
click at [524, 101] on div "Stefan Molyneux Freedomain with Stefan Molyneux 72 A daily News , Politics and …" at bounding box center [396, 121] width 593 height 108
copy h2 "Freedomain with Stefan Molyneux"
click at [127, 203] on div "About" at bounding box center [118, 202] width 37 height 23
click at [119, 201] on link "About" at bounding box center [111, 202] width 23 height 23
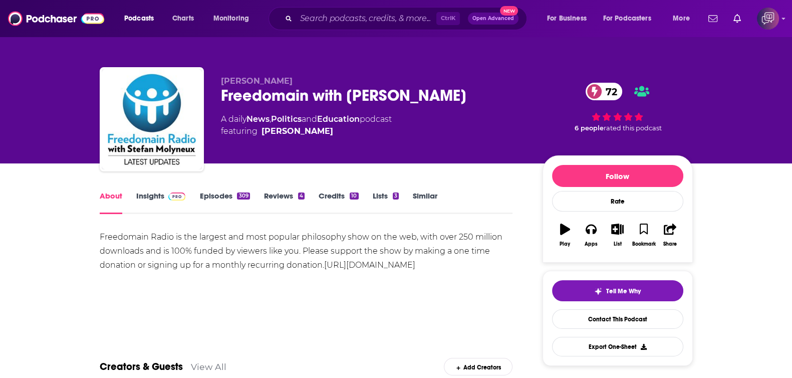
drag, startPoint x: 218, startPoint y: 92, endPoint x: 479, endPoint y: 97, distance: 261.1
click at [479, 97] on div "Stefan Molyneux Freedomain with Stefan Molyneux 72 A daily News , Politics and …" at bounding box center [396, 121] width 593 height 108
copy h1 "Freedomain with Stefan Molyneux"
click at [152, 200] on link "Insights" at bounding box center [161, 202] width 50 height 23
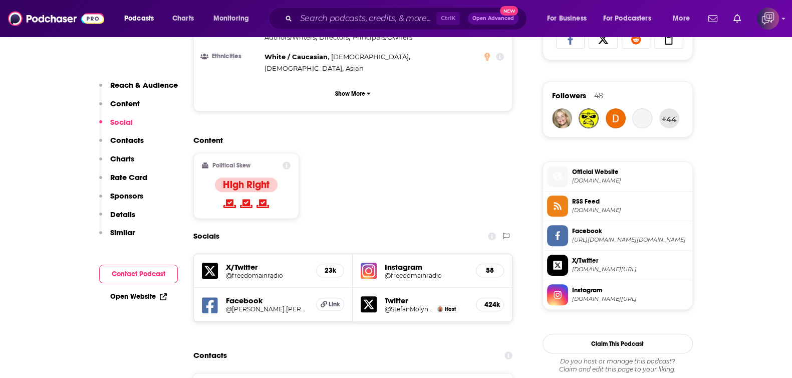
scroll to position [814, 0]
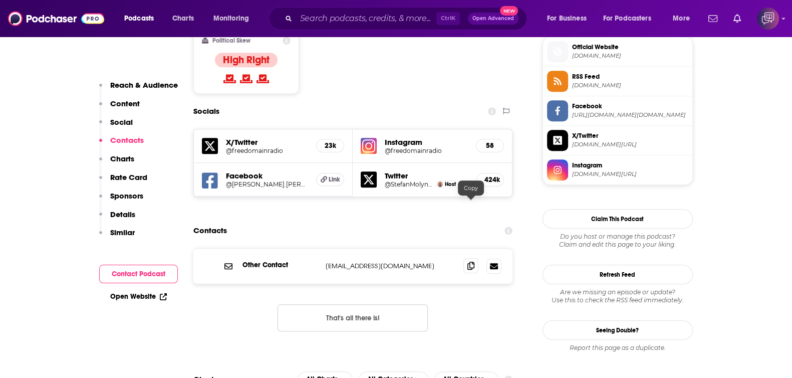
click at [474, 262] on icon at bounding box center [470, 266] width 7 height 8
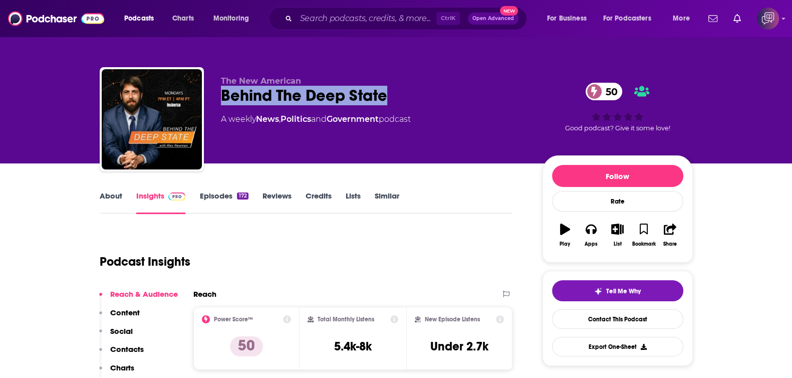
drag, startPoint x: 233, startPoint y: 94, endPoint x: 392, endPoint y: 112, distance: 159.9
click at [427, 95] on div "The New American Behind The Deep State 50 A weekly News , Politics and Governme…" at bounding box center [396, 121] width 593 height 108
copy h2 "Behind The Deep State"
click at [116, 195] on link "About" at bounding box center [111, 202] width 23 height 23
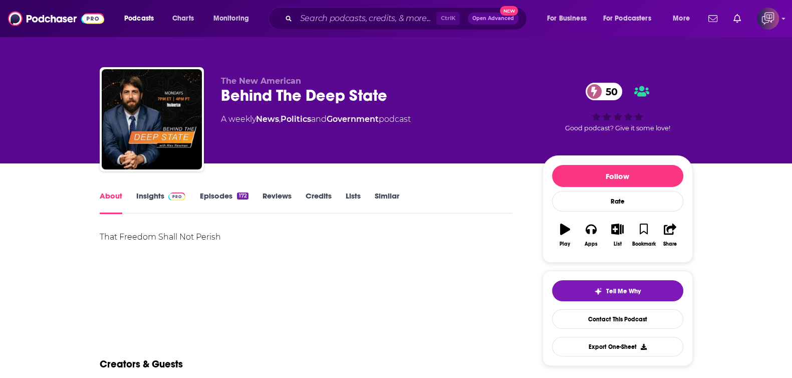
click at [168, 193] on img at bounding box center [177, 196] width 18 height 8
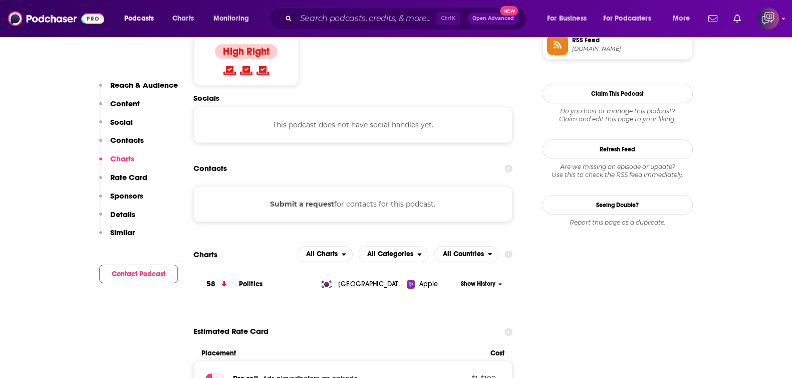
scroll to position [876, 0]
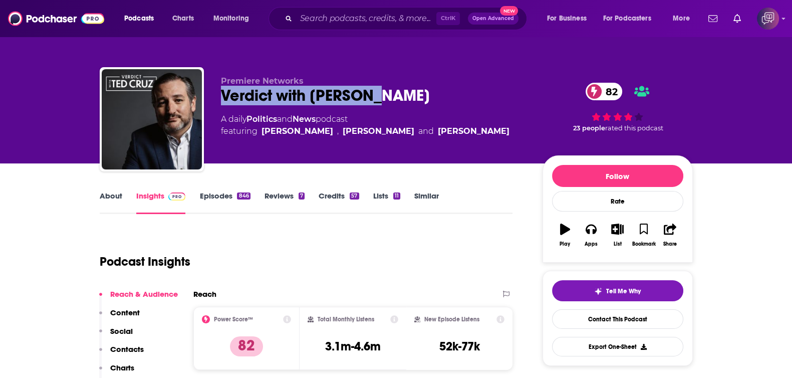
drag, startPoint x: 355, startPoint y: 96, endPoint x: 396, endPoint y: 96, distance: 41.6
click at [396, 96] on div "Premiere Networks Verdict with Ted Cruz 82 A daily Politics and News podcast fe…" at bounding box center [396, 121] width 593 height 108
copy h2 "Verdict with Ted Cruz"
click at [102, 193] on link "About" at bounding box center [111, 202] width 23 height 23
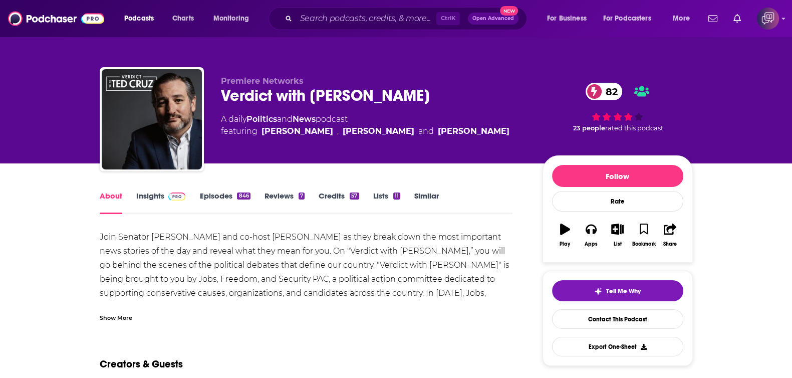
click at [105, 196] on link "About" at bounding box center [111, 202] width 23 height 23
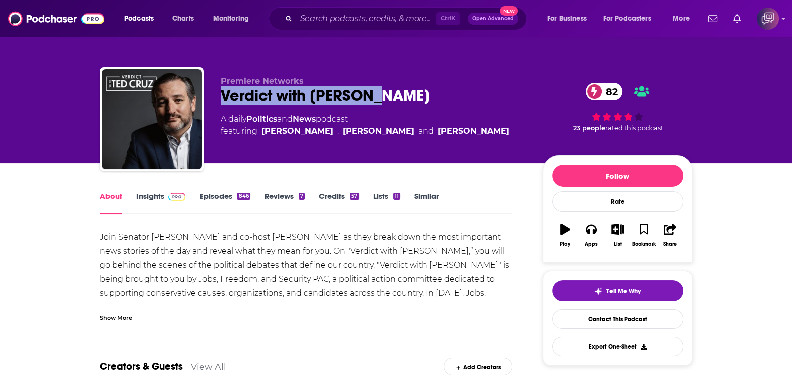
drag, startPoint x: 214, startPoint y: 95, endPoint x: 379, endPoint y: 89, distance: 164.5
click at [379, 89] on div "Premiere Networks Verdict with Ted Cruz 82 A daily Politics and News podcast fe…" at bounding box center [396, 121] width 593 height 108
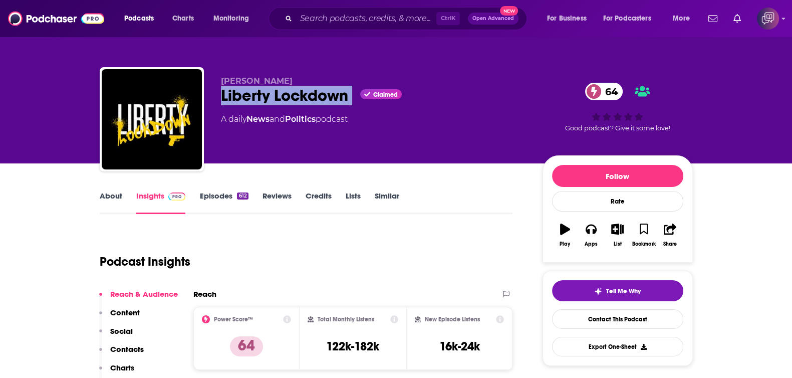
drag, startPoint x: 218, startPoint y: 96, endPoint x: 356, endPoint y: 98, distance: 137.3
click at [356, 98] on div "Clint Russell Liberty Lockdown Claimed 64 A daily News and Politics podcast 64 …" at bounding box center [396, 121] width 593 height 108
click at [116, 197] on link "About" at bounding box center [111, 202] width 23 height 23
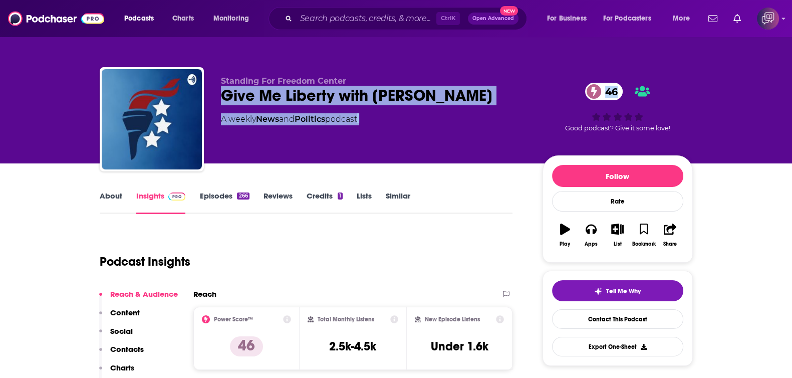
drag, startPoint x: 209, startPoint y: 94, endPoint x: 535, endPoint y: 105, distance: 325.9
click at [535, 105] on div "Standing For Freedom Center Give Me Liberty with [PERSON_NAME] 46 A weekly News…" at bounding box center [396, 121] width 593 height 108
click at [528, 102] on div "Standing For Freedom Center Give Me Liberty with [PERSON_NAME] 46 A weekly News…" at bounding box center [457, 121] width 472 height 90
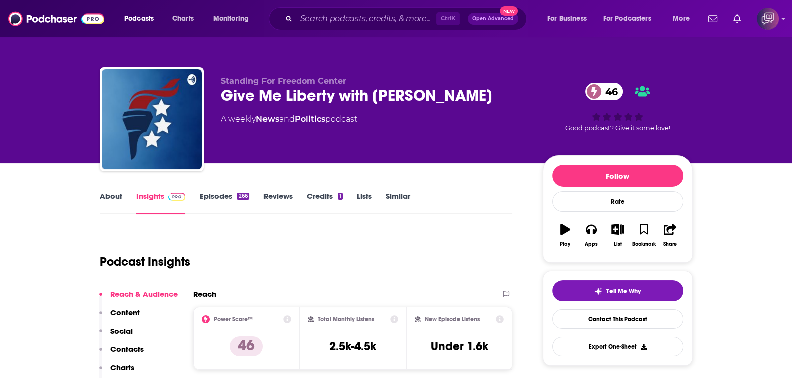
drag, startPoint x: 519, startPoint y: 90, endPoint x: 215, endPoint y: 95, distance: 303.7
click at [215, 95] on div "Standing For Freedom Center Give Me Liberty with [PERSON_NAME] 46 A weekly News…" at bounding box center [396, 121] width 593 height 108
copy h2 "Give Me Liberty with [PERSON_NAME]"
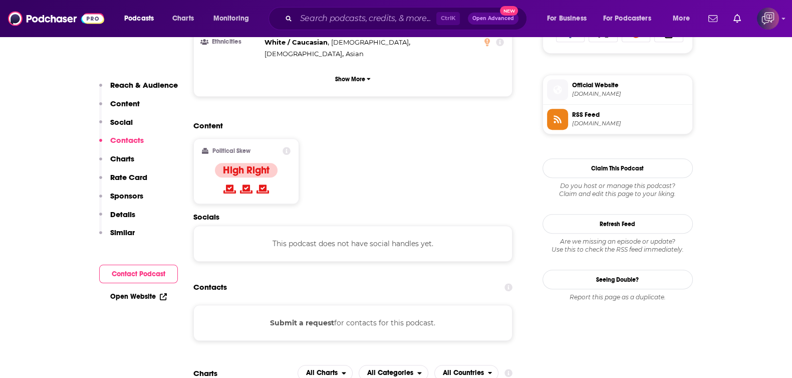
scroll to position [752, 0]
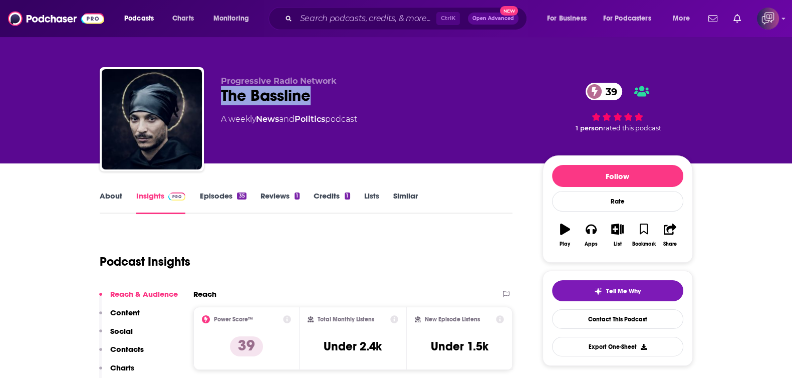
drag, startPoint x: 207, startPoint y: 99, endPoint x: 415, endPoint y: 94, distance: 208.0
click at [415, 94] on div "Progressive Radio Network The Bassline 39 A weekly News and Politics podcast 39…" at bounding box center [396, 121] width 593 height 108
copy h2 "The Bassline"
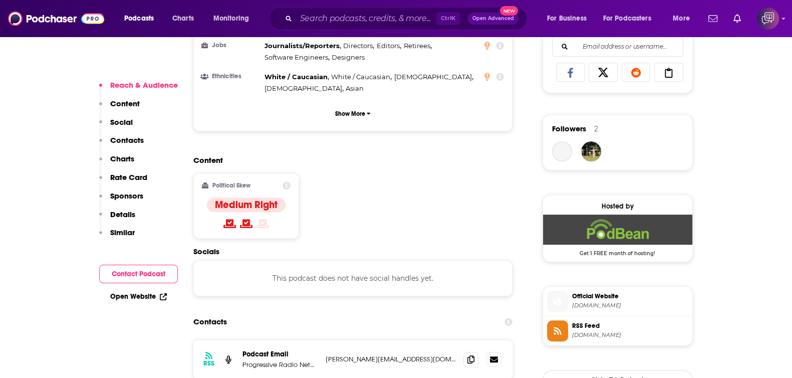
scroll to position [752, 0]
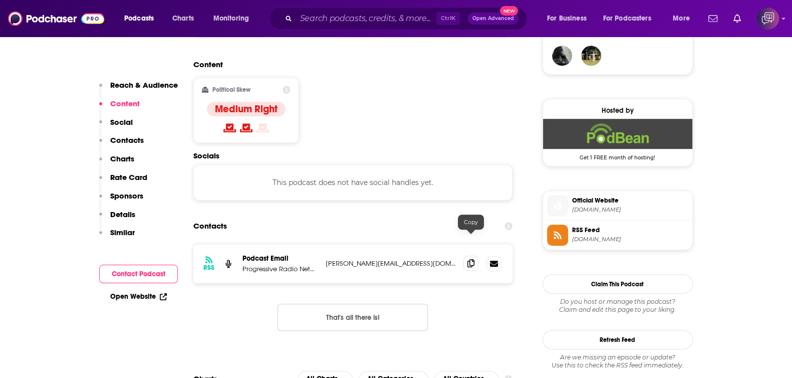
click at [471, 259] on icon at bounding box center [470, 263] width 7 height 8
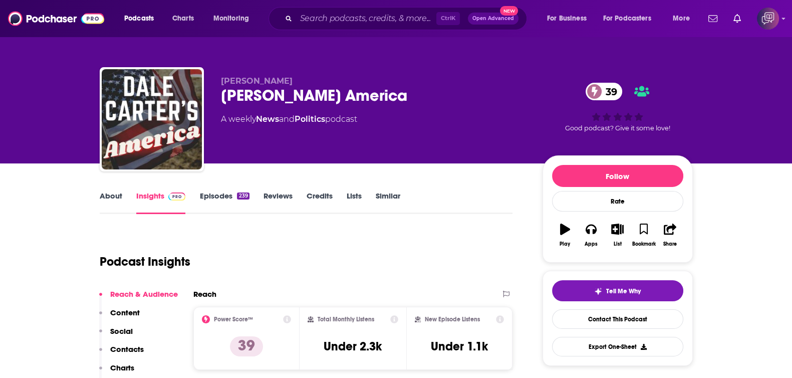
click at [220, 94] on div "[PERSON_NAME] [PERSON_NAME] America 39 A weekly News and Politics podcast 39 Go…" at bounding box center [396, 121] width 593 height 108
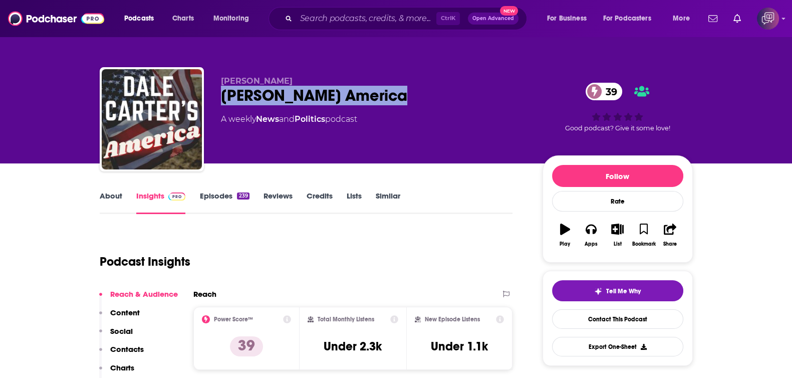
drag, startPoint x: 328, startPoint y: 93, endPoint x: 419, endPoint y: 96, distance: 90.7
click at [419, 96] on div "[PERSON_NAME] [PERSON_NAME] America 39 A weekly News and Politics podcast 39 Go…" at bounding box center [396, 121] width 593 height 108
copy h2 "[PERSON_NAME] America"
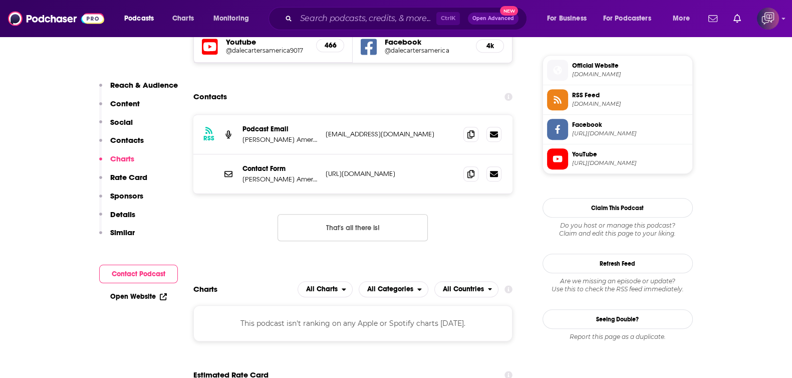
scroll to position [626, 0]
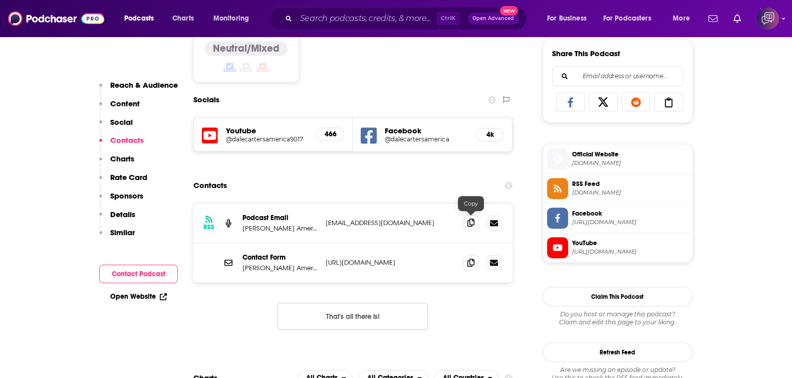
click at [470, 218] on icon at bounding box center [470, 222] width 7 height 8
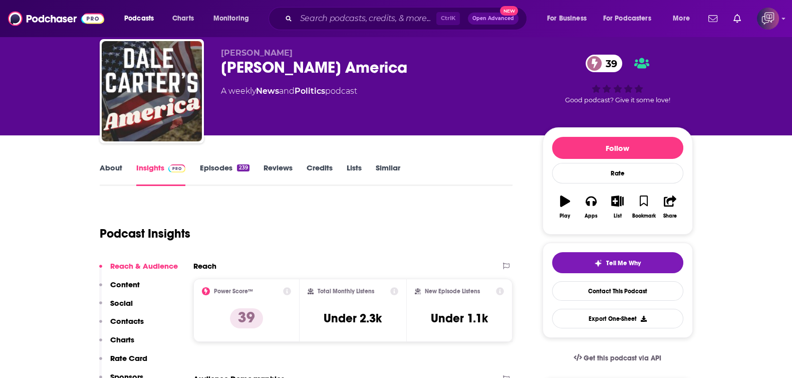
scroll to position [0, 0]
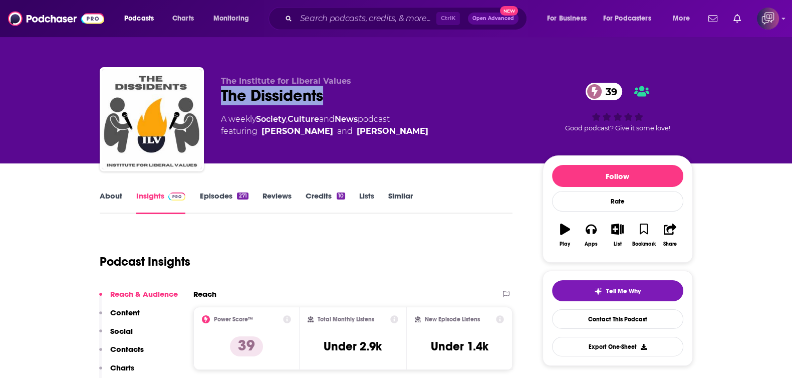
drag, startPoint x: 218, startPoint y: 89, endPoint x: 369, endPoint y: 89, distance: 150.8
click at [369, 89] on div "The Institute for Liberal Values The Dissidents 39 A weekly Society , Culture a…" at bounding box center [396, 121] width 593 height 108
click at [120, 195] on link "About" at bounding box center [111, 202] width 23 height 23
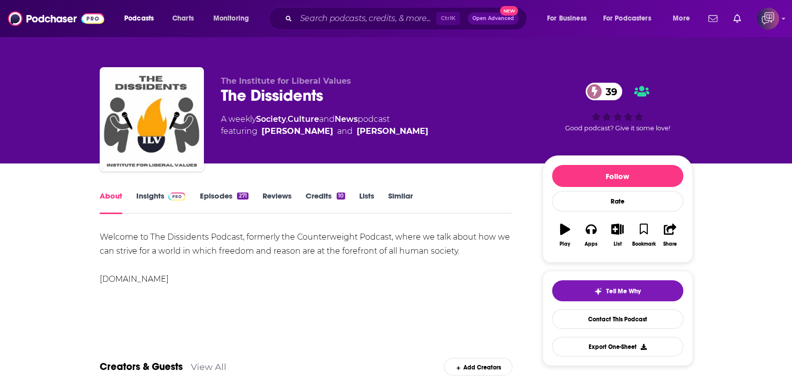
click at [140, 200] on link "Insights" at bounding box center [161, 202] width 50 height 23
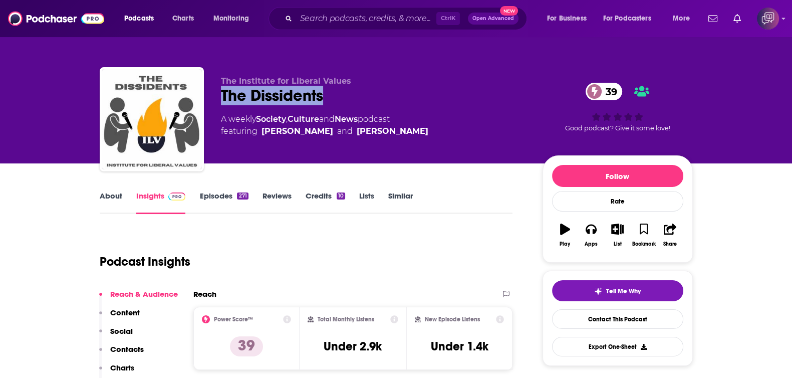
click at [340, 88] on div "The Institute for Liberal Values The Dissidents 39 A weekly Society , Culture a…" at bounding box center [396, 121] width 593 height 108
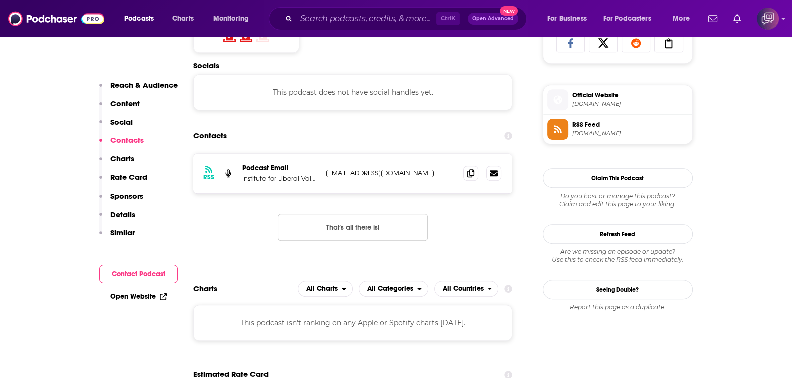
scroll to position [689, 0]
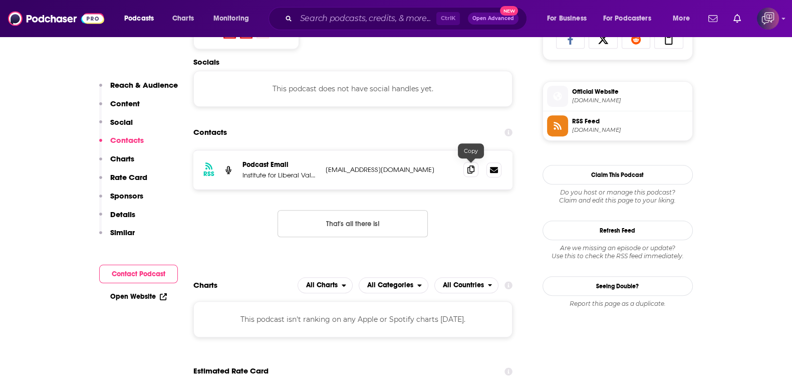
click at [469, 170] on icon at bounding box center [470, 169] width 7 height 8
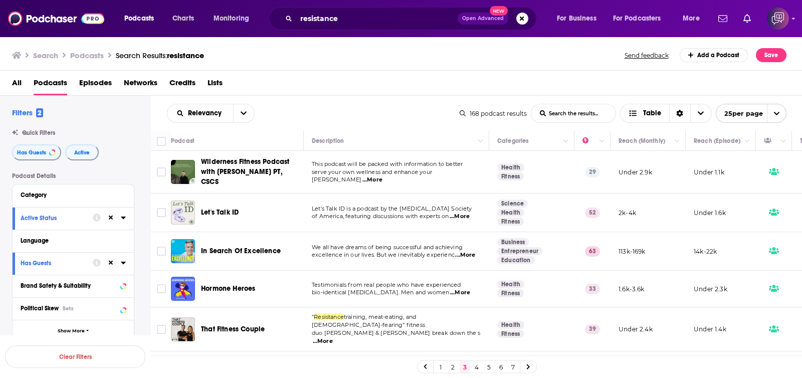
scroll to position [125, 0]
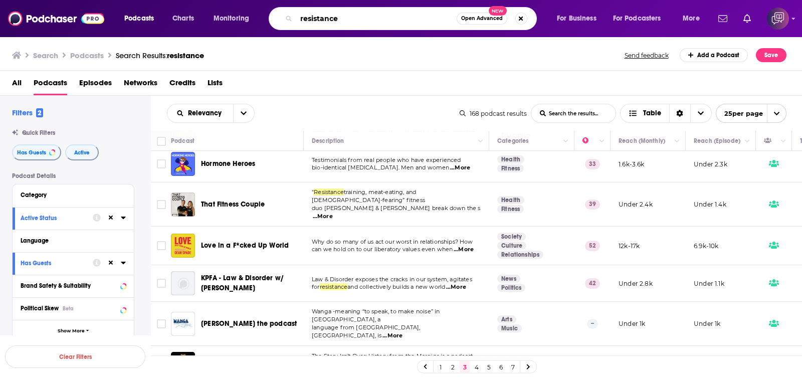
drag, startPoint x: 376, startPoint y: 21, endPoint x: 266, endPoint y: 15, distance: 110.4
click at [266, 15] on div "Podcasts Charts Monitoring resistance Open Advanced New For Business For Podcas…" at bounding box center [413, 18] width 592 height 23
paste input "Women in Leadership"
type input "Women in Leadership"
click at [480, 21] on span "Open Advanced" at bounding box center [482, 18] width 42 height 5
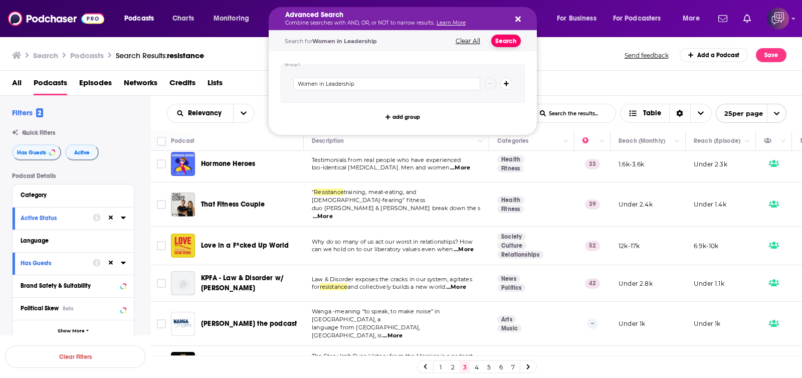
click at [496, 39] on button "Search" at bounding box center [506, 41] width 30 height 13
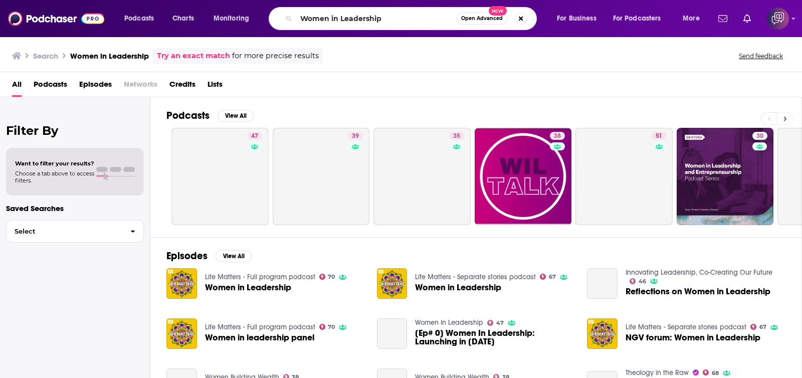
click at [790, 117] on button at bounding box center [785, 118] width 17 height 13
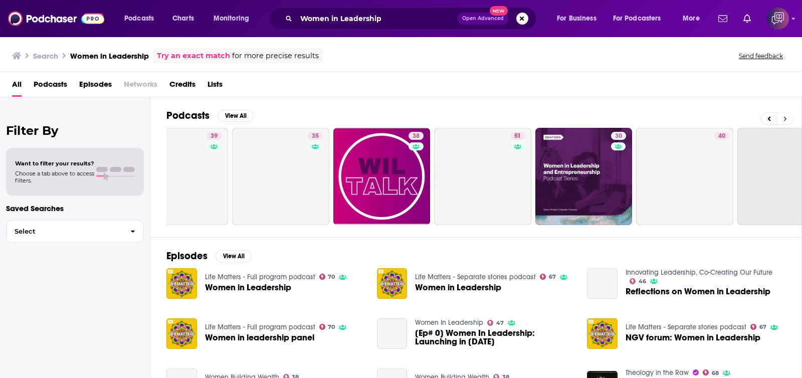
click at [790, 117] on button at bounding box center [785, 118] width 17 height 13
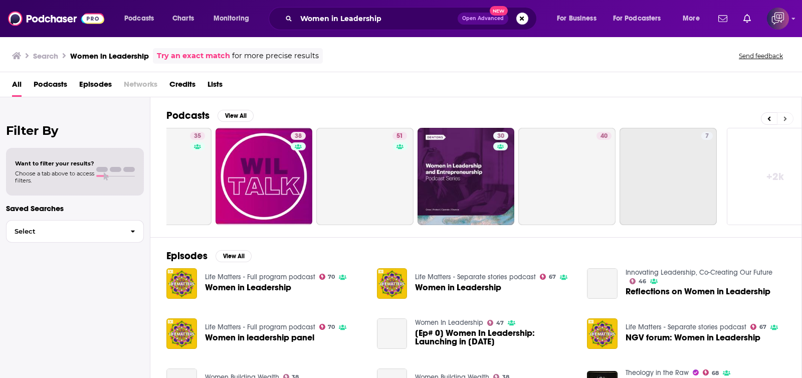
click at [790, 117] on button at bounding box center [785, 118] width 17 height 13
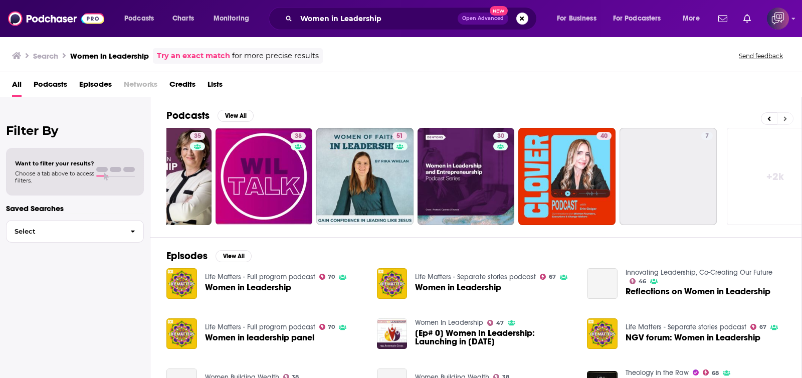
scroll to position [0, 285]
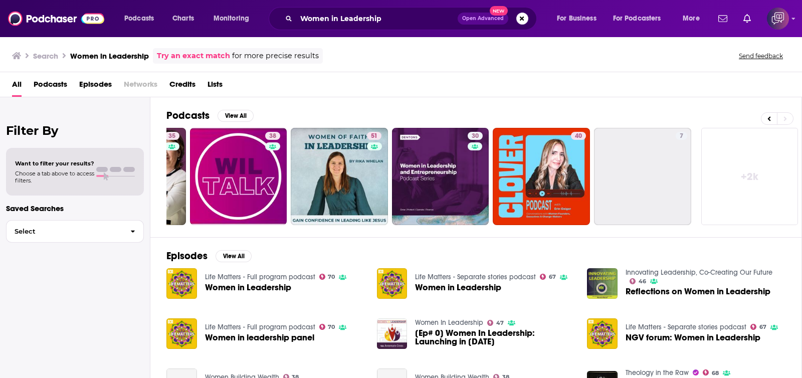
click at [761, 161] on link "+ 2k" at bounding box center [749, 176] width 97 height 97
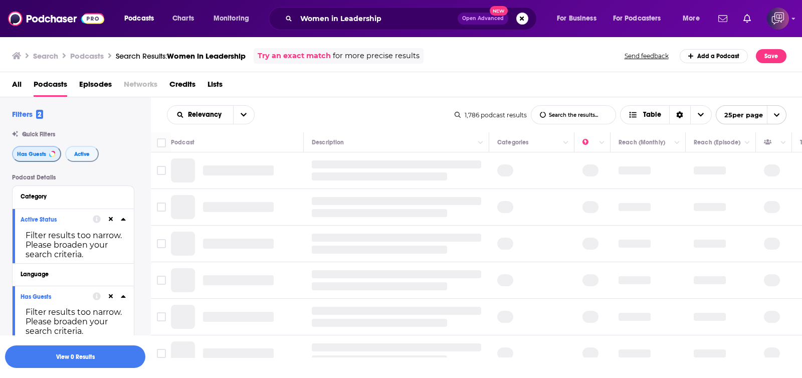
click at [23, 152] on span "Has Guests" at bounding box center [31, 154] width 29 height 6
click at [71, 156] on button "Active" at bounding box center [82, 154] width 34 height 16
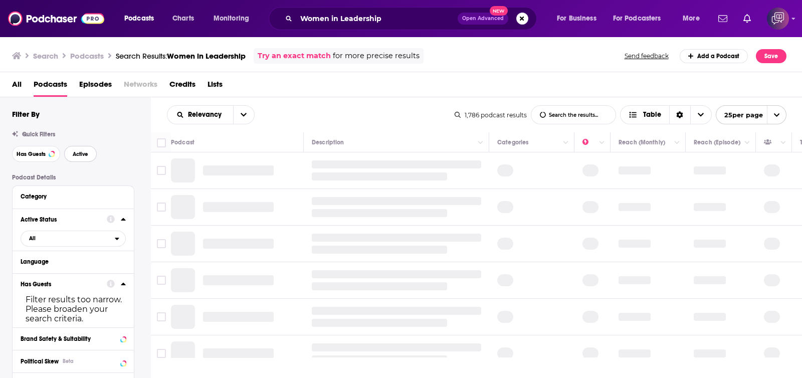
click at [86, 156] on span "Active" at bounding box center [81, 154] width 16 height 6
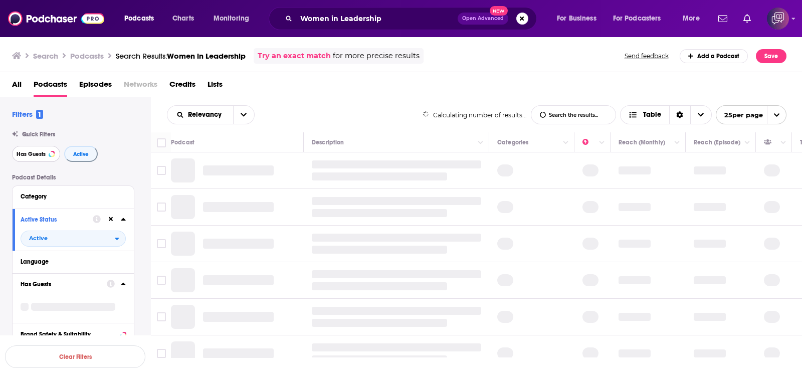
click at [40, 155] on span "Has Guests" at bounding box center [31, 154] width 29 height 6
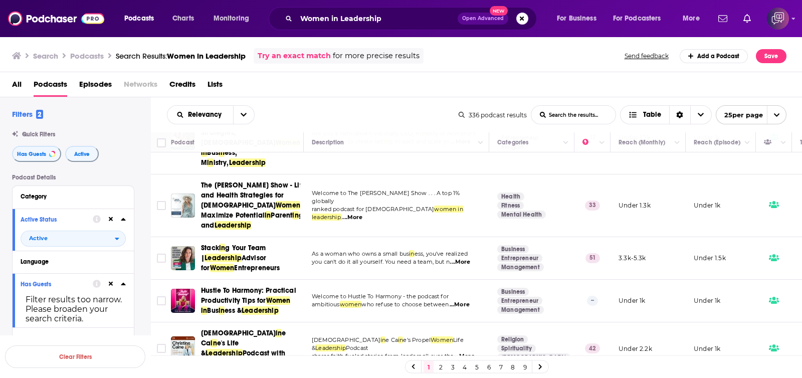
scroll to position [564, 0]
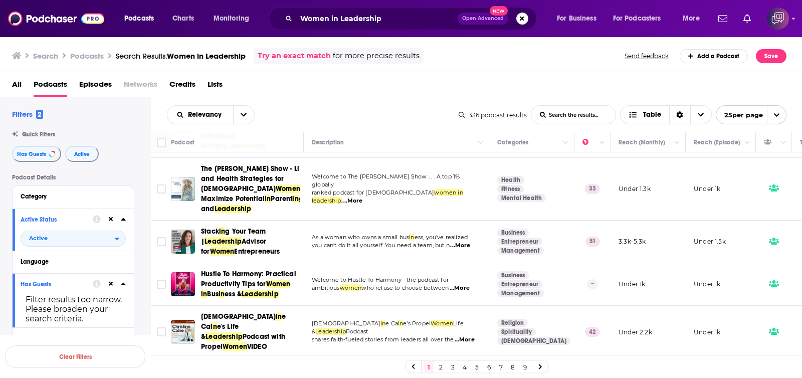
click at [306, 58] on link "Try an exact match" at bounding box center [294, 56] width 73 height 12
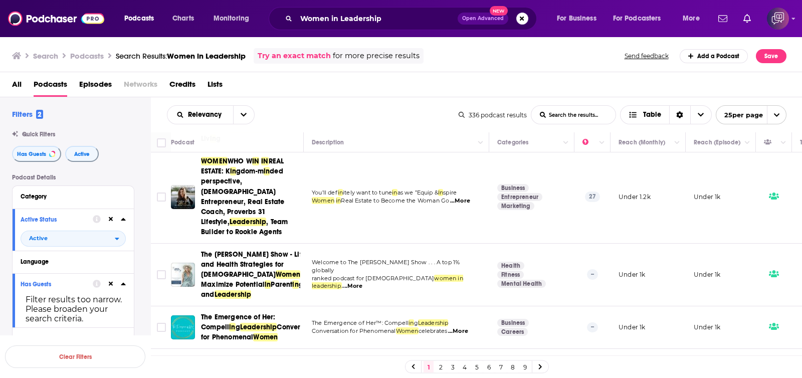
scroll to position [1040, 0]
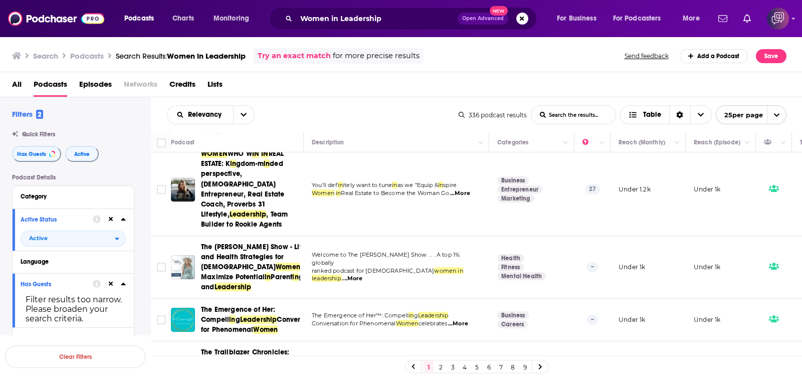
click at [439, 369] on link "2" at bounding box center [440, 367] width 10 height 12
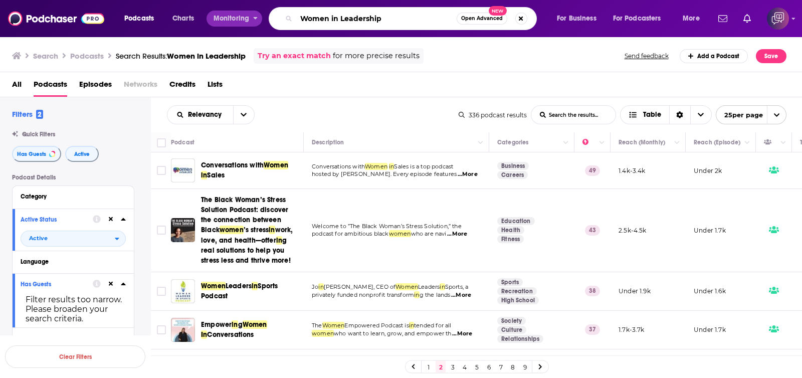
drag, startPoint x: 416, startPoint y: 21, endPoint x: 264, endPoint y: 28, distance: 153.0
click at [241, 26] on div "Podcasts Charts Monitoring Women in Leadership Open Advanced New For Business F…" at bounding box center [413, 18] width 592 height 23
paste input "Iranian Resistance"
type input "Iranian Resistance"
click at [475, 21] on button "Open Advanced New" at bounding box center [481, 19] width 51 height 12
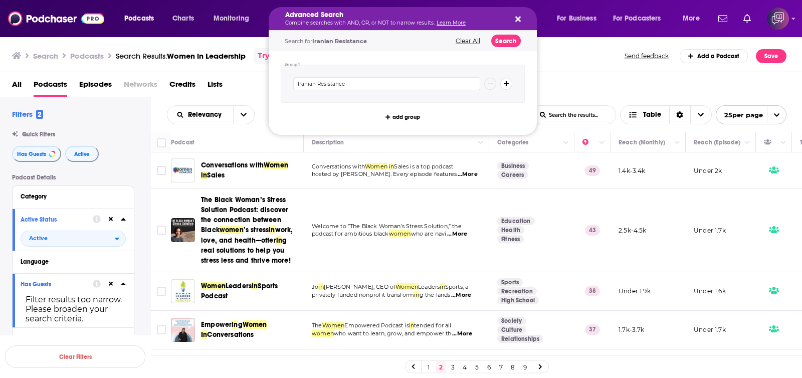
click at [507, 83] on icon "Search podcasts, credits, & more..." at bounding box center [507, 84] width 6 height 6
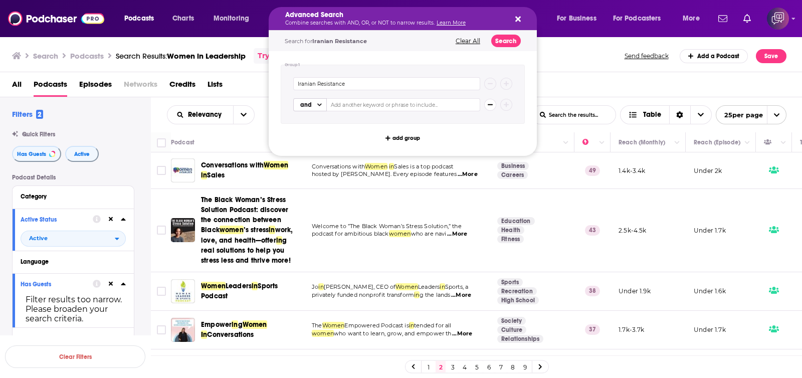
click at [317, 106] on icon "Choose View" at bounding box center [319, 104] width 5 height 5
click at [352, 86] on input "Iranian Resistance" at bounding box center [386, 83] width 187 height 13
click at [514, 42] on button "Search" at bounding box center [506, 41] width 30 height 13
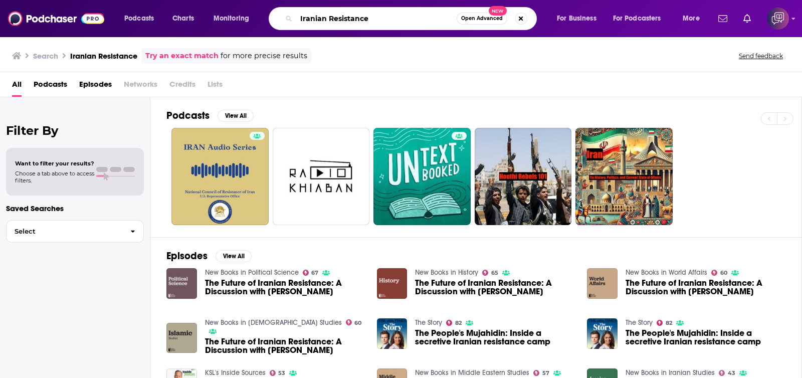
click at [406, 11] on input "Iranian Resistance" at bounding box center [376, 19] width 160 height 16
paste input "Power Lines with [PERSON_NAME] and [PERSON_NAME]"
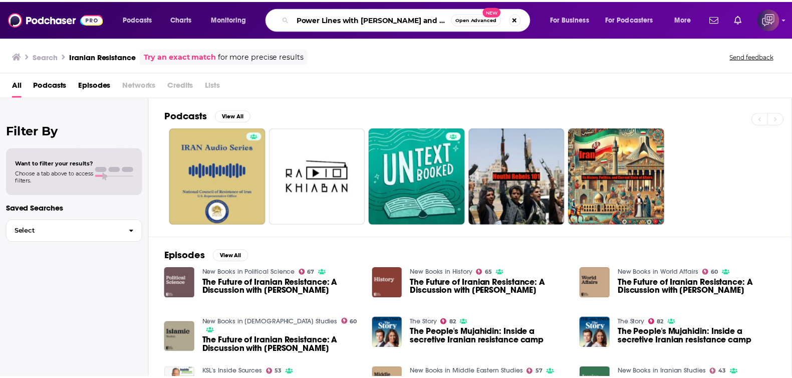
scroll to position [0, 33]
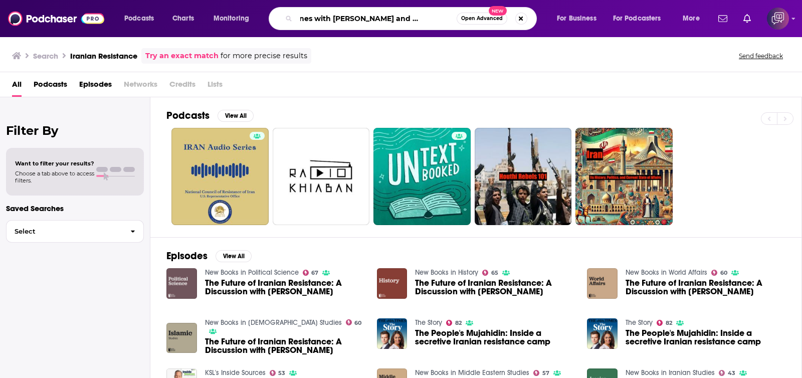
type input "Power Lines with [PERSON_NAME] and [PERSON_NAME]"
click at [481, 19] on span "Open Advanced" at bounding box center [482, 18] width 42 height 5
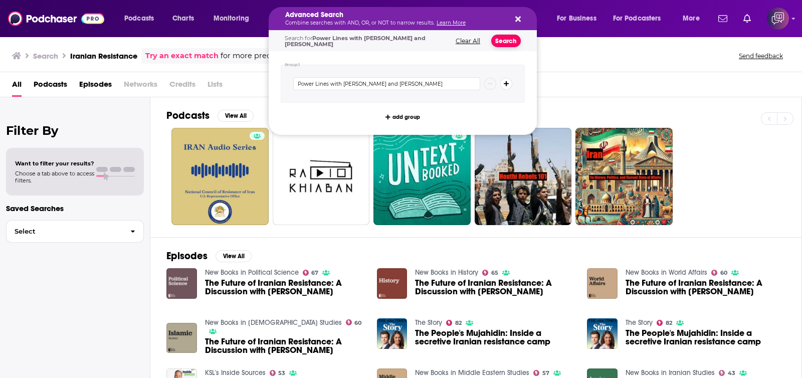
click at [511, 44] on button "Search" at bounding box center [506, 41] width 30 height 13
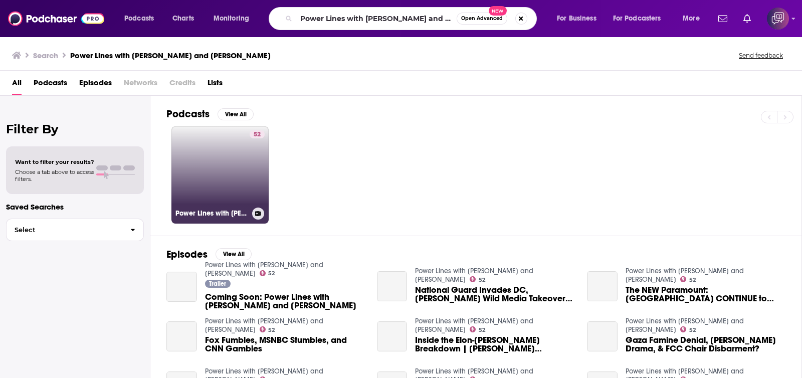
click at [180, 184] on link "52 Power Lines with [PERSON_NAME] and [PERSON_NAME]" at bounding box center [219, 174] width 97 height 97
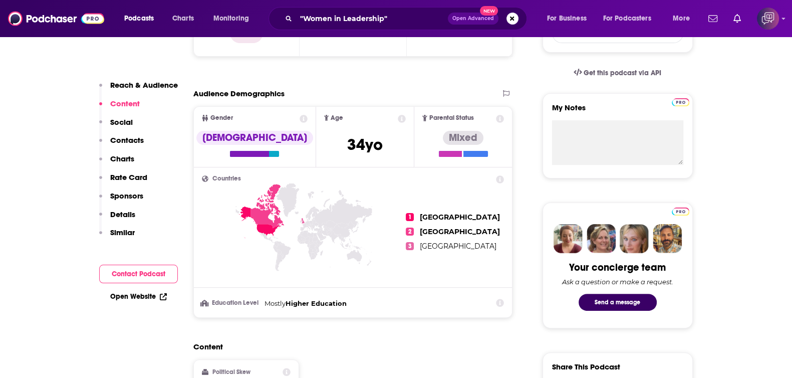
scroll to position [626, 0]
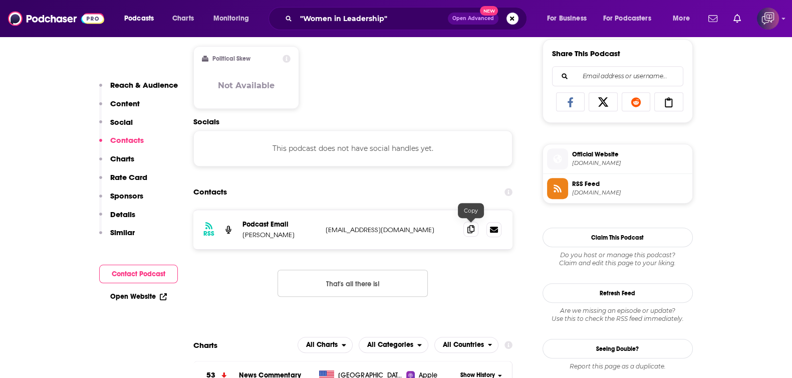
click at [472, 230] on icon at bounding box center [470, 229] width 7 height 8
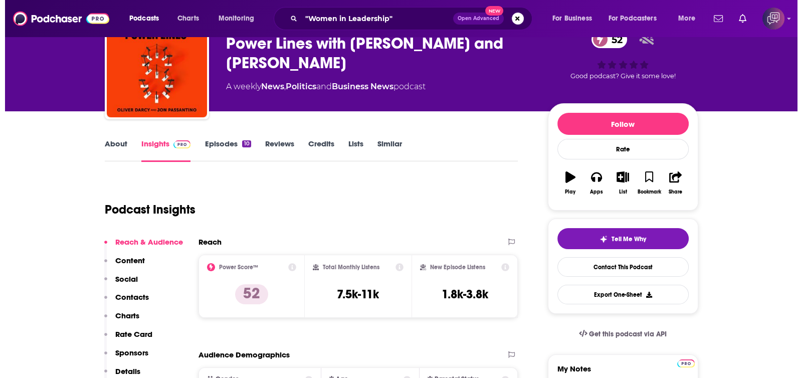
scroll to position [0, 0]
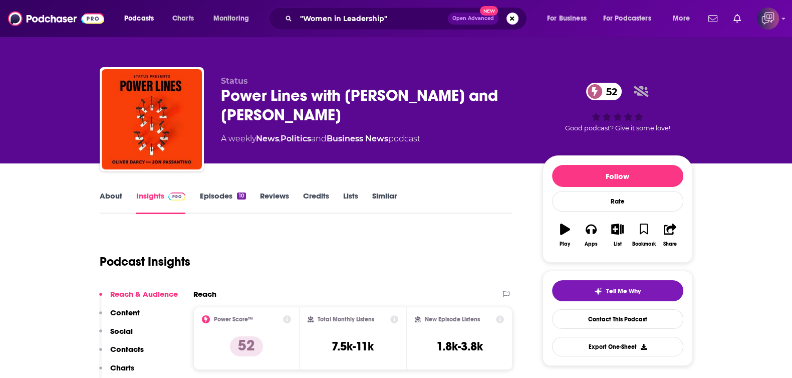
click at [477, 11] on div ""Women in Leadership" Open Advanced New" at bounding box center [398, 18] width 259 height 23
click at [469, 16] on span "Open Advanced" at bounding box center [473, 18] width 42 height 5
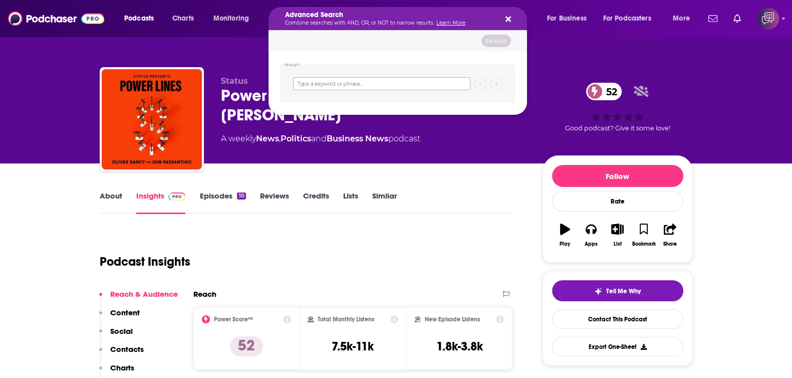
click at [426, 83] on input "Search podcasts, credits, & more..." at bounding box center [381, 83] width 177 height 13
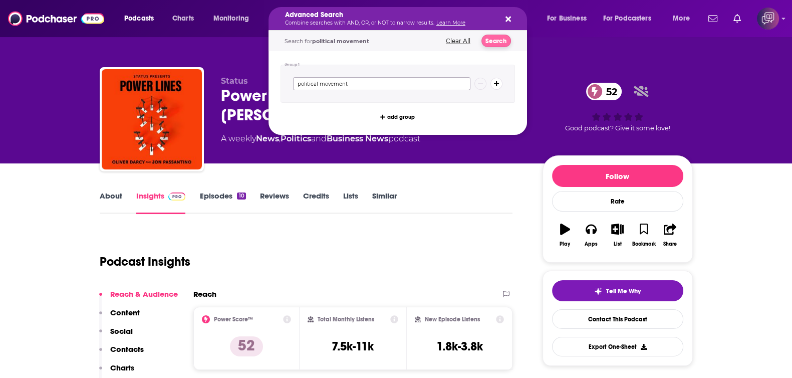
type input "political movement"
click at [508, 43] on button "Search" at bounding box center [497, 41] width 30 height 13
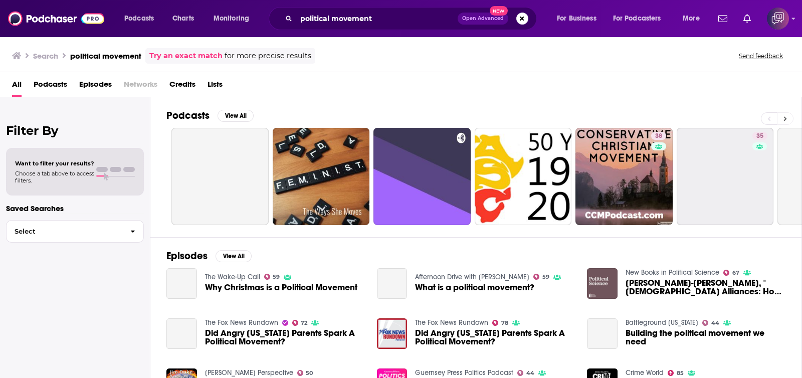
click at [785, 116] on icon at bounding box center [785, 118] width 4 height 7
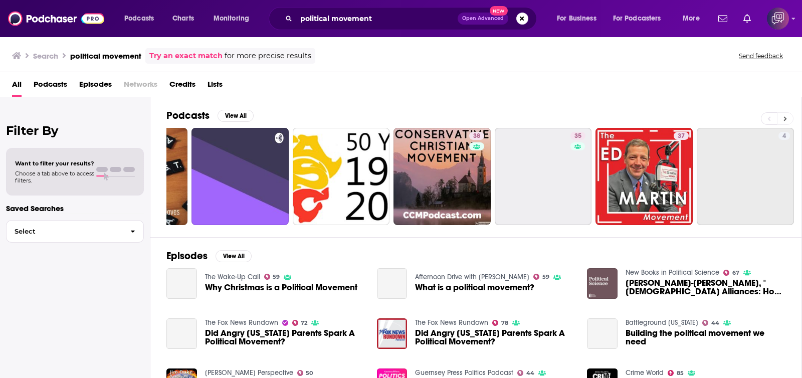
click at [785, 116] on icon at bounding box center [785, 118] width 4 height 7
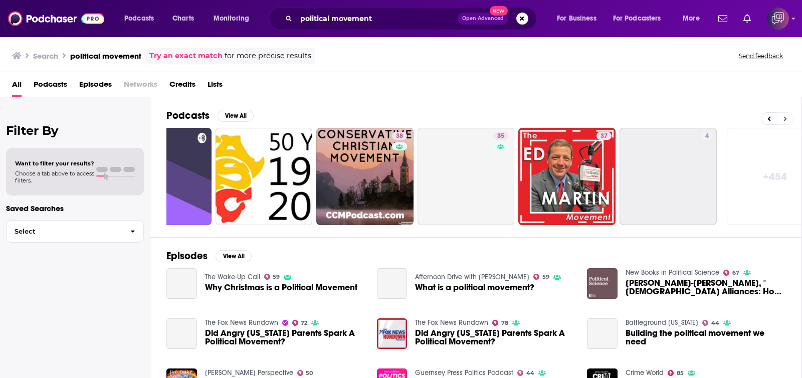
click at [785, 116] on icon at bounding box center [785, 118] width 4 height 7
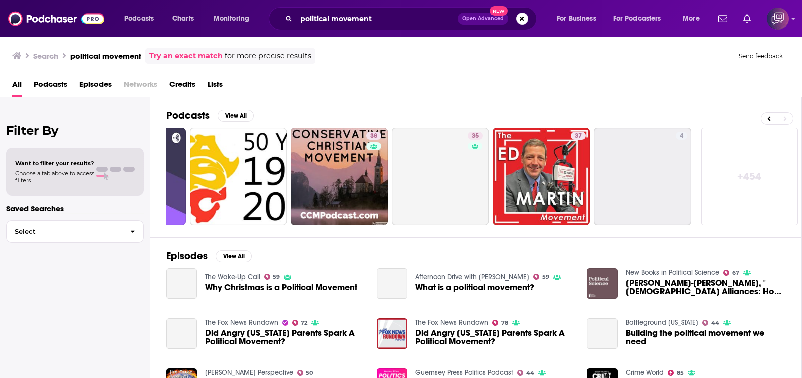
click at [761, 173] on link "+ 454" at bounding box center [749, 176] width 97 height 97
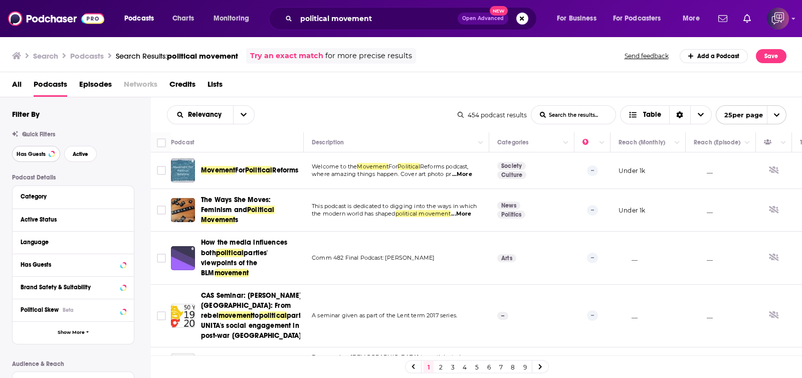
click at [44, 155] on span "Has Guests" at bounding box center [31, 154] width 29 height 6
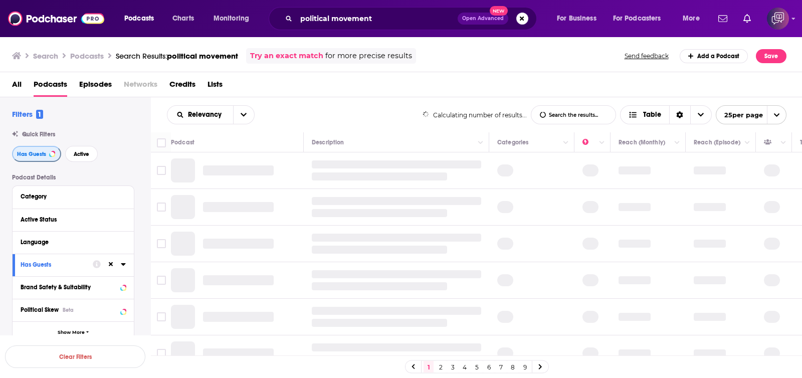
click at [39, 156] on span "Has Guests" at bounding box center [31, 154] width 29 height 6
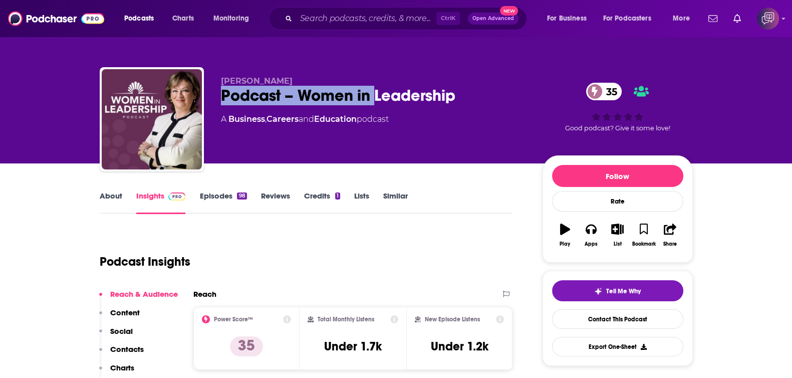
drag, startPoint x: 220, startPoint y: 94, endPoint x: 375, endPoint y: 100, distance: 155.4
click at [375, 100] on div "Angela Mezzetti Podcast – Women in Leadership 35 A Business , Careers and Educa…" at bounding box center [396, 121] width 593 height 108
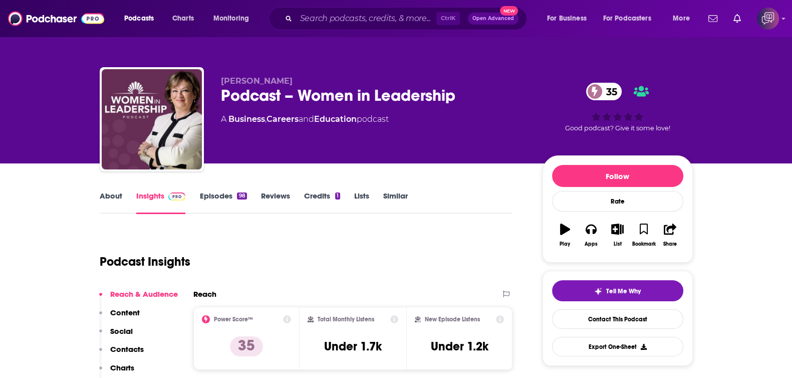
click at [449, 94] on div "Podcast – Women in Leadership 35" at bounding box center [374, 96] width 306 height 20
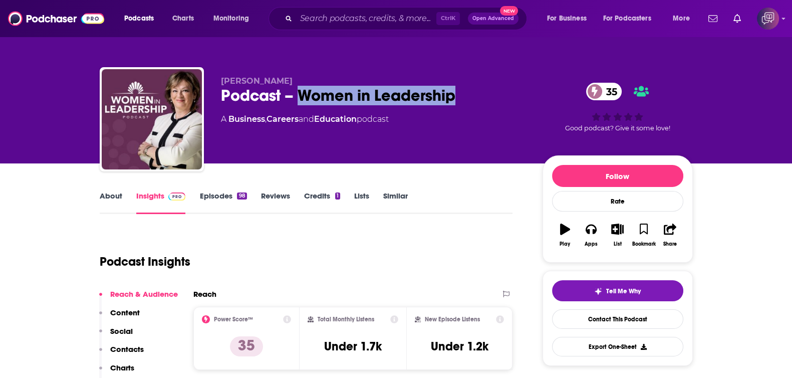
drag, startPoint x: 464, startPoint y: 90, endPoint x: 303, endPoint y: 104, distance: 162.5
click at [303, 104] on div "Podcast – Women in Leadership 35" at bounding box center [374, 96] width 306 height 20
copy h2 "Women in Leadership"
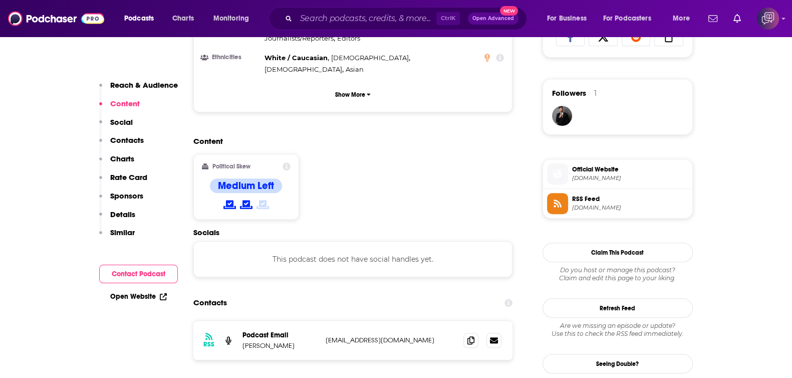
scroll to position [752, 0]
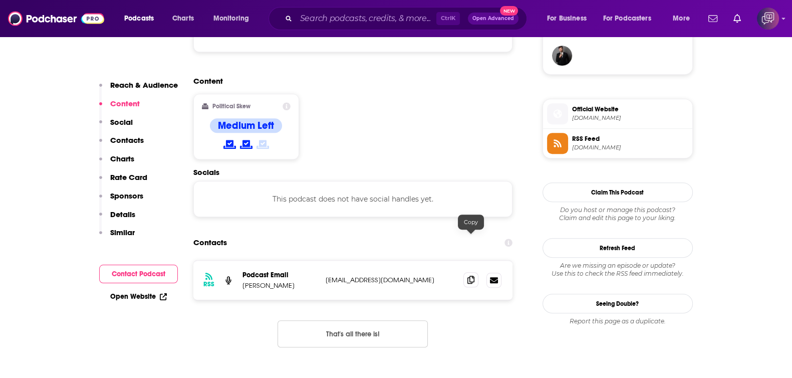
click at [473, 276] on icon at bounding box center [470, 280] width 7 height 8
